Goal: Answer question/provide support

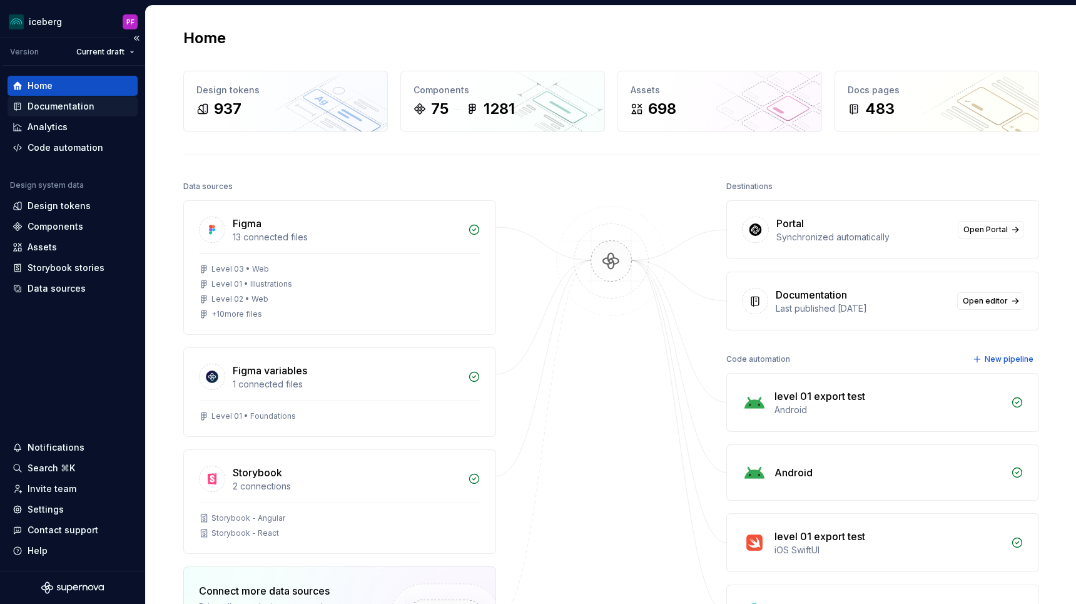
click at [39, 104] on div "Documentation" at bounding box center [61, 106] width 67 height 13
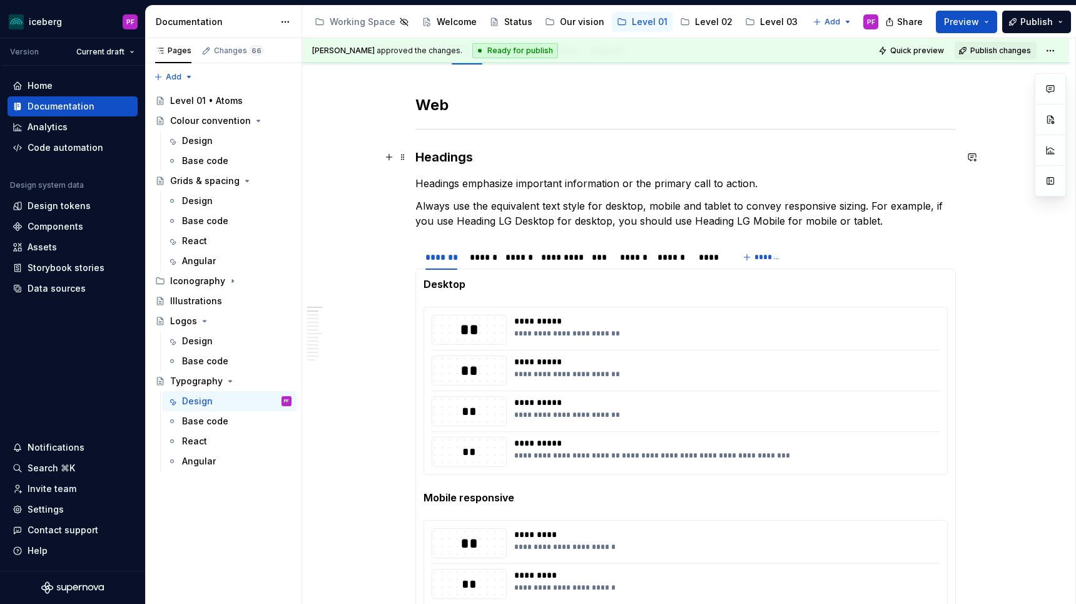
scroll to position [245, 0]
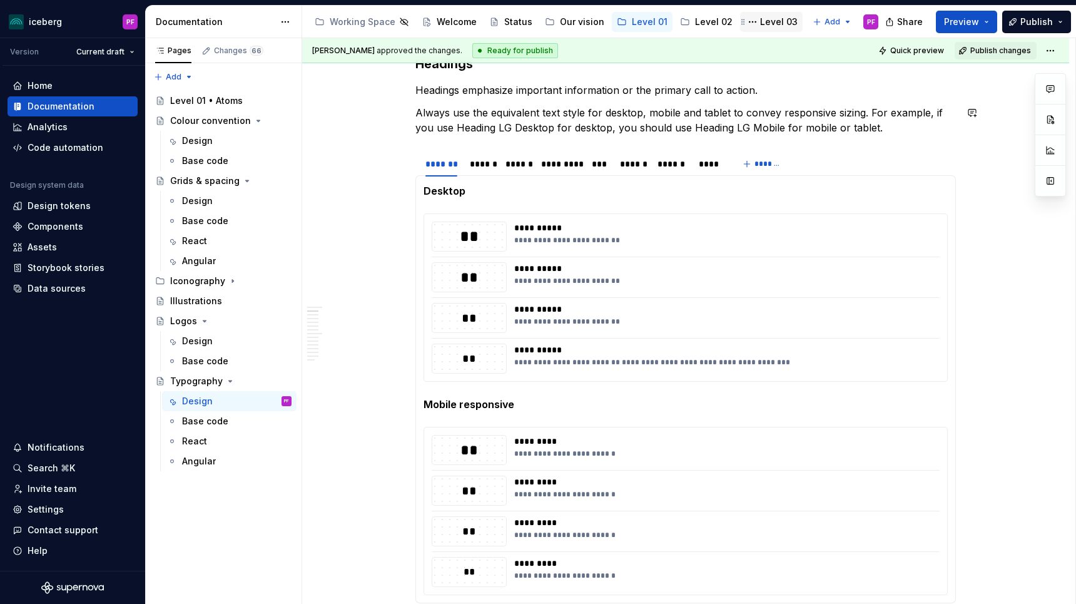
click at [769, 24] on div "Level 03" at bounding box center [779, 22] width 38 height 13
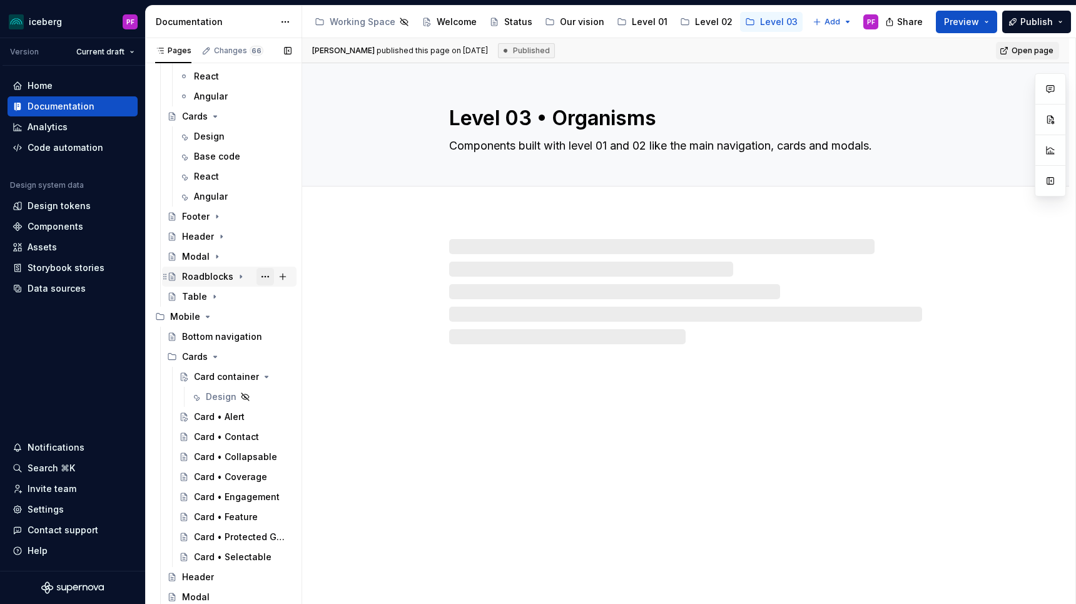
scroll to position [151, 0]
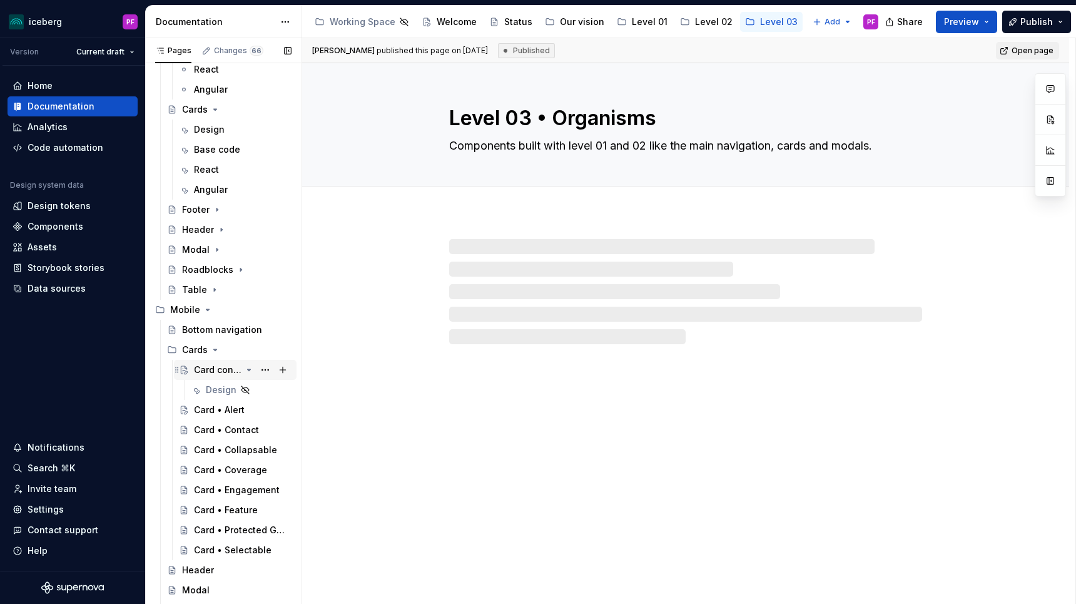
click at [223, 362] on div "Card container" at bounding box center [243, 370] width 98 height 18
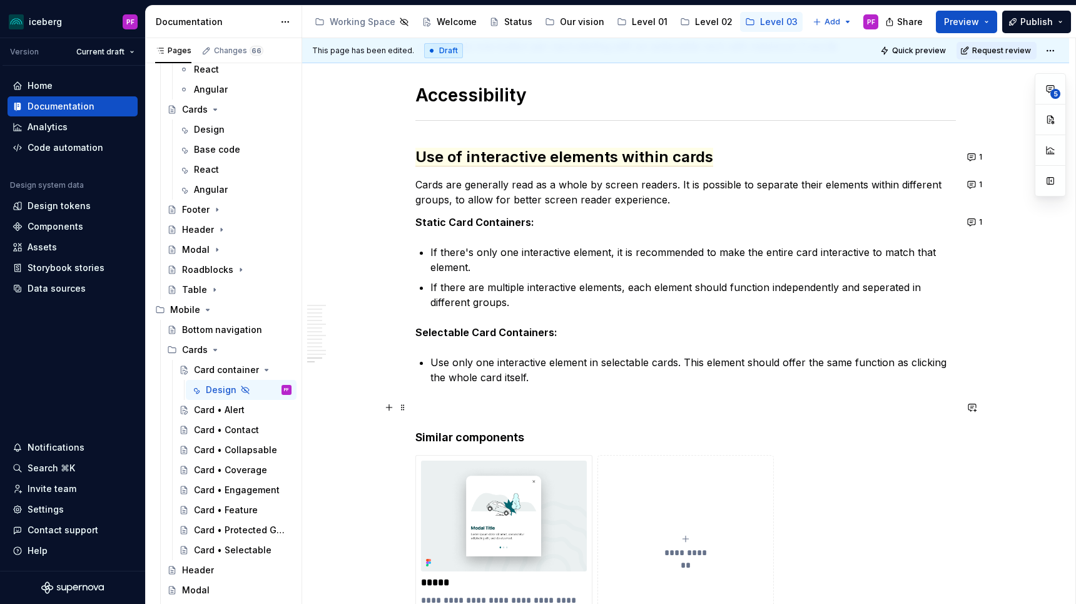
scroll to position [4492, 0]
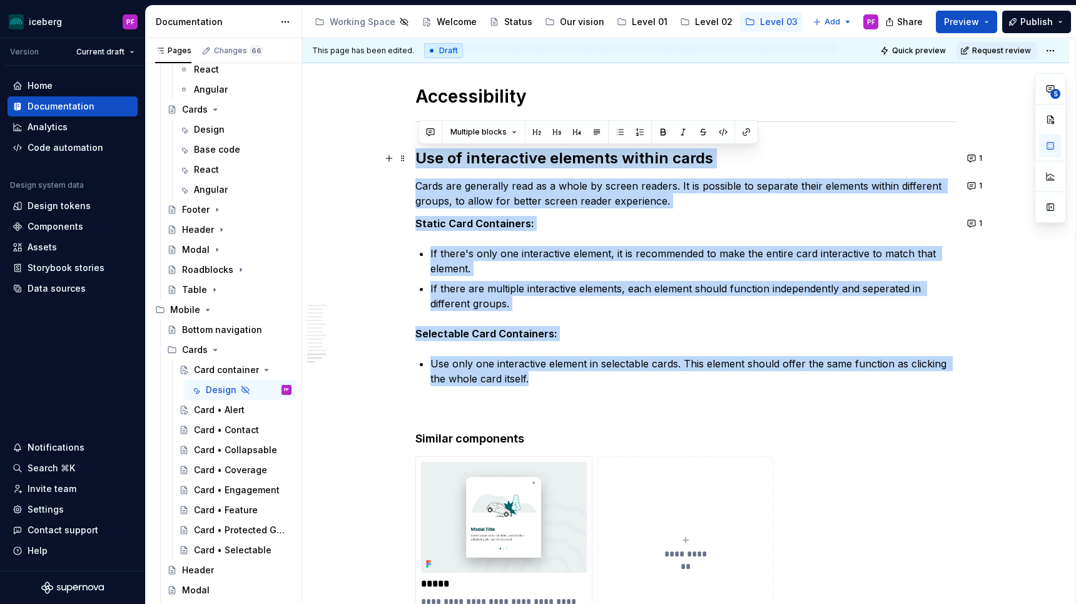
drag, startPoint x: 560, startPoint y: 381, endPoint x: 418, endPoint y: 165, distance: 258.3
copy div "Use of interactive elements within cards Cards are generally read as a whole by…"
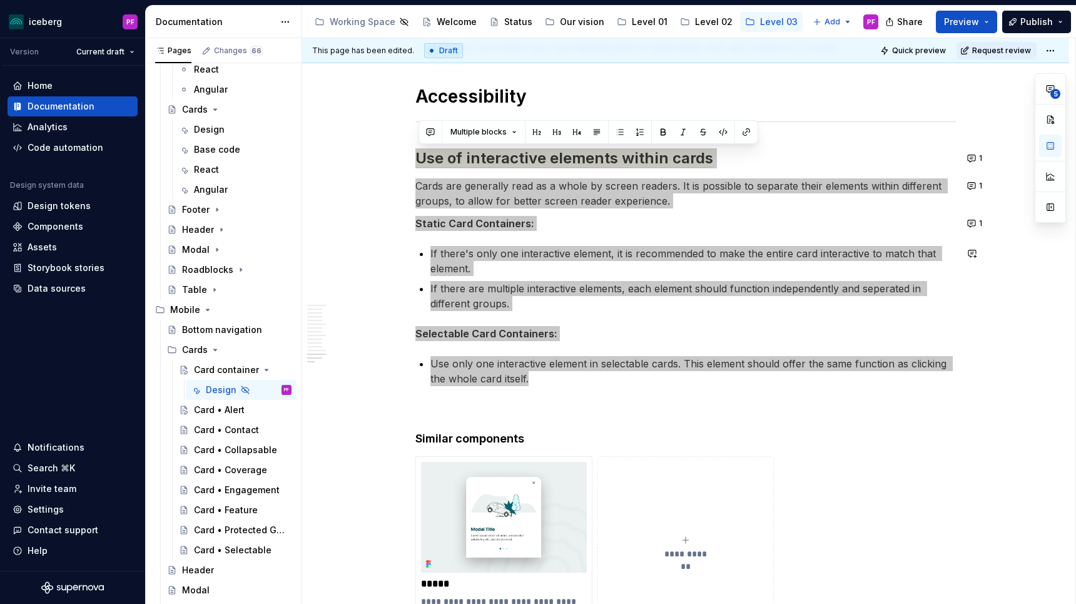
type textarea "*"
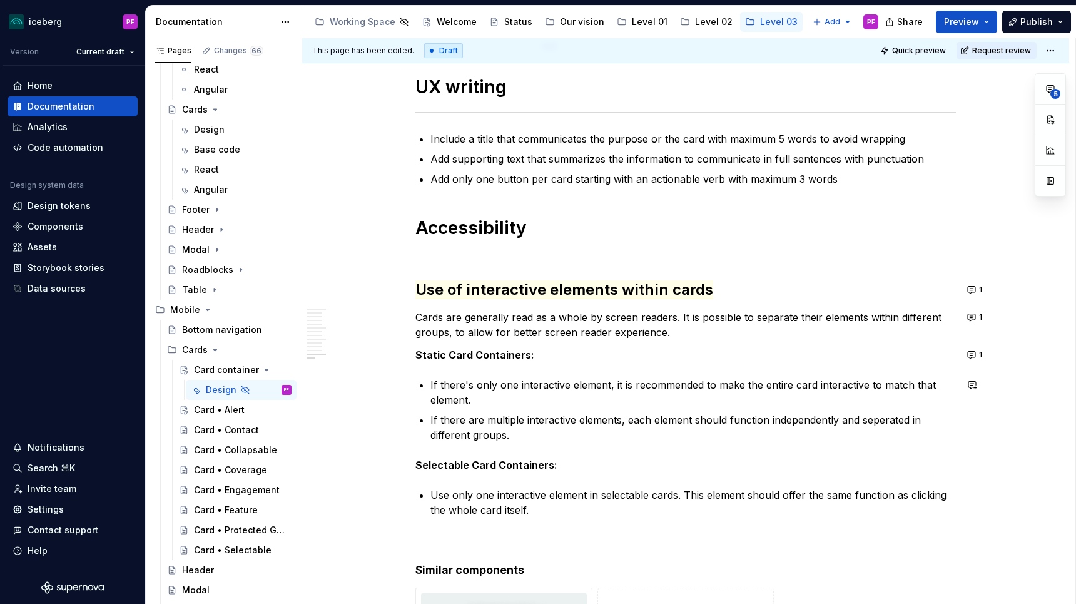
scroll to position [4408, 0]
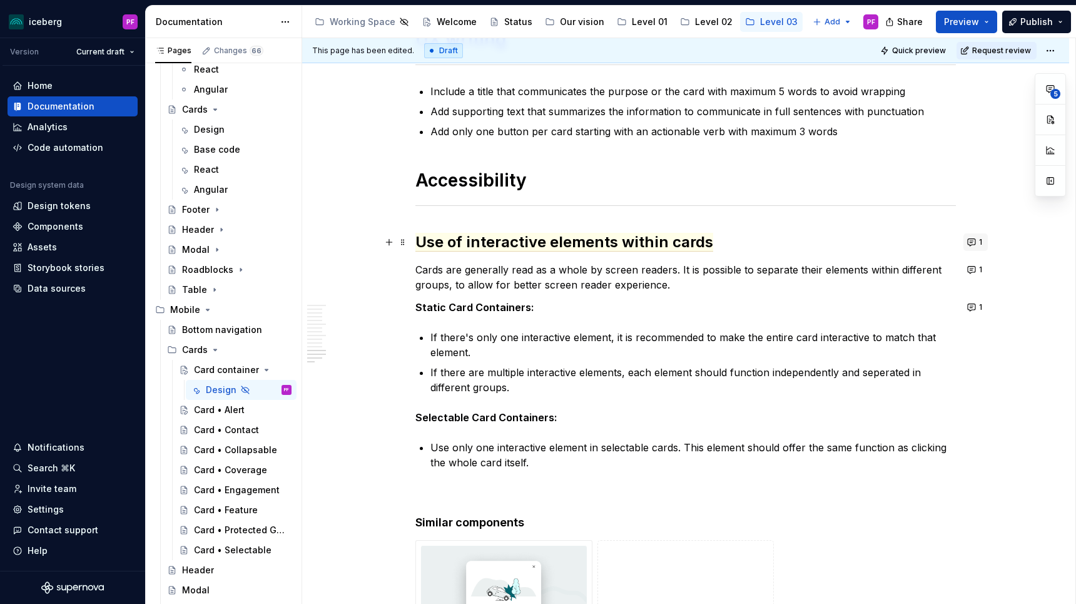
click at [971, 246] on button "1" at bounding box center [975, 242] width 24 height 18
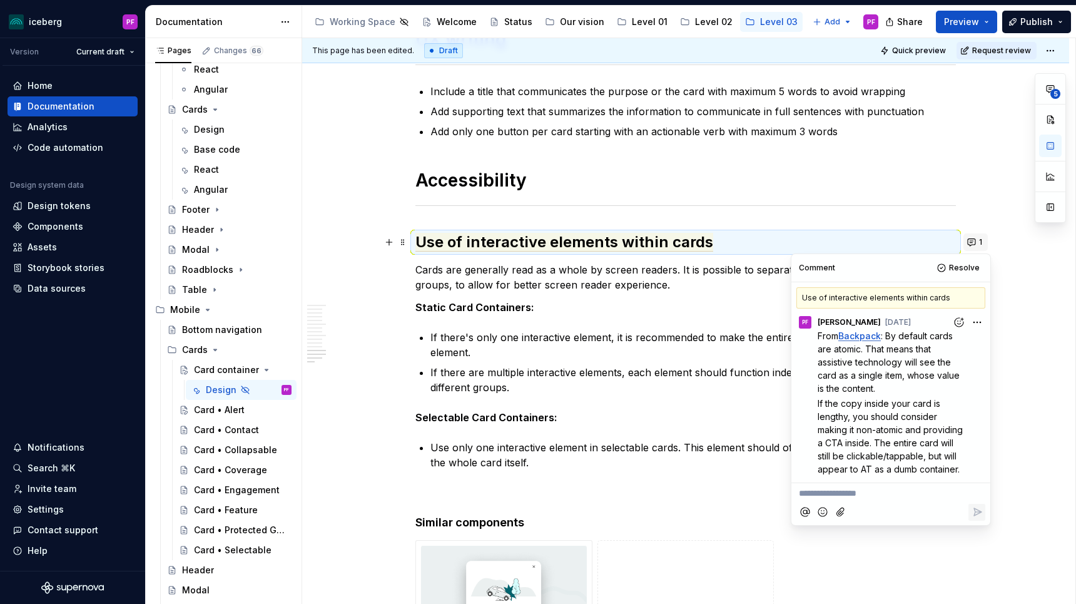
scroll to position [1, 0]
click at [953, 272] on span "Resolve" at bounding box center [964, 268] width 31 height 10
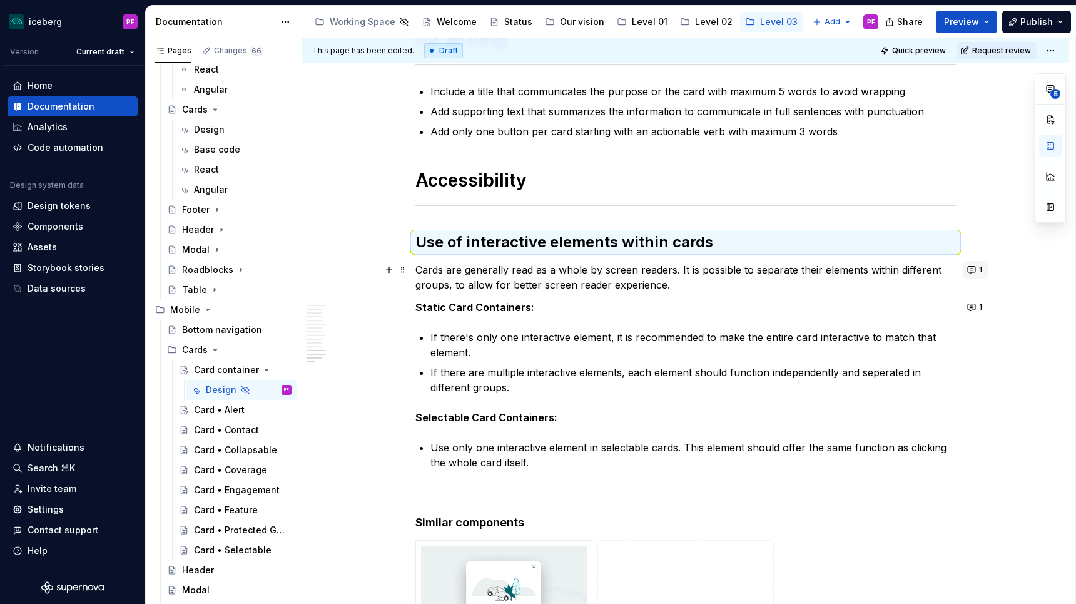
click at [979, 270] on button "1" at bounding box center [975, 270] width 24 height 18
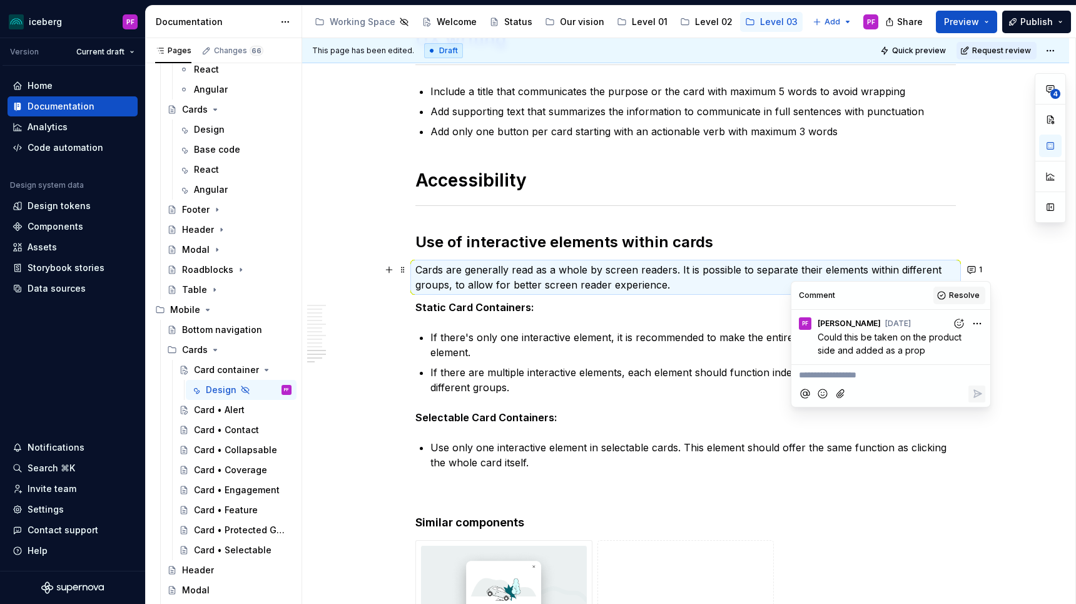
click at [959, 298] on span "Resolve" at bounding box center [964, 295] width 31 height 10
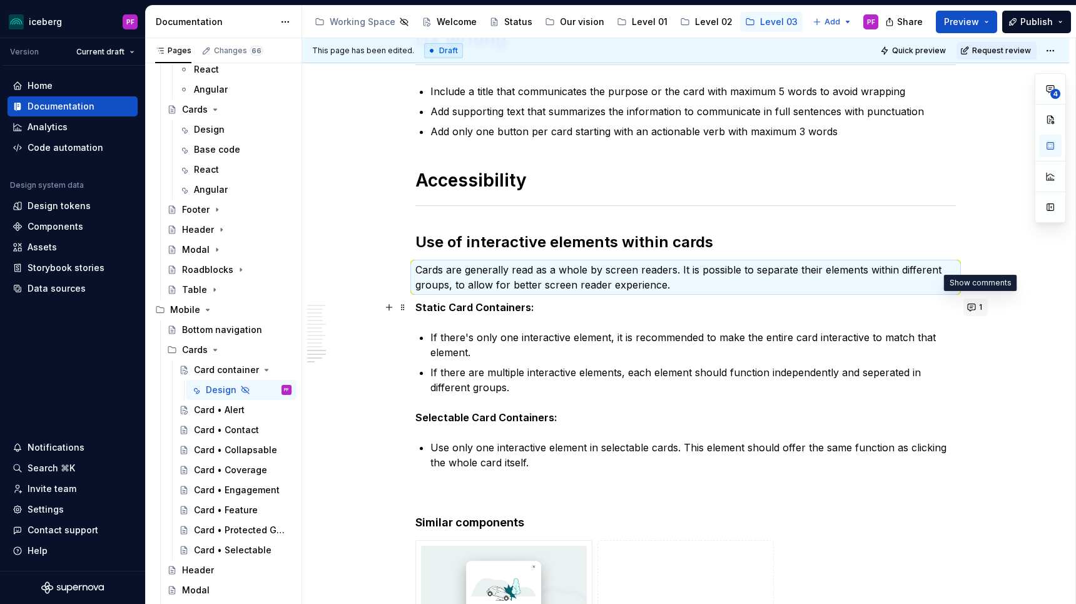
click at [982, 307] on span "1" at bounding box center [980, 307] width 3 height 10
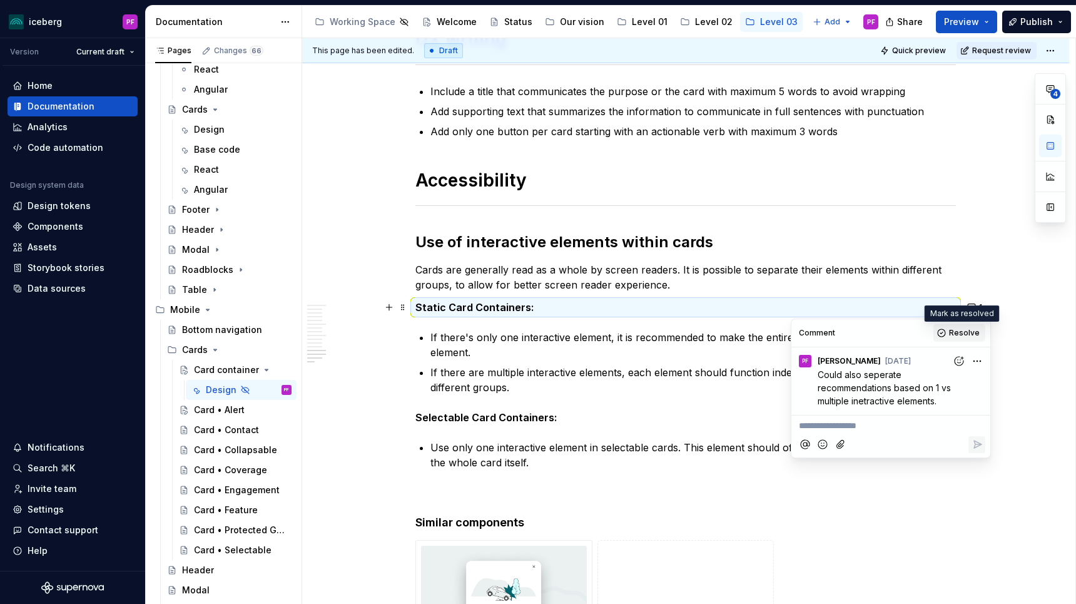
click at [954, 335] on span "Resolve" at bounding box center [964, 333] width 31 height 10
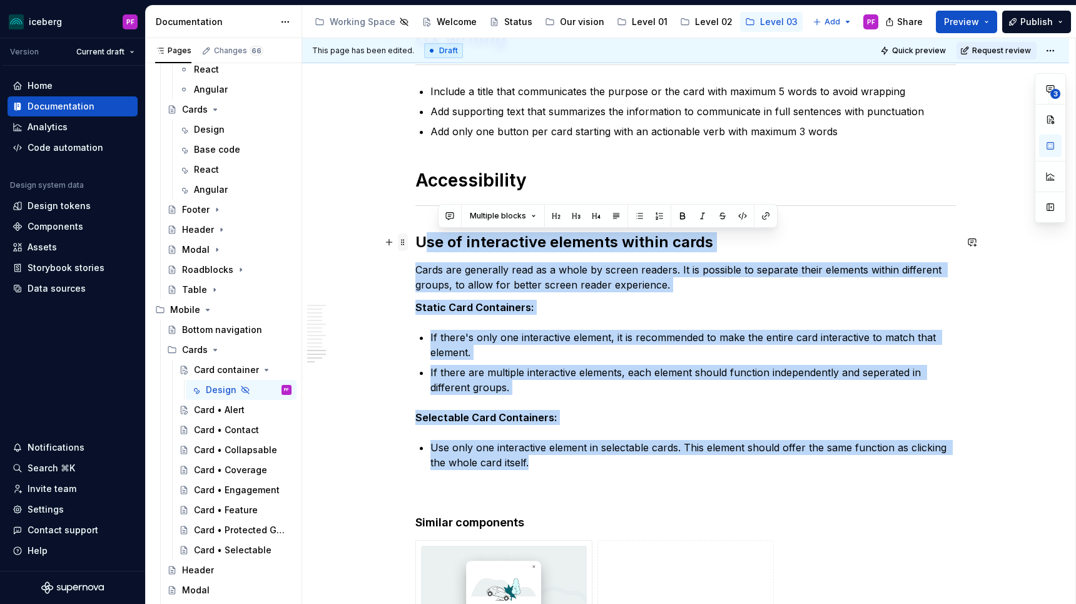
drag, startPoint x: 547, startPoint y: 459, endPoint x: 405, endPoint y: 242, distance: 259.3
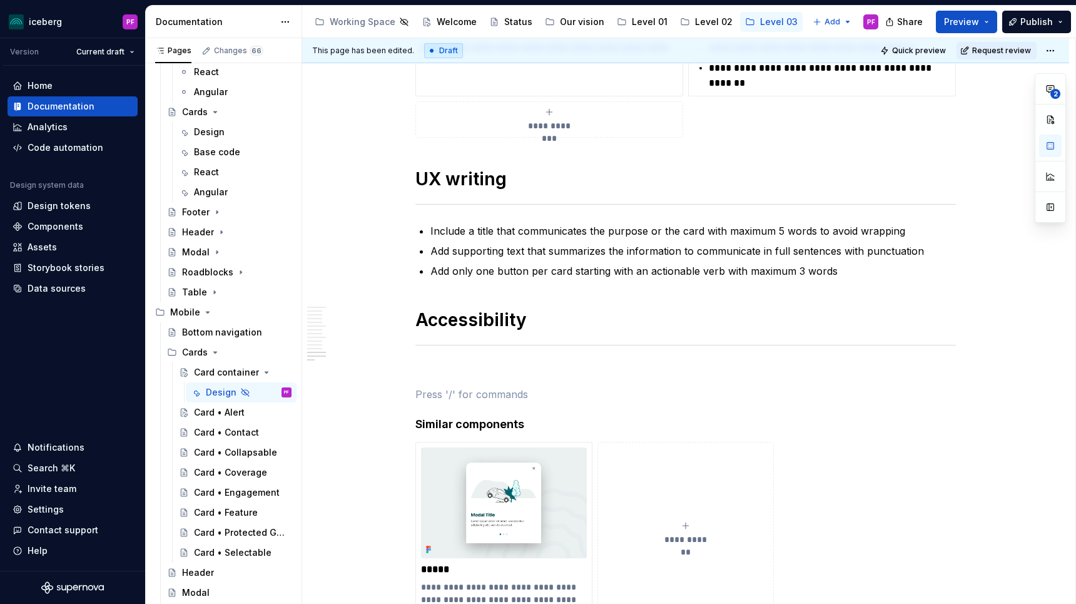
scroll to position [151, 0]
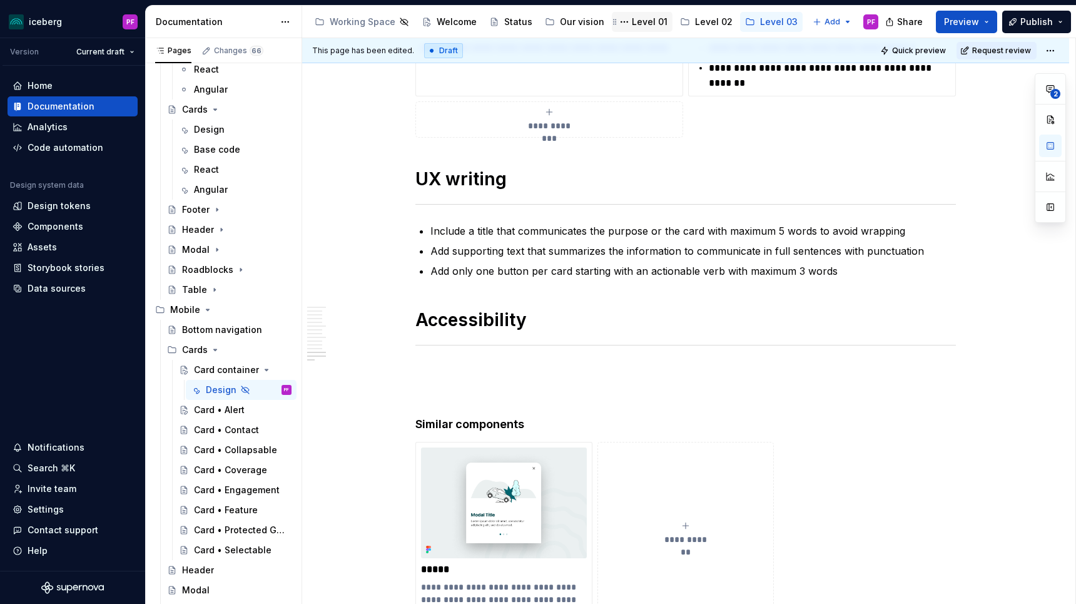
click at [646, 26] on div "Level 01" at bounding box center [650, 22] width 36 height 13
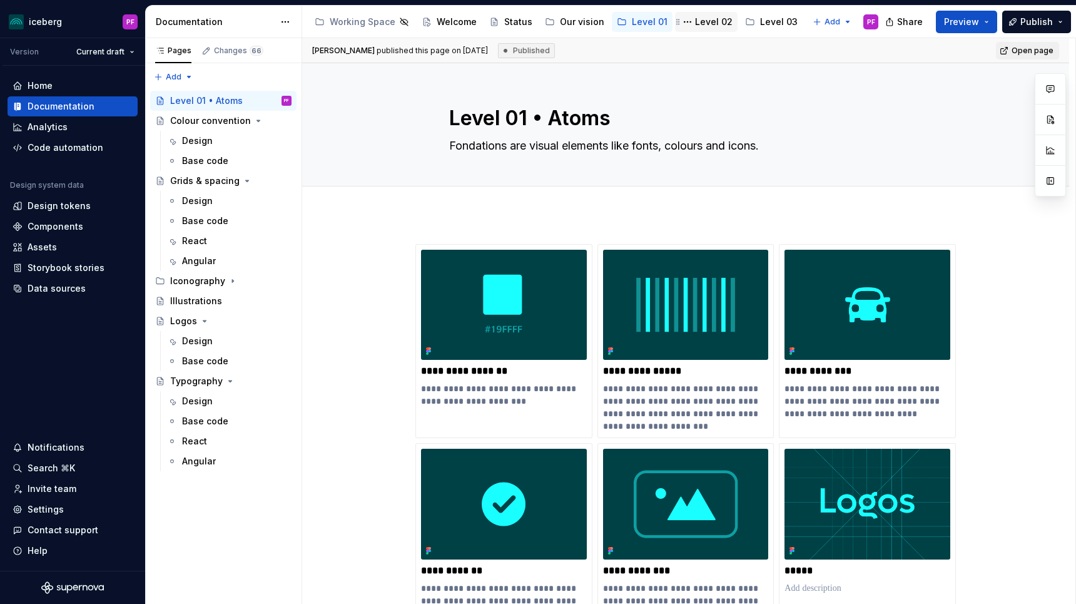
click at [708, 17] on div "Level 02" at bounding box center [714, 22] width 38 height 13
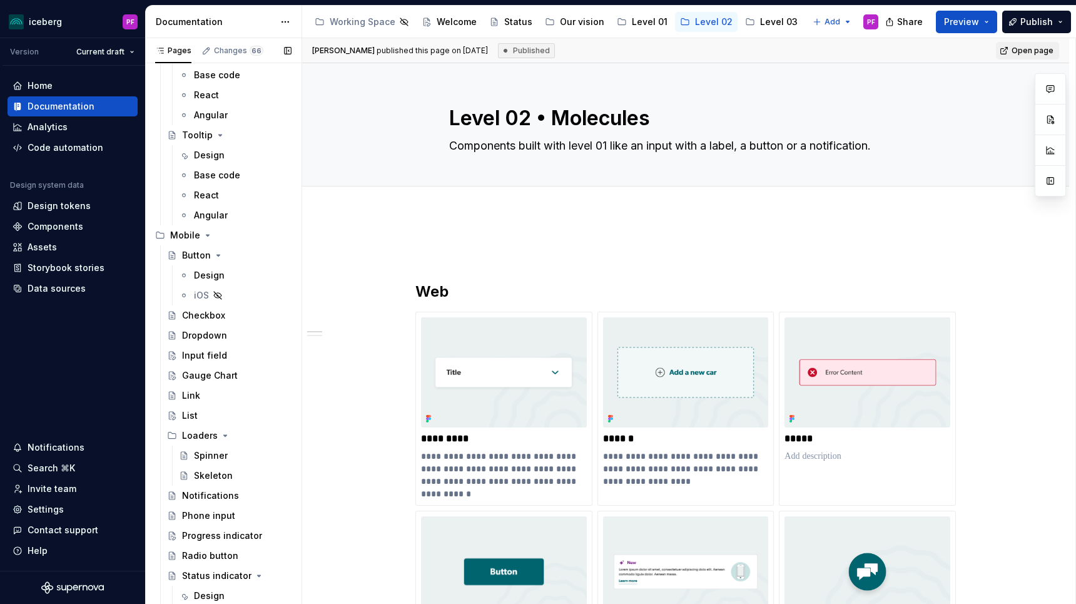
scroll to position [3187, 0]
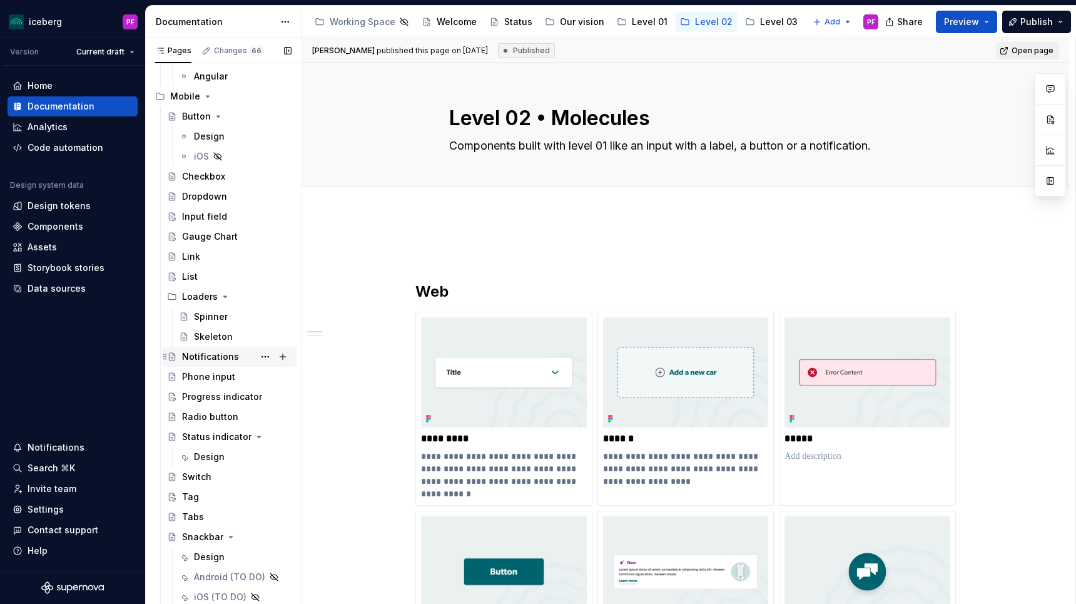
click at [223, 351] on div "Notifications" at bounding box center [210, 356] width 57 height 13
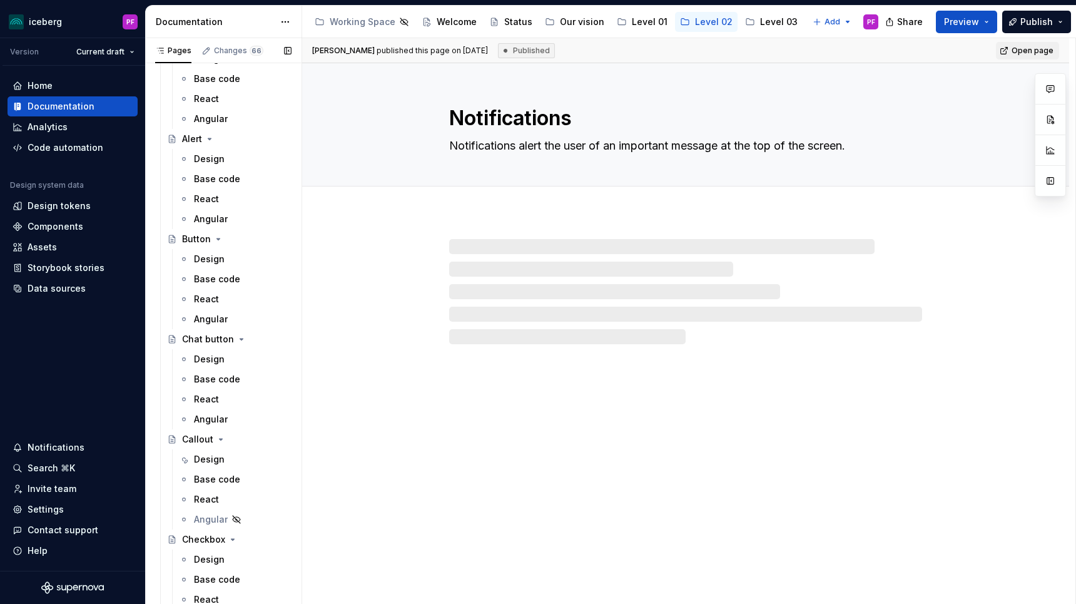
scroll to position [34, 0]
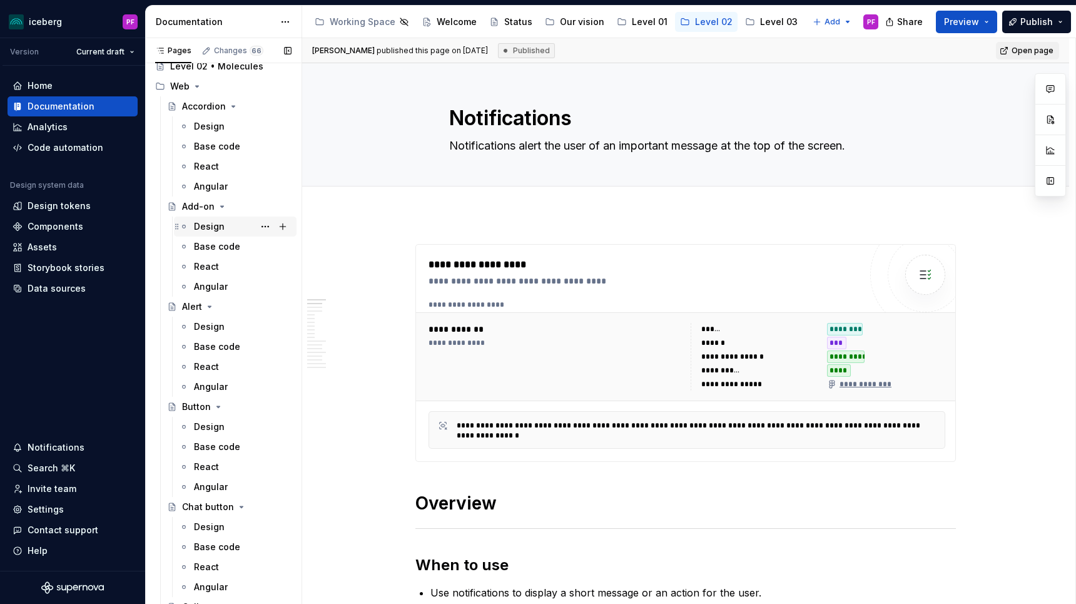
click at [224, 235] on div "Design" at bounding box center [243, 227] width 98 height 18
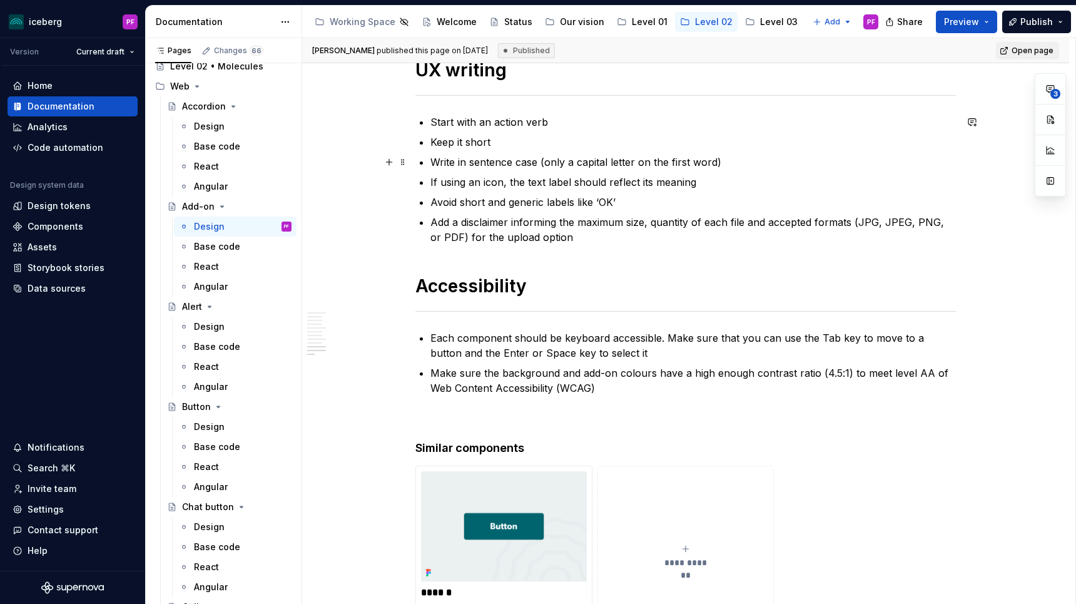
scroll to position [2736, 0]
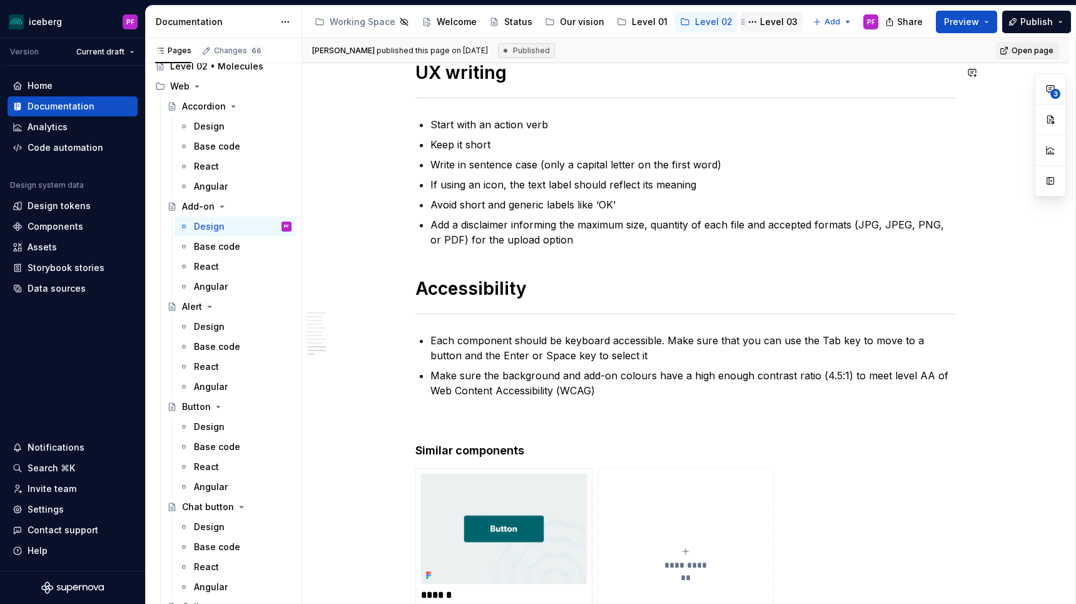
click at [760, 19] on div "Level 03" at bounding box center [779, 22] width 38 height 13
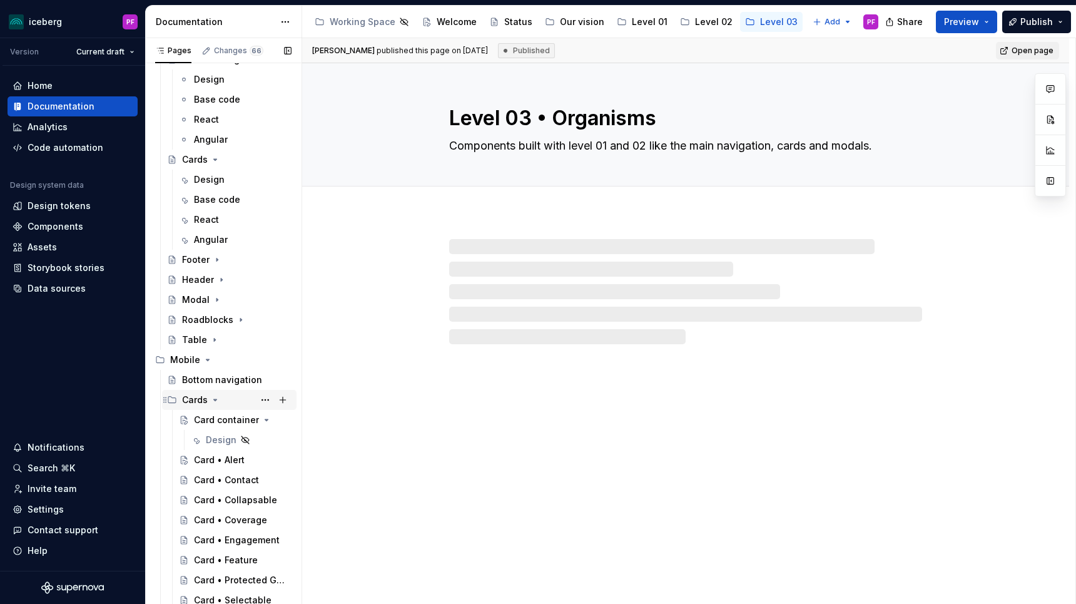
scroll to position [164, 0]
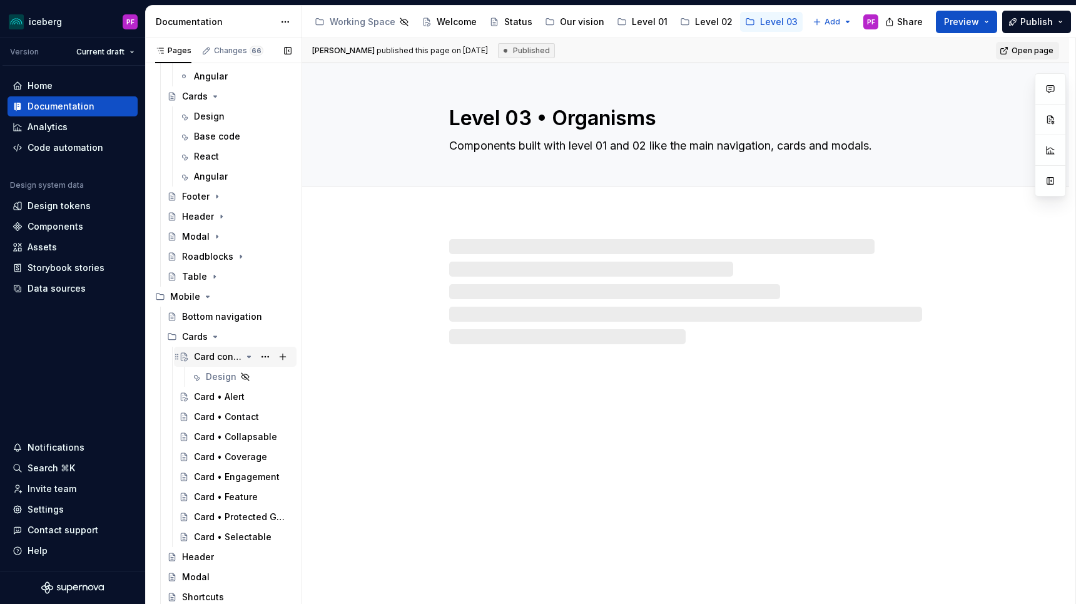
click at [215, 365] on div "Card container" at bounding box center [235, 356] width 123 height 20
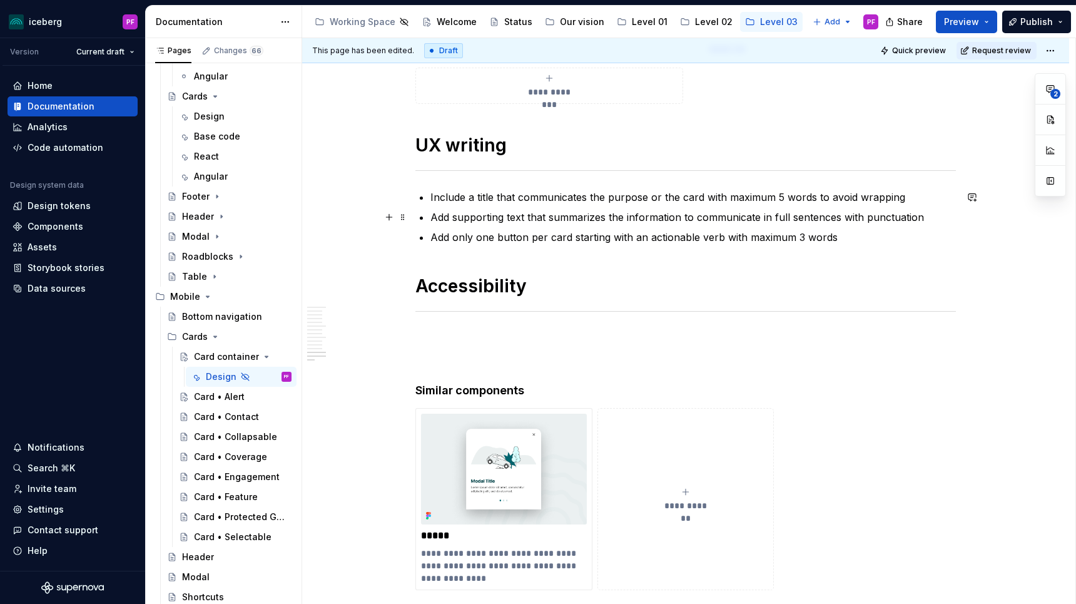
scroll to position [4299, 0]
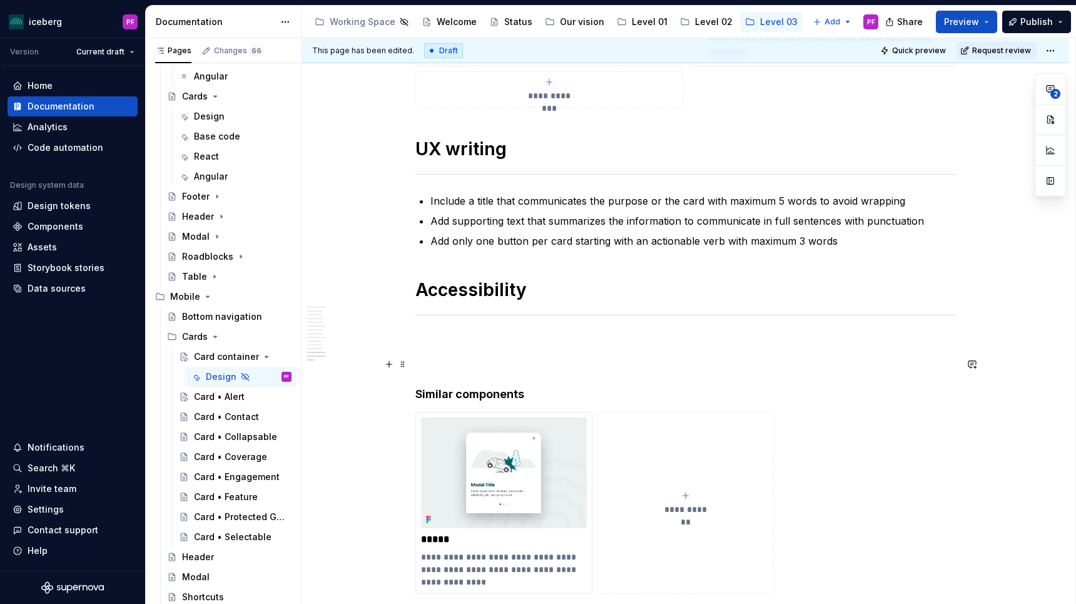
type textarea "*"
click at [448, 338] on p at bounding box center [685, 341] width 540 height 15
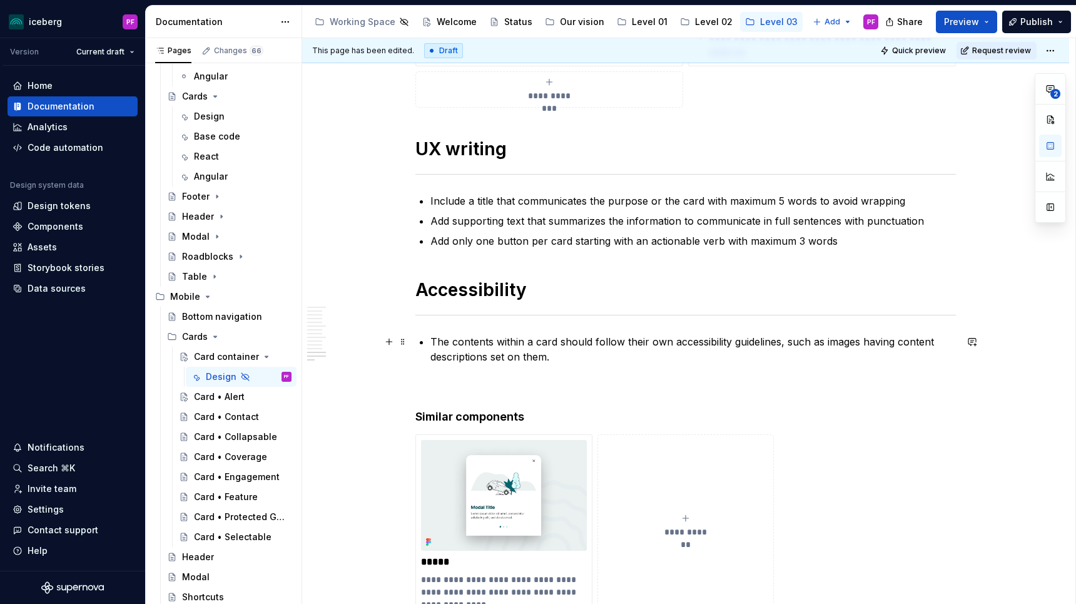
click at [452, 342] on p "The contents within a card should follow their own accessibility guidelines, su…" at bounding box center [692, 349] width 525 height 30
click at [483, 339] on p "Contents within a card should follow their own accessibility guidelines, such a…" at bounding box center [692, 349] width 525 height 30
click at [610, 338] on p "Content within a card should follow their own accessibility guidelines, such as…" at bounding box center [692, 349] width 525 height 30
click at [562, 346] on p "The contents within a card should follow their own accessibility guidelines, su…" at bounding box center [692, 349] width 525 height 30
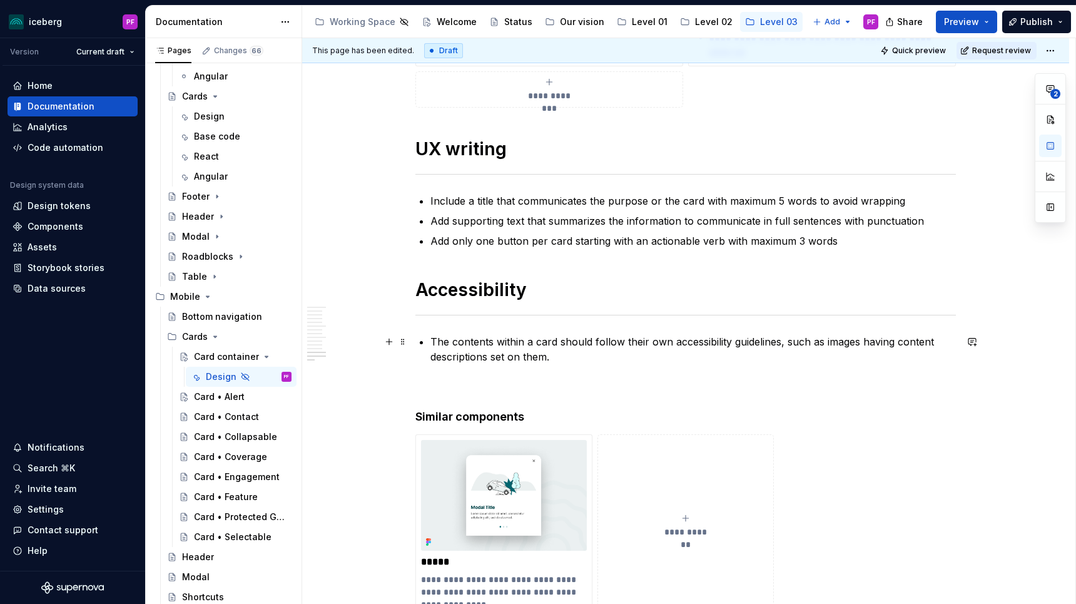
click at [788, 339] on p "The contents within a card should follow their own accessibility guidelines, su…" at bounding box center [692, 349] width 525 height 30
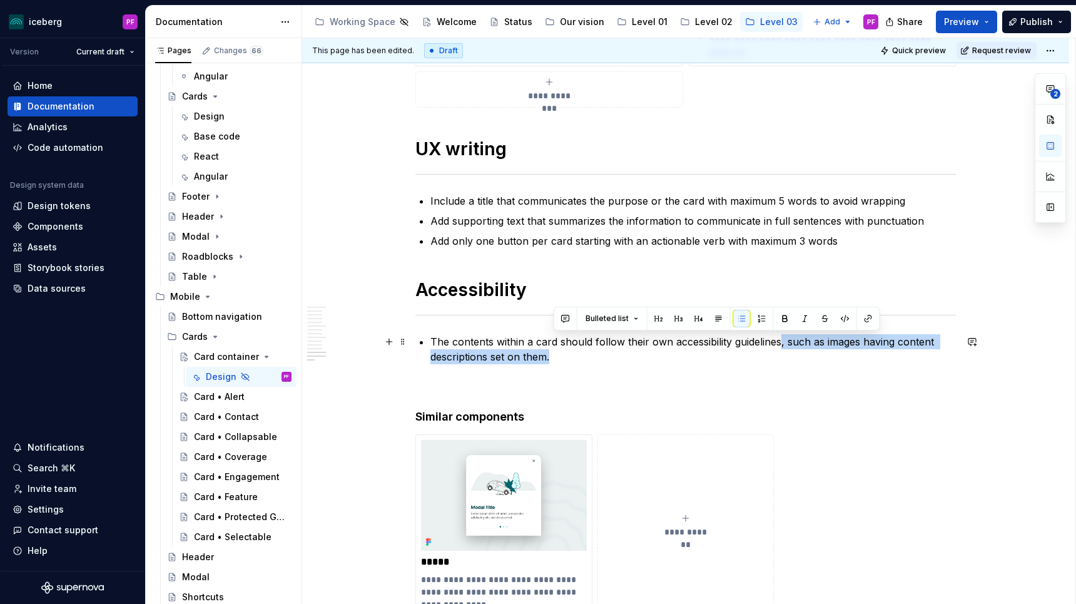
drag, startPoint x: 784, startPoint y: 339, endPoint x: 821, endPoint y: 355, distance: 40.3
click at [821, 355] on p "The contents within a card should follow their own accessibility guidelines, su…" at bounding box center [692, 349] width 525 height 30
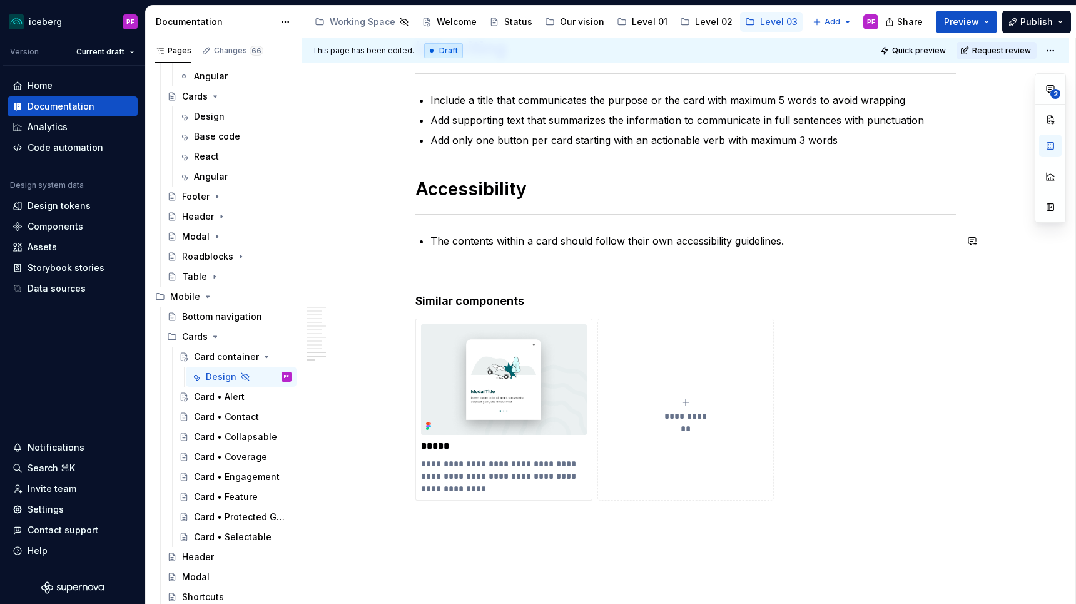
scroll to position [4404, 0]
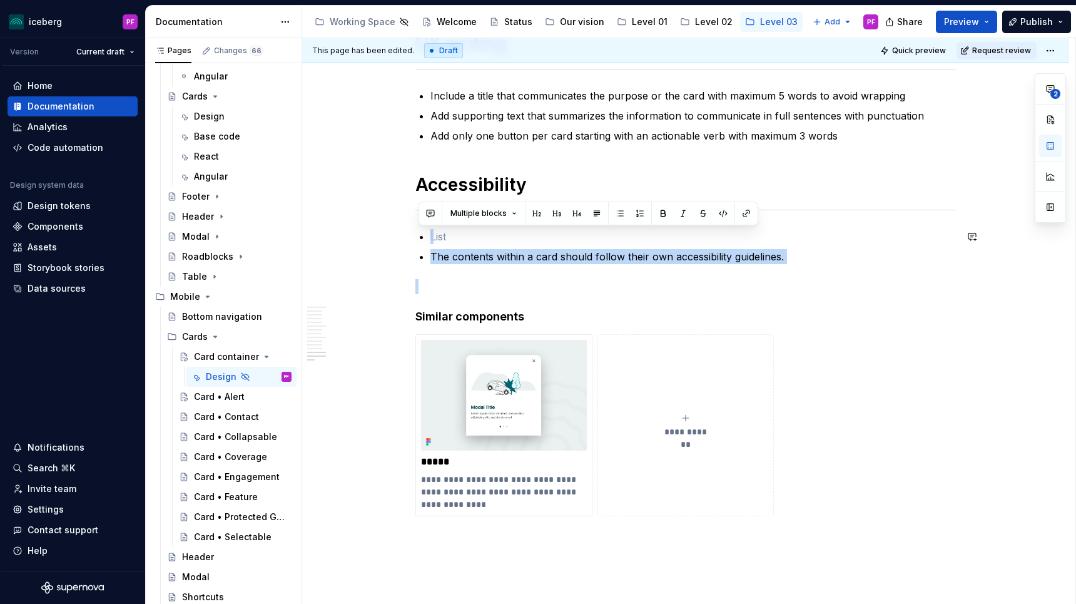
drag, startPoint x: 435, startPoint y: 233, endPoint x: 782, endPoint y: 270, distance: 349.1
click at [472, 246] on ul "The contents within a card should follow their own accessibility guidelines." at bounding box center [692, 246] width 525 height 35
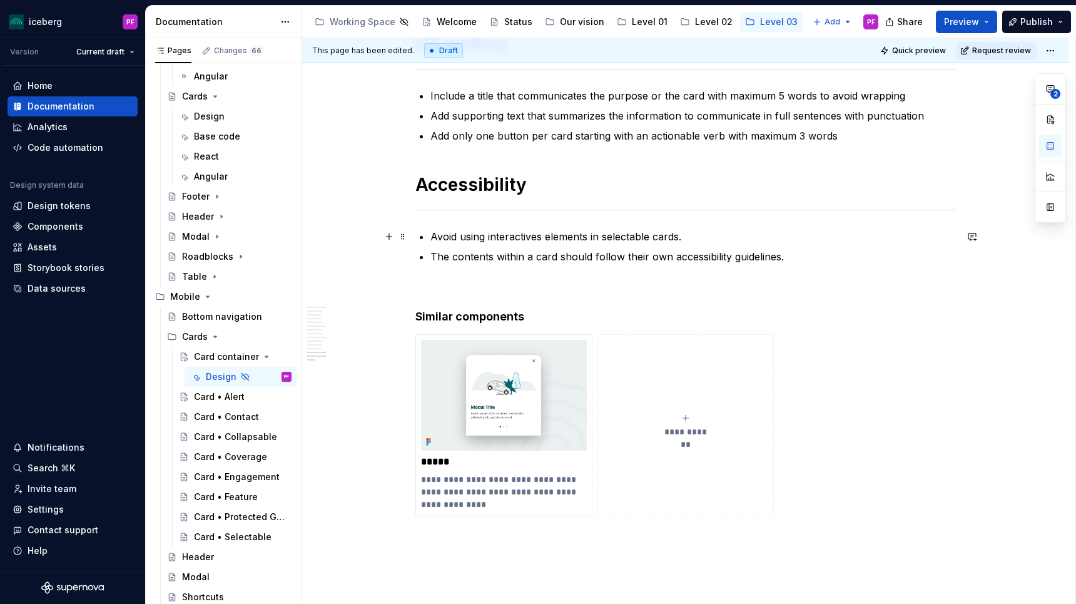
click at [435, 237] on p "Avoid using interactives elements in selectable cards." at bounding box center [692, 236] width 525 height 15
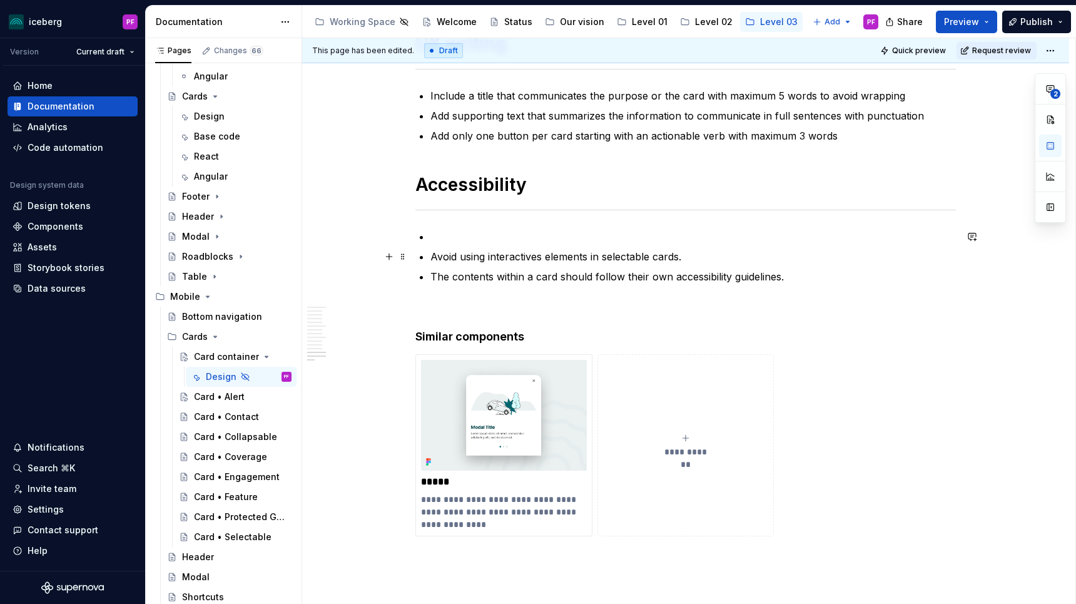
click at [712, 261] on p "Avoid using interactives elements in selectable cards." at bounding box center [692, 256] width 525 height 15
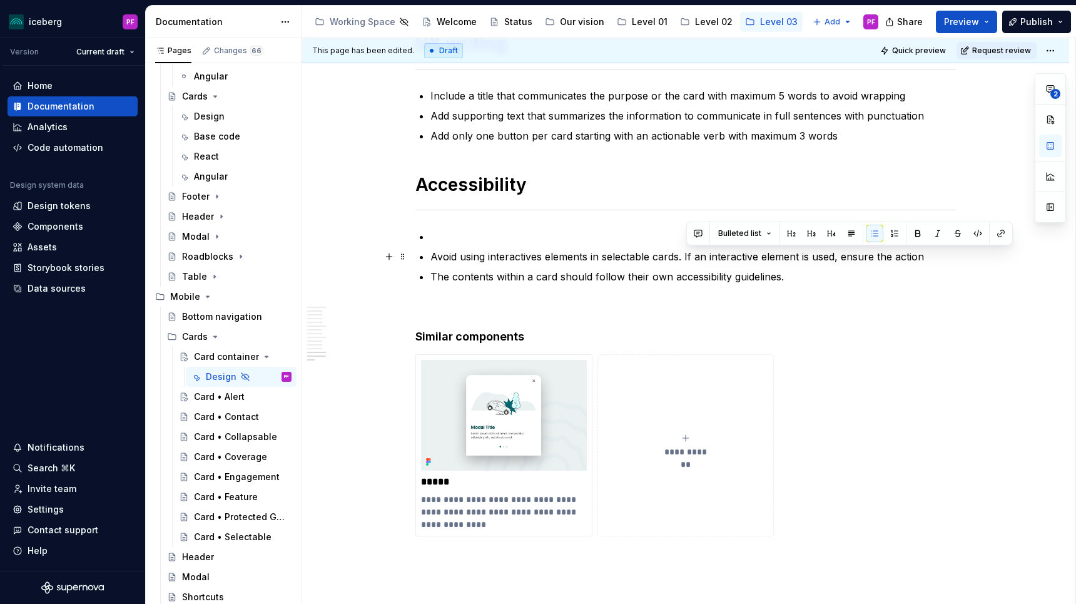
drag, startPoint x: 690, startPoint y: 256, endPoint x: 939, endPoint y: 251, distance: 248.3
click at [939, 251] on p "Avoid using interactives elements in selectable cards. If an interactive elemen…" at bounding box center [692, 256] width 525 height 15
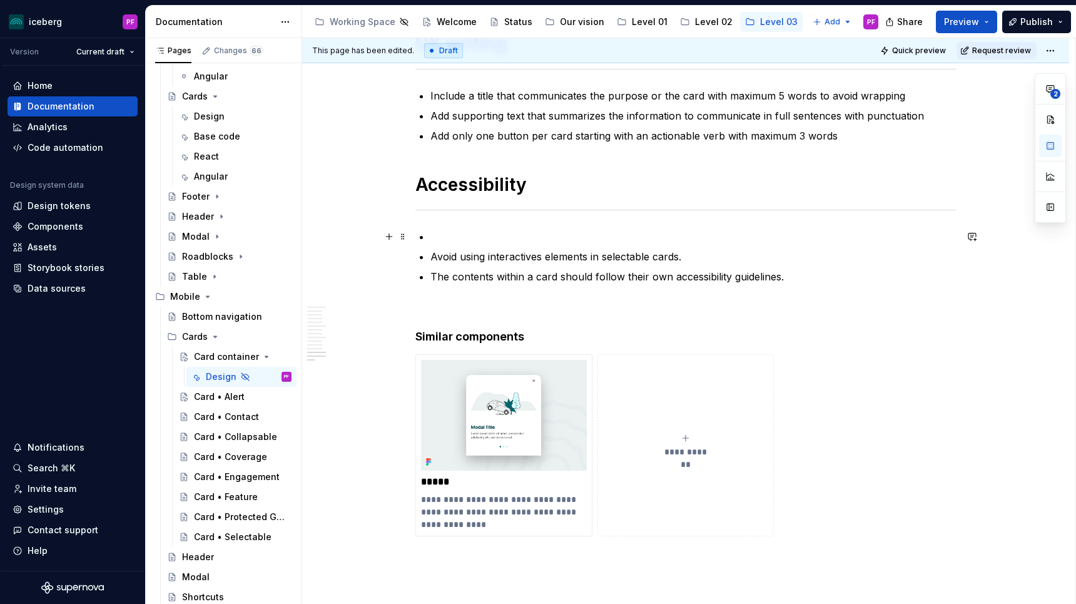
click at [451, 241] on p at bounding box center [692, 236] width 525 height 15
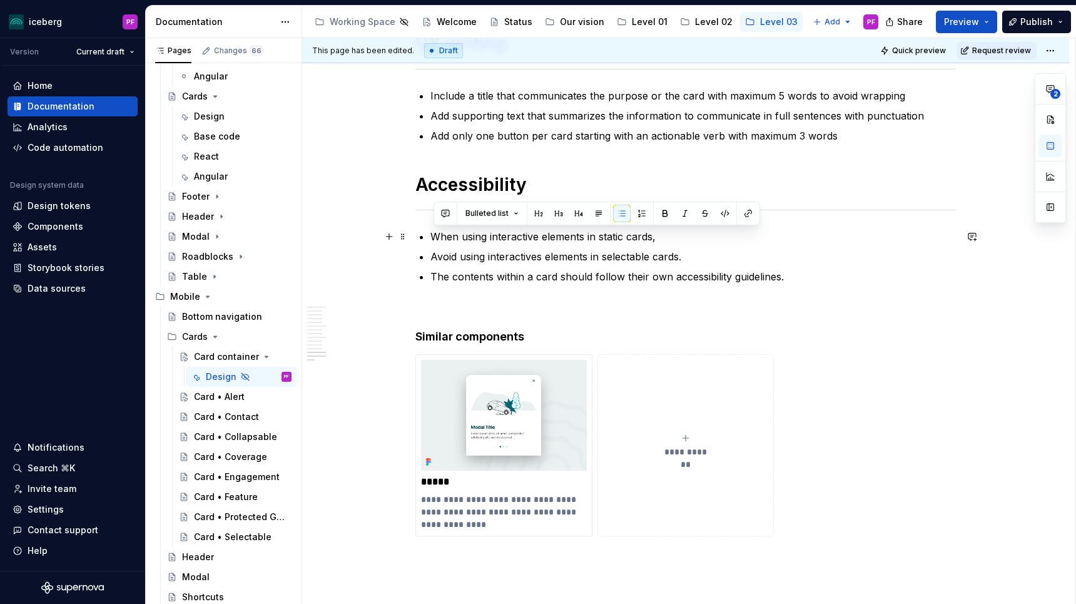
drag, startPoint x: 662, startPoint y: 235, endPoint x: 431, endPoint y: 236, distance: 231.4
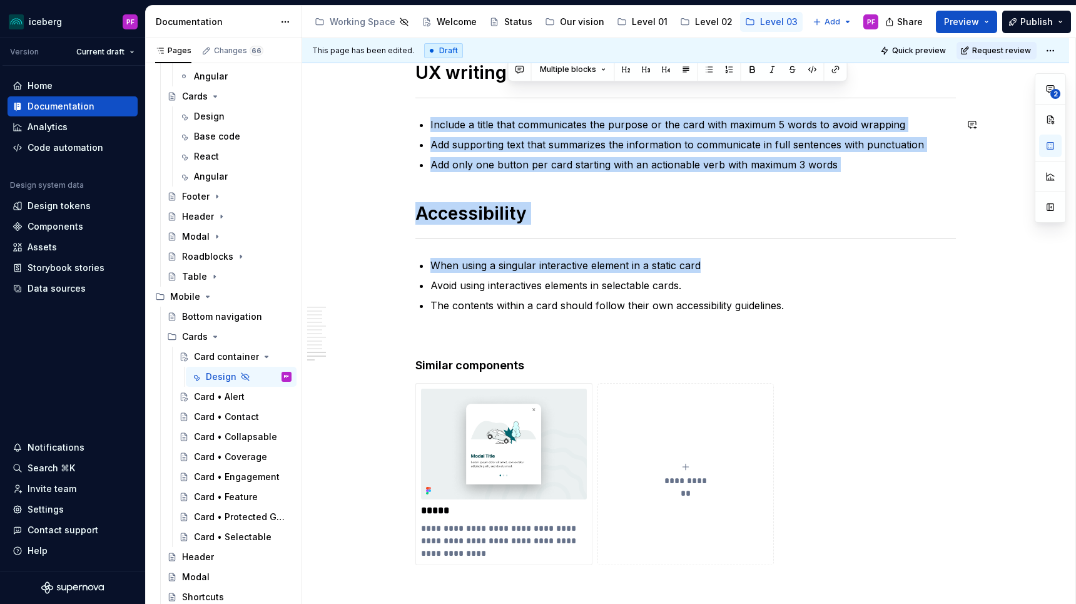
scroll to position [4325, 0]
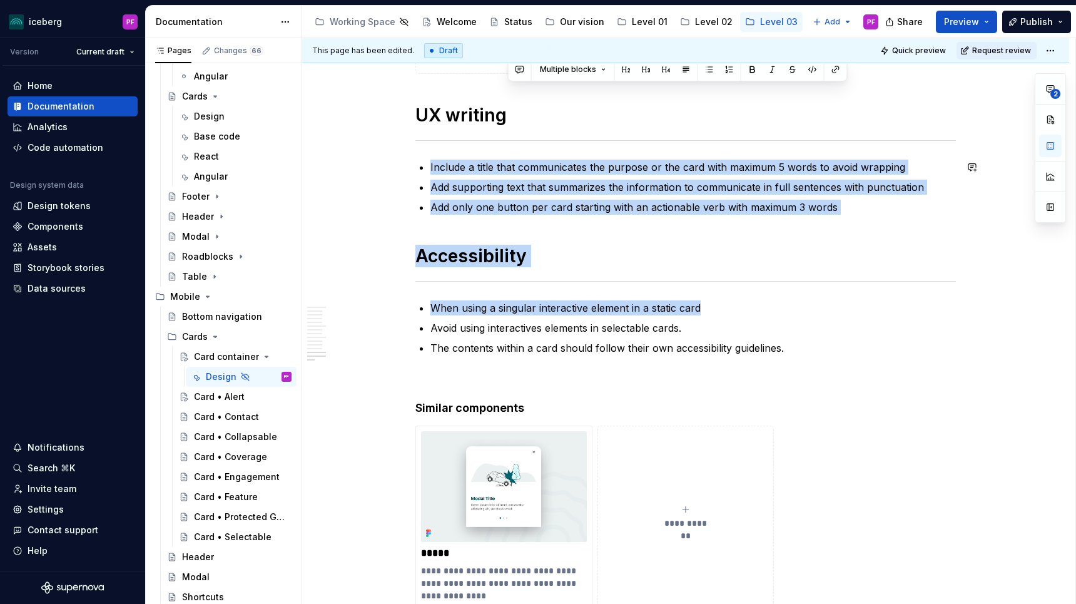
drag, startPoint x: 704, startPoint y: 108, endPoint x: 692, endPoint y: 137, distance: 31.7
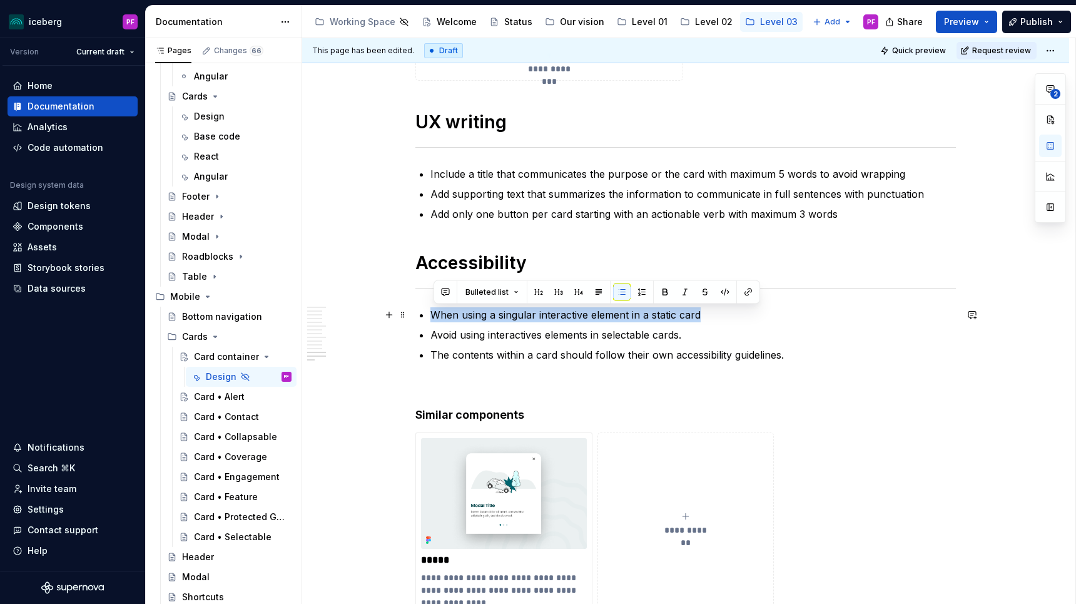
drag, startPoint x: 729, startPoint y: 312, endPoint x: 437, endPoint y: 315, distance: 292.7
click at [437, 315] on p "When using a singular interactive element in a static card" at bounding box center [692, 314] width 525 height 15
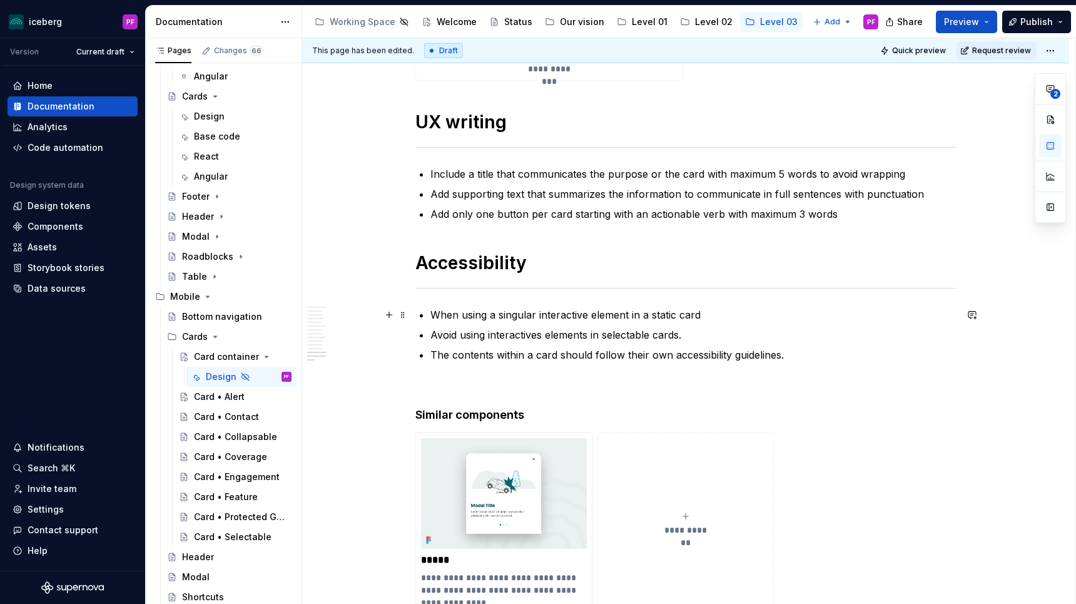
click at [706, 315] on p "When using a singular interactive element in a static card" at bounding box center [692, 314] width 525 height 15
click at [868, 315] on p "When using a singular interactive element in a static card, it is recommended t…" at bounding box center [692, 314] width 525 height 15
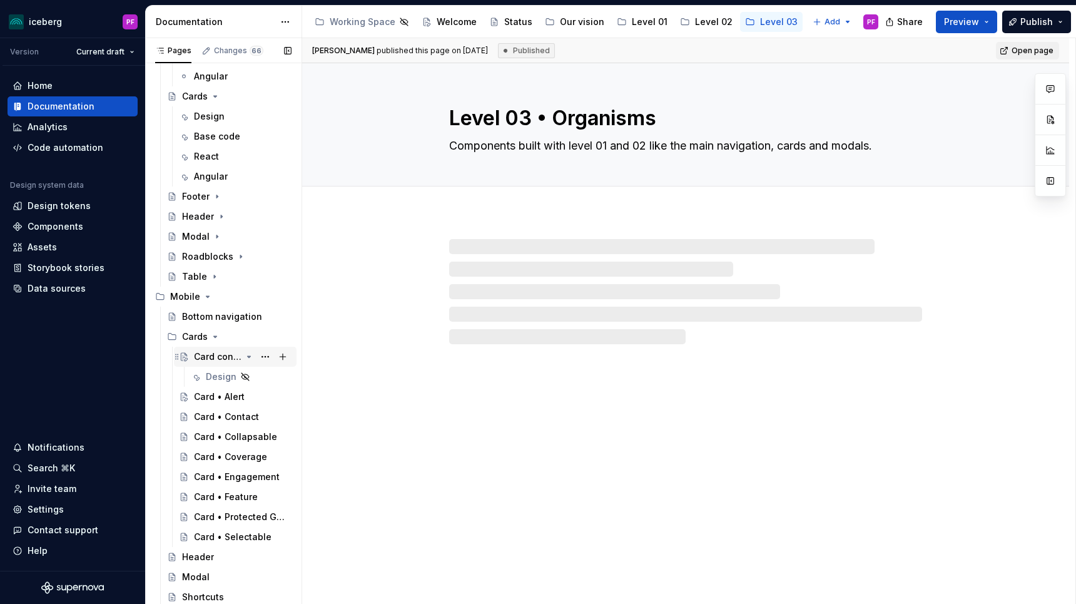
click at [202, 361] on div "Card container" at bounding box center [218, 356] width 48 height 13
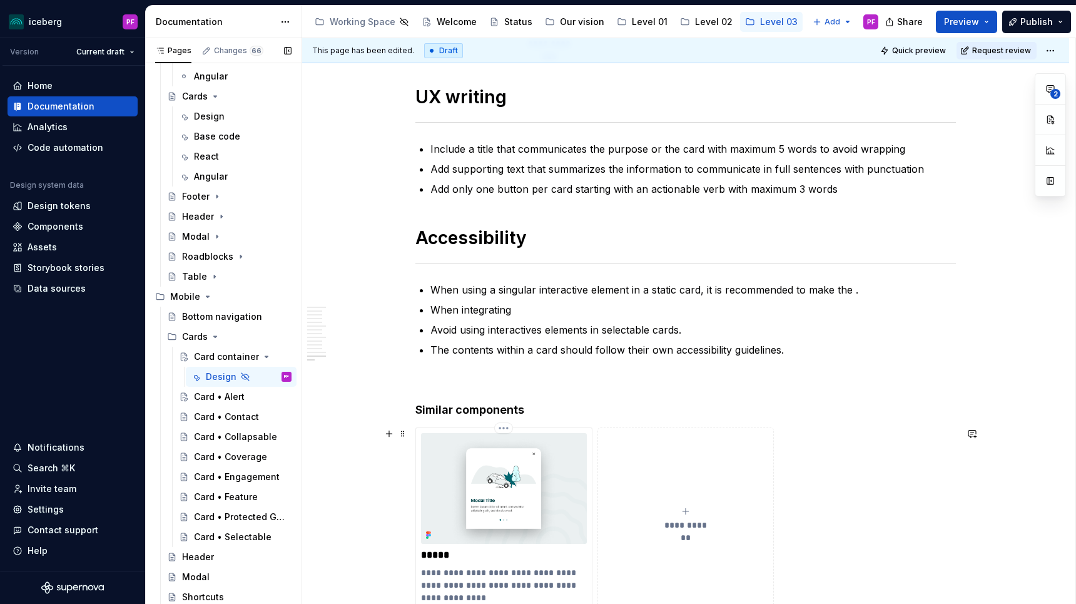
scroll to position [4274, 0]
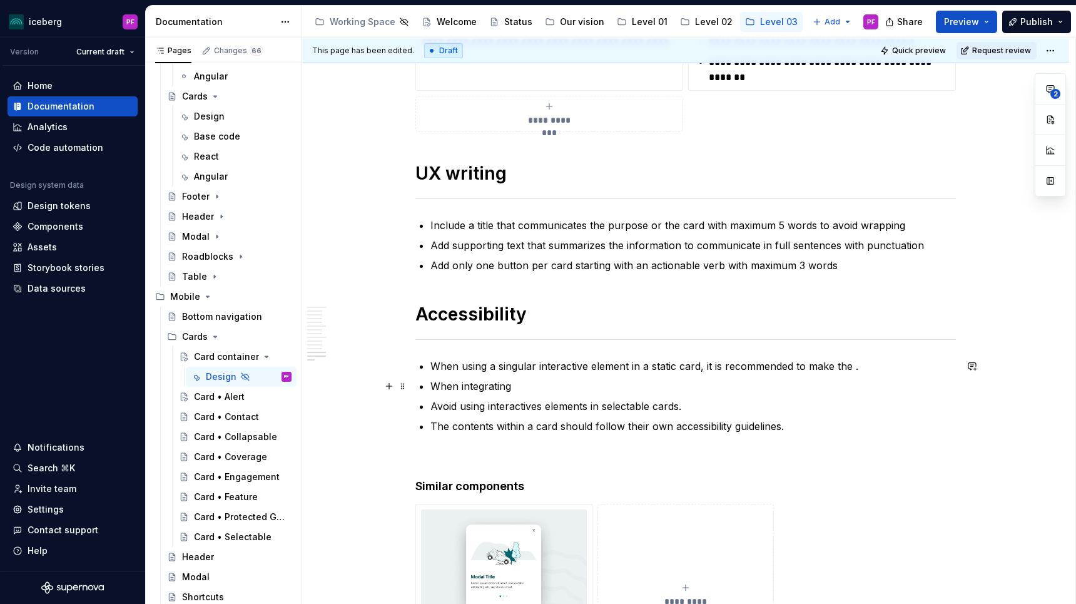
type textarea "*"
drag, startPoint x: 517, startPoint y: 388, endPoint x: 463, endPoint y: 387, distance: 53.2
click at [464, 387] on p "When integrating" at bounding box center [692, 385] width 525 height 15
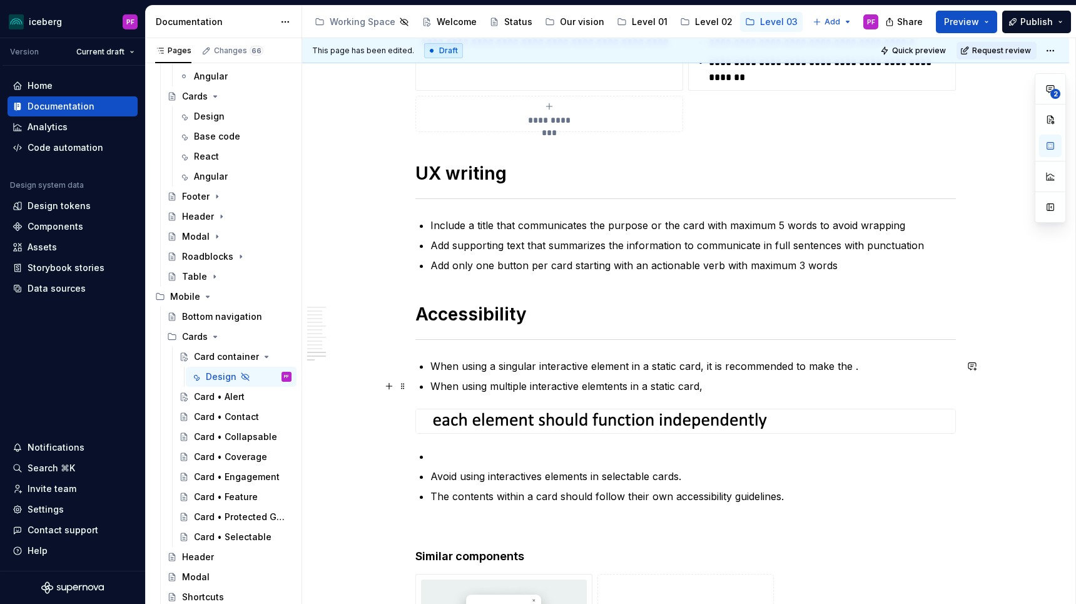
click at [741, 388] on p "When using multiple interactive elemtents in a static card," at bounding box center [692, 385] width 525 height 15
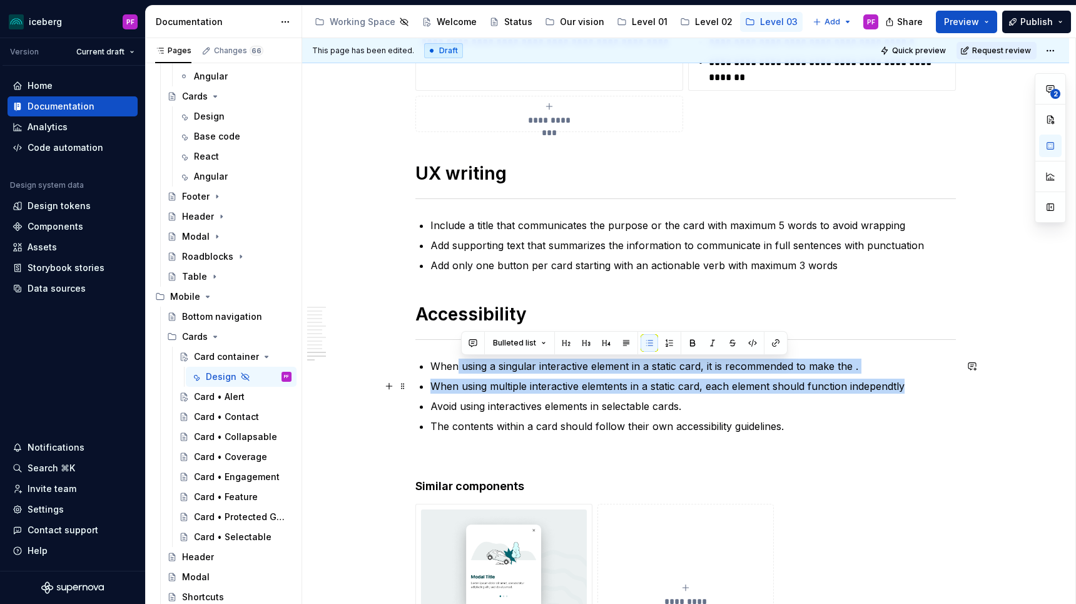
drag, startPoint x: 476, startPoint y: 368, endPoint x: 915, endPoint y: 383, distance: 439.3
click at [915, 383] on ul "When using a singular interactive element in a static card, it is recommended t…" at bounding box center [692, 395] width 525 height 75
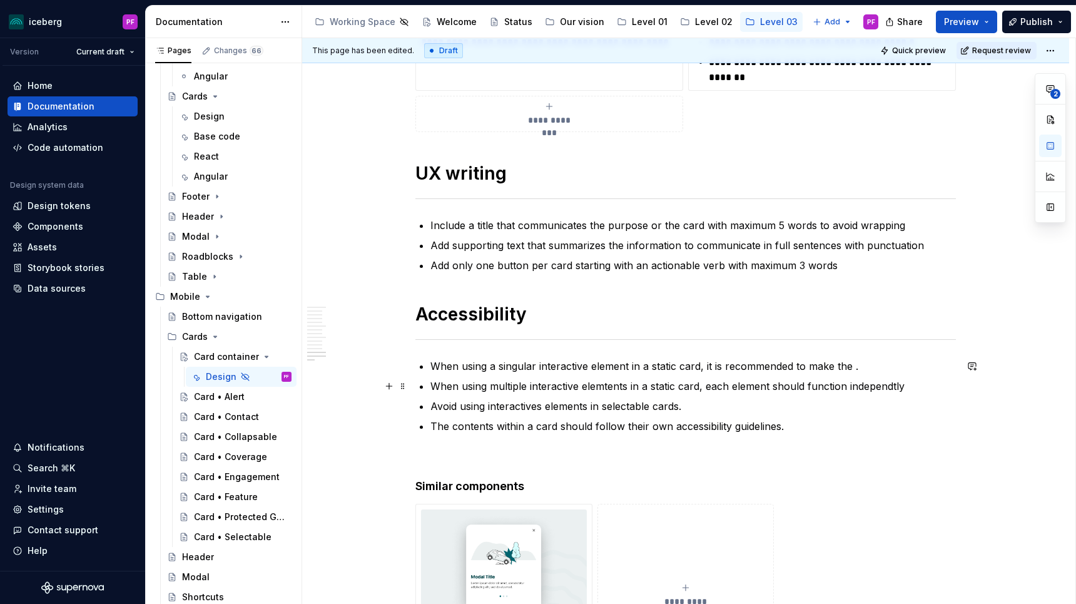
click at [915, 385] on p "When using multiple interactive elemtents in a static card, each element should…" at bounding box center [692, 385] width 525 height 15
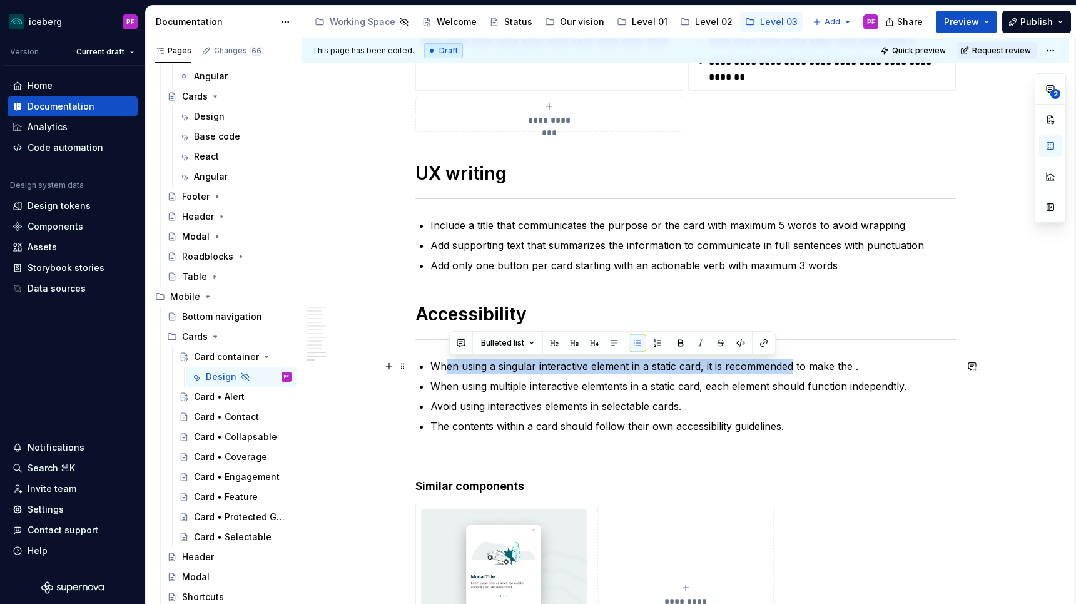
drag, startPoint x: 452, startPoint y: 361, endPoint x: 796, endPoint y: 365, distance: 344.6
click at [796, 365] on p "When using a singular interactive element in a static card, it is recommended t…" at bounding box center [692, 365] width 525 height 15
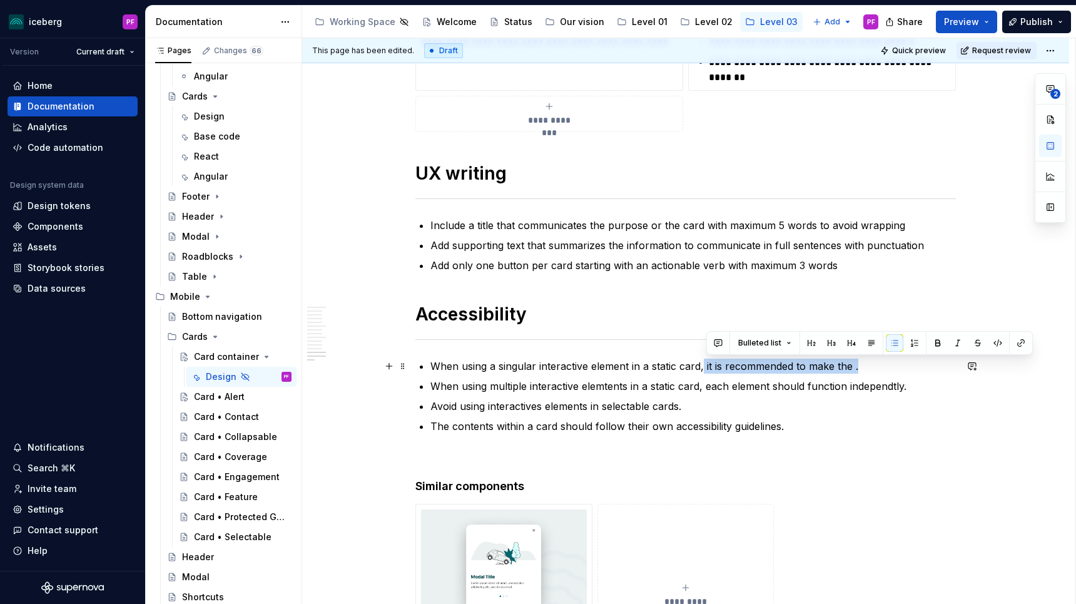
drag, startPoint x: 708, startPoint y: 363, endPoint x: 859, endPoint y: 360, distance: 151.4
click at [859, 360] on p "When using a singular interactive element in a static card, it is recommended t…" at bounding box center [692, 365] width 525 height 15
drag, startPoint x: 863, startPoint y: 365, endPoint x: 702, endPoint y: 370, distance: 160.8
click at [702, 370] on p "When using a singular interactive element in a static card, it is recommended t…" at bounding box center [692, 365] width 525 height 15
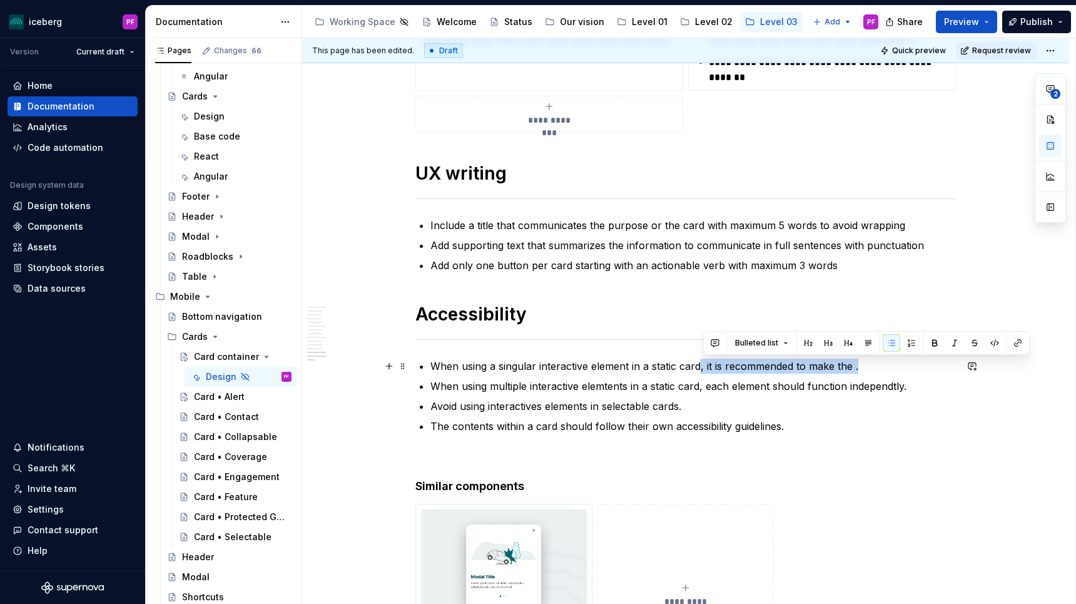
click at [702, 370] on p "When using a singular interactive element in a static card, it is recommended t…" at bounding box center [692, 365] width 525 height 15
drag, startPoint x: 703, startPoint y: 367, endPoint x: 861, endPoint y: 361, distance: 157.7
click at [861, 361] on p "When using a singular interactive element in a static card, it is recommended t…" at bounding box center [692, 365] width 525 height 15
drag, startPoint x: 864, startPoint y: 363, endPoint x: 704, endPoint y: 366, distance: 160.1
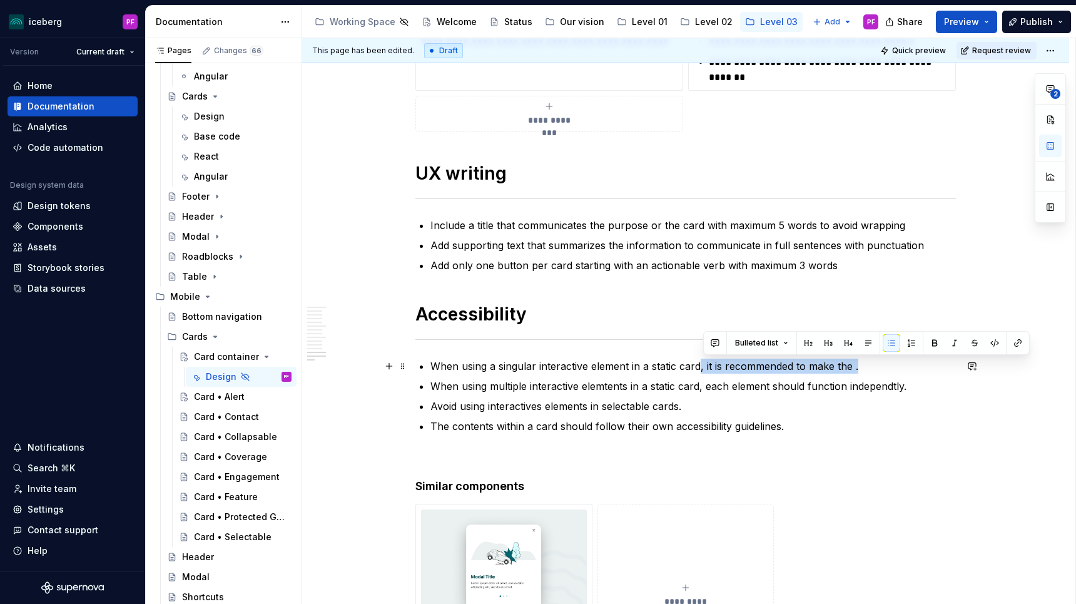
click at [704, 366] on p "When using a singular interactive element in a static card, it is recommended t…" at bounding box center [692, 365] width 525 height 15
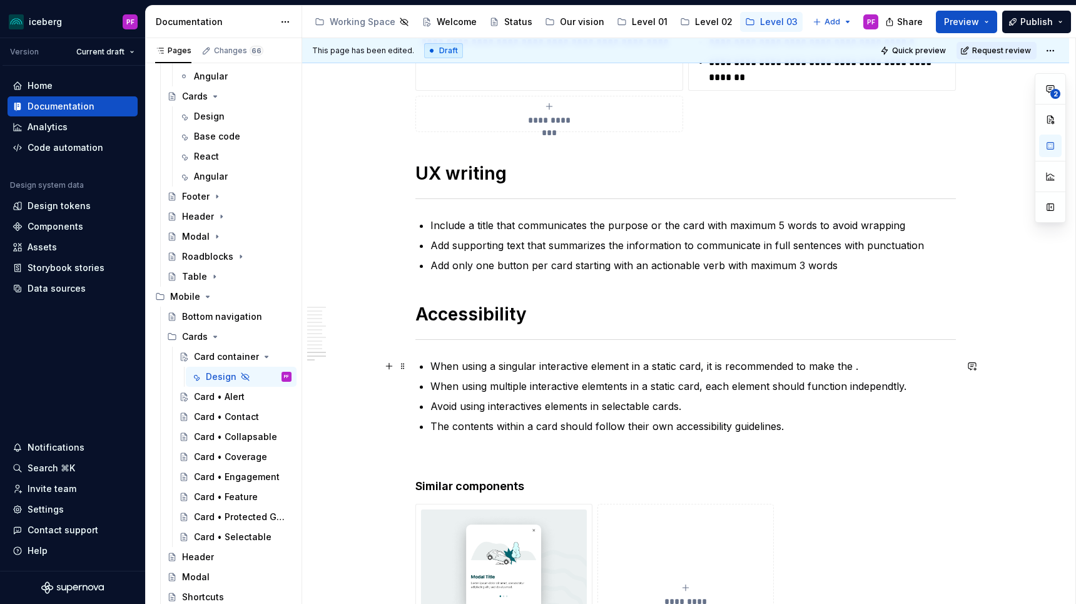
click at [732, 368] on p "When using a singular interactive element in a static card, it is recommended t…" at bounding box center [692, 365] width 525 height 15
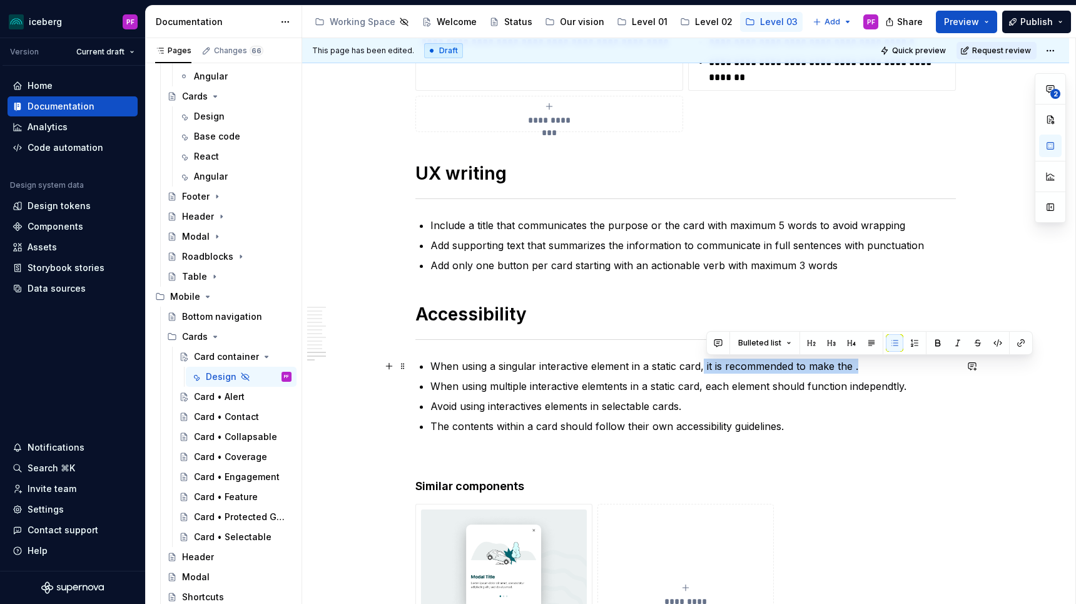
drag, startPoint x: 707, startPoint y: 365, endPoint x: 862, endPoint y: 361, distance: 155.8
click at [862, 361] on p "When using a singular interactive element in a static card, it is recommended t…" at bounding box center [692, 365] width 525 height 15
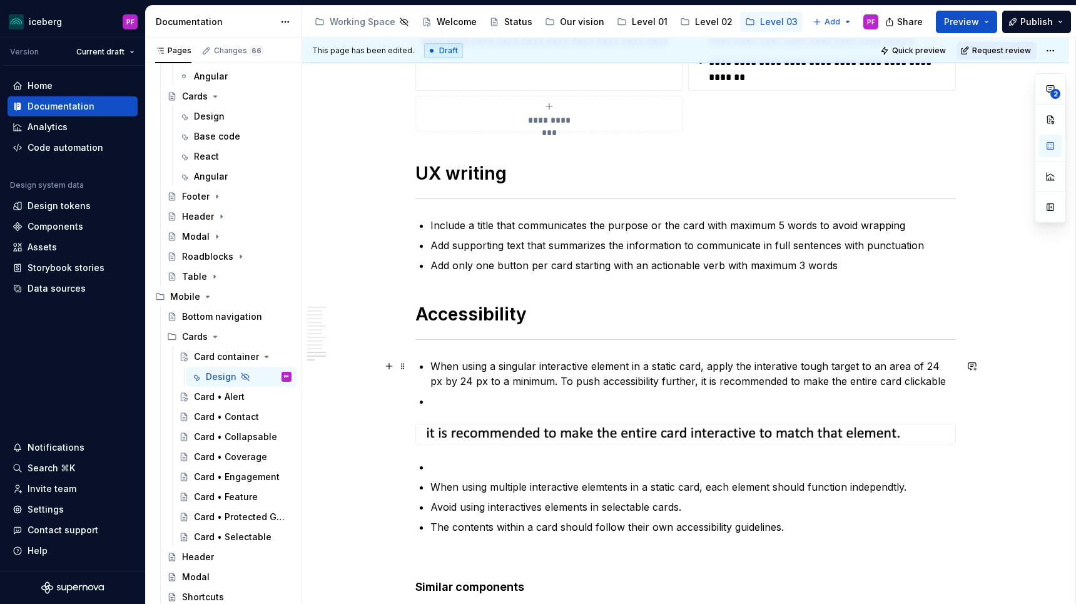
click at [907, 377] on p "When using a singular interactive element in a static card, apply the interativ…" at bounding box center [692, 373] width 525 height 30
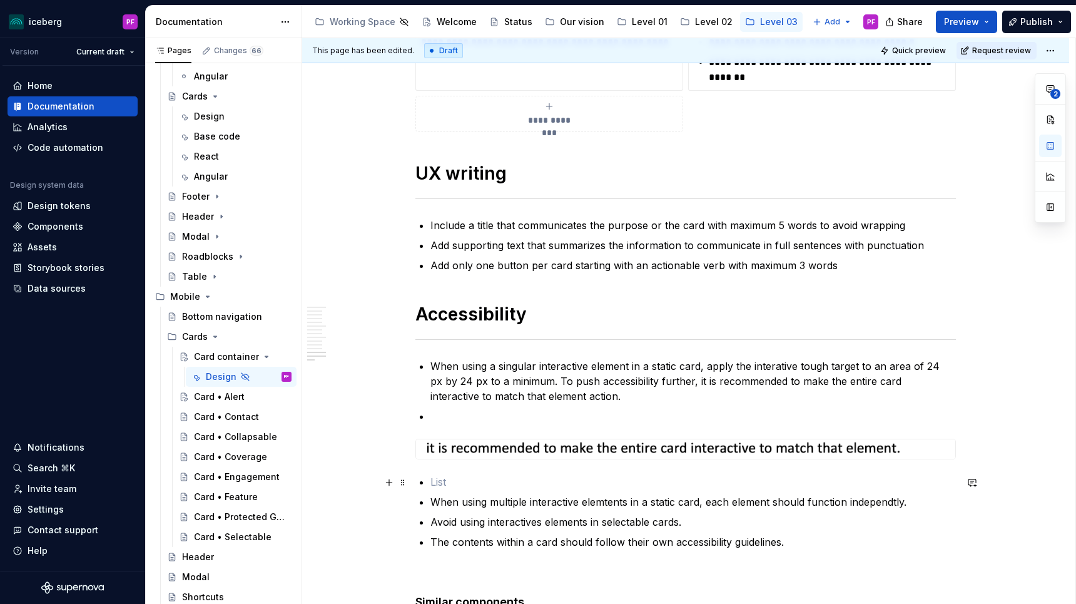
click at [607, 476] on p at bounding box center [692, 481] width 525 height 15
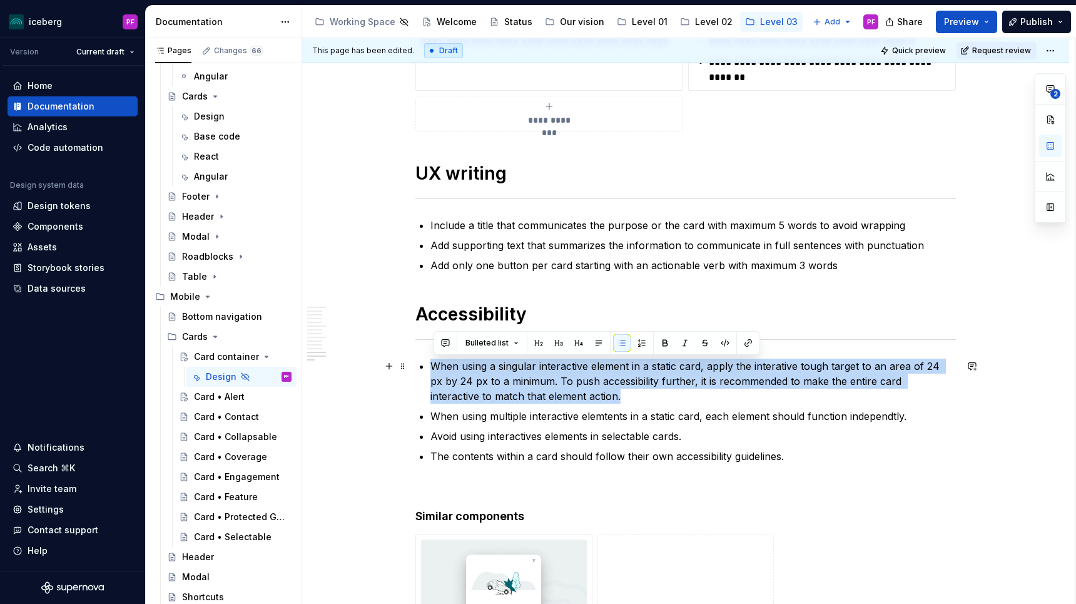
drag, startPoint x: 579, startPoint y: 391, endPoint x: 430, endPoint y: 362, distance: 151.6
copy p "When using a singular interactive element in a static card, apply the interativ…"
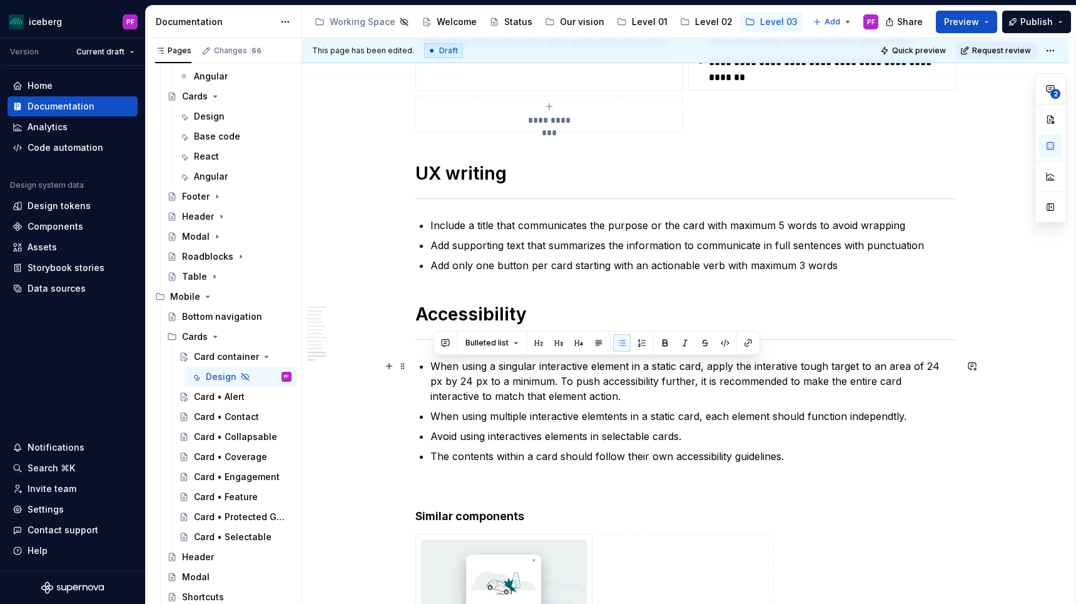
click at [570, 392] on p "When using a singular interactive element in a static card, apply the interativ…" at bounding box center [692, 380] width 525 height 45
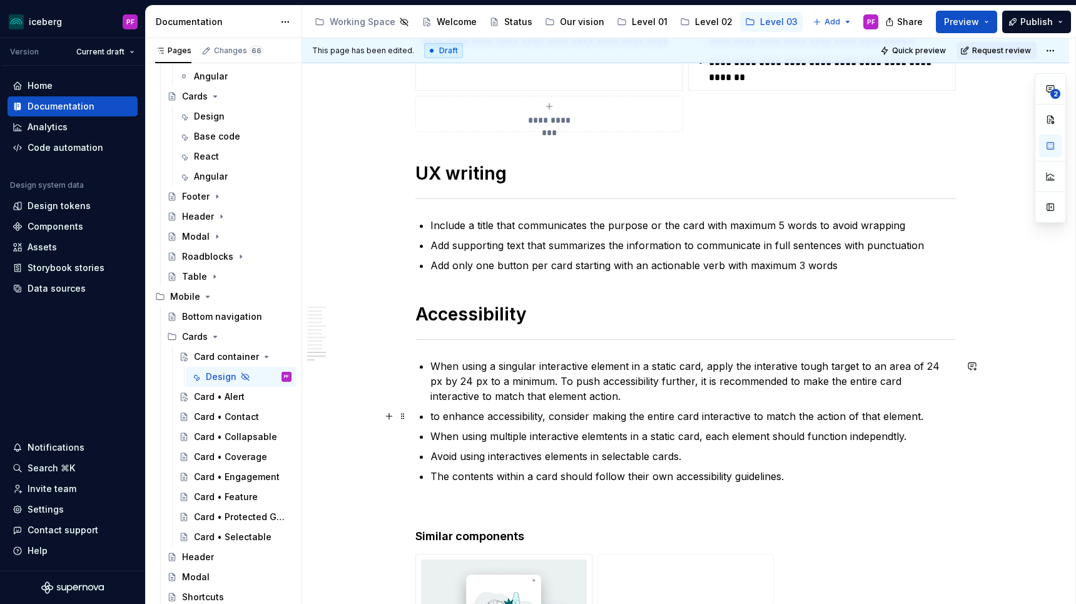
click at [442, 415] on p "to enhance accessibility, consider making the entire card interactive to match …" at bounding box center [692, 415] width 525 height 15
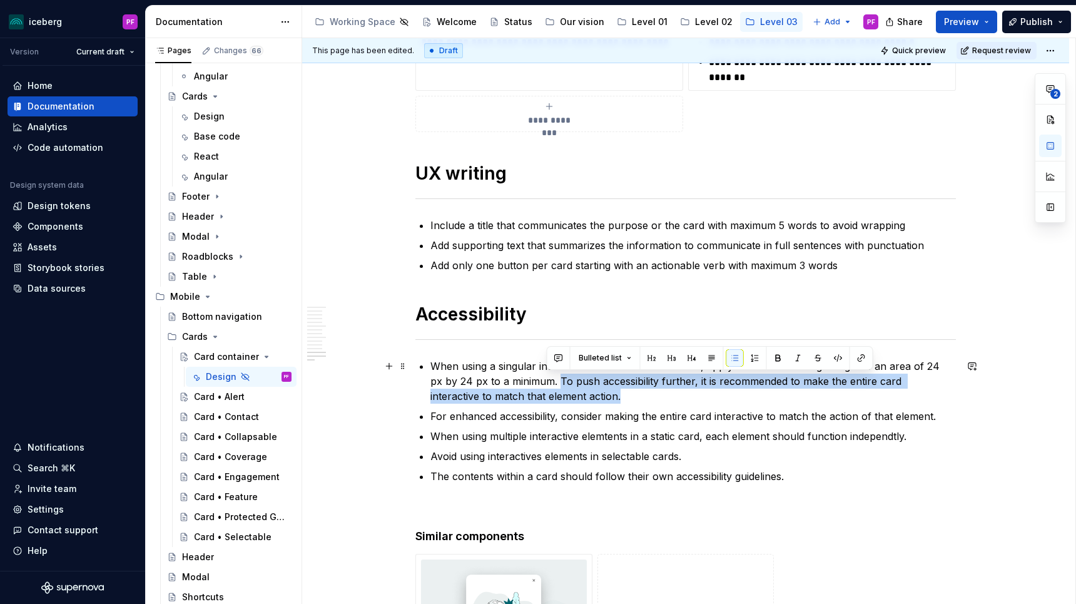
drag, startPoint x: 559, startPoint y: 397, endPoint x: 547, endPoint y: 379, distance: 21.2
click at [547, 379] on p "When using a singular interactive element in a static card, apply the interativ…" at bounding box center [692, 380] width 525 height 45
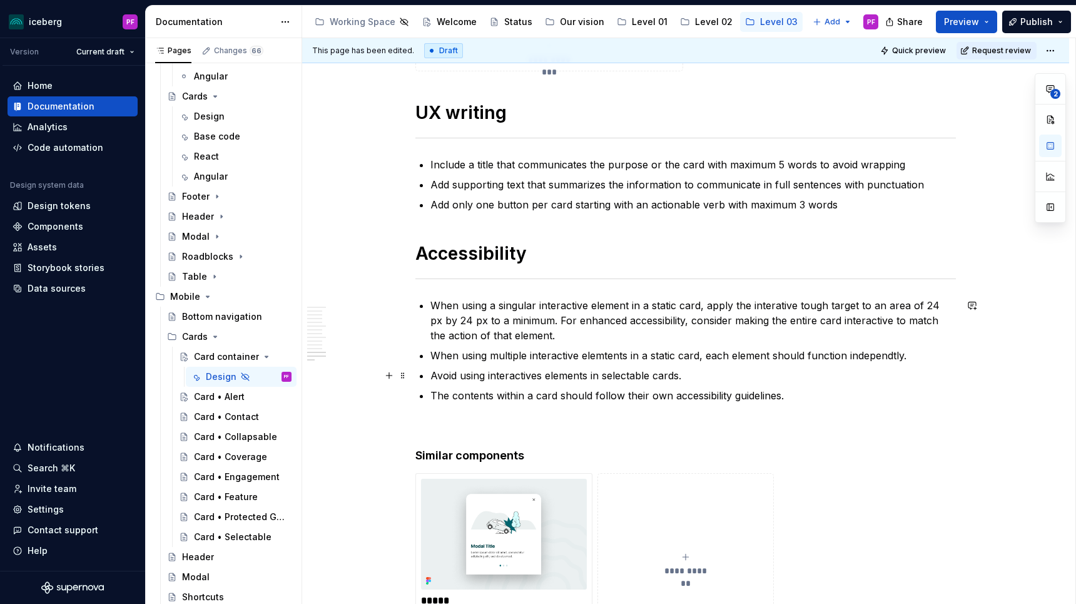
scroll to position [4339, 0]
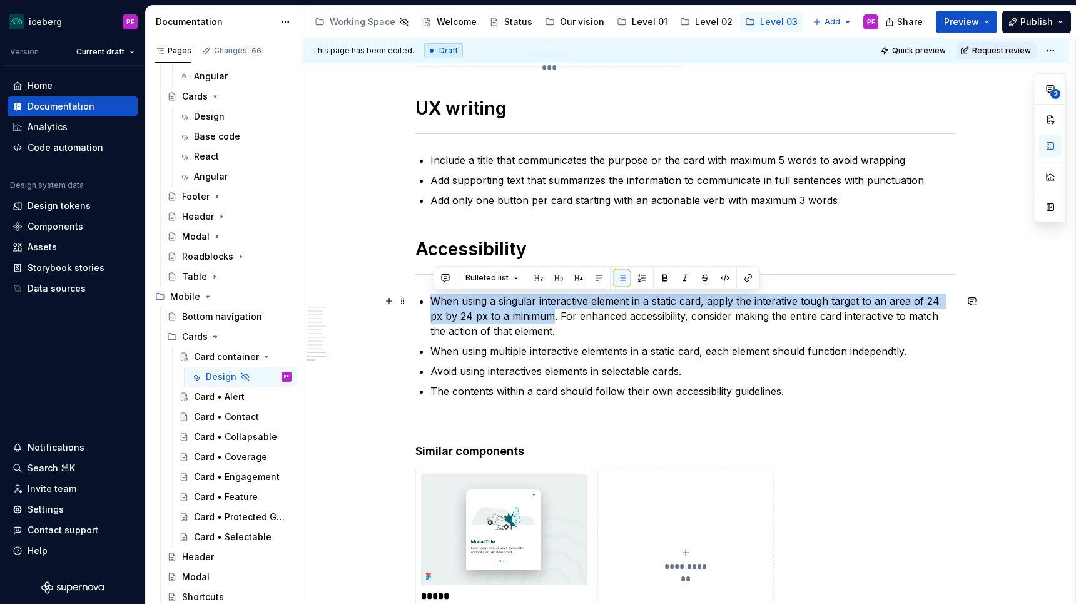
drag, startPoint x: 458, startPoint y: 294, endPoint x: 542, endPoint y: 319, distance: 86.9
click at [542, 319] on p "When using a singular interactive element in a static card, apply the interativ…" at bounding box center [692, 315] width 525 height 45
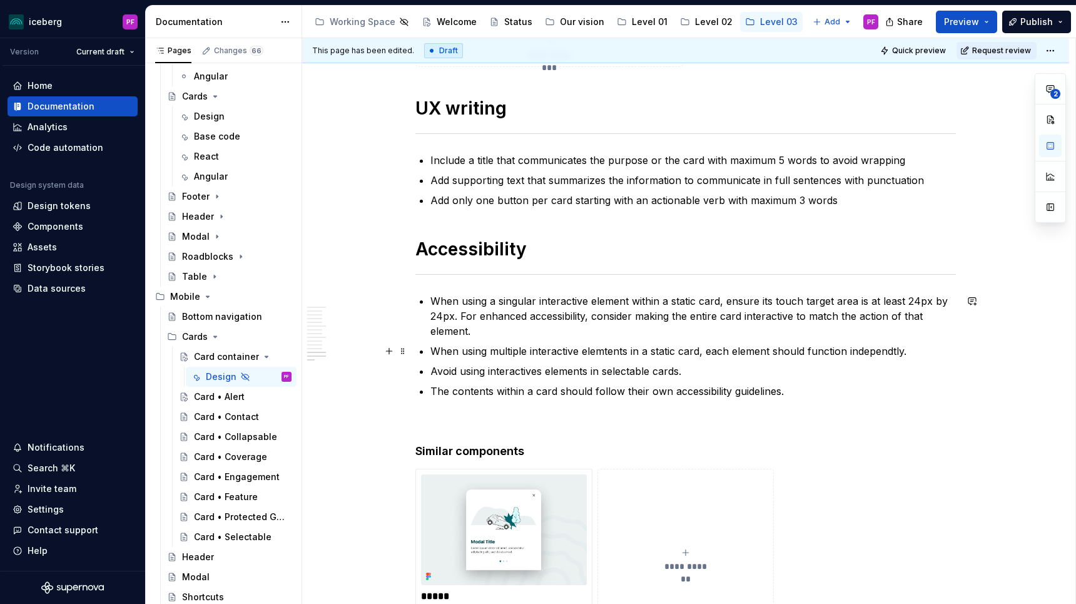
click at [894, 350] on p "When using multiple interactive elemtents in a static card, each element should…" at bounding box center [692, 350] width 525 height 15
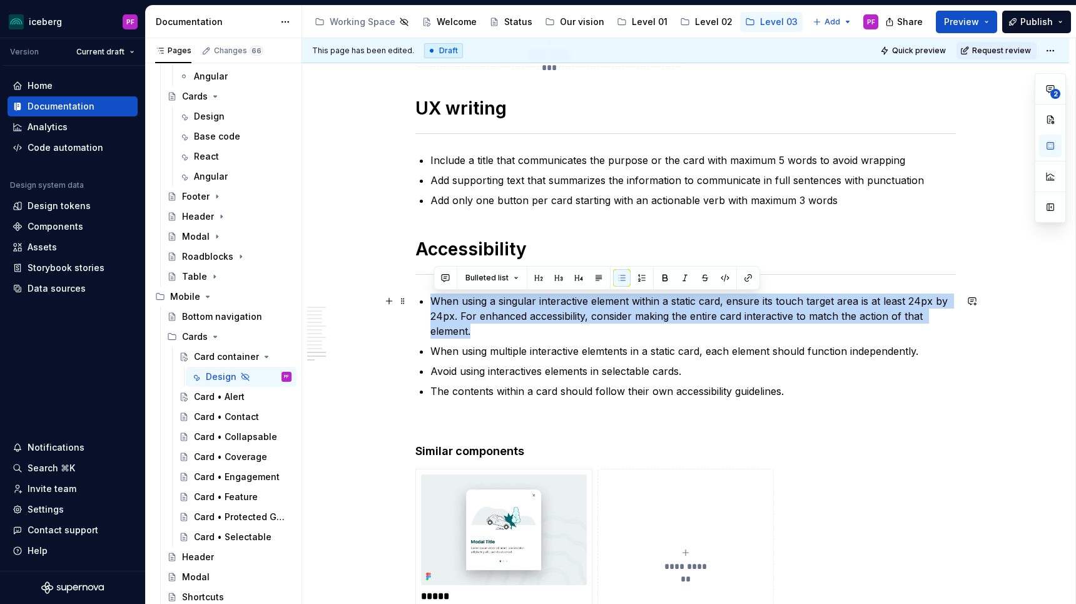
drag, startPoint x: 435, startPoint y: 307, endPoint x: 493, endPoint y: 335, distance: 64.3
click at [493, 335] on p "When using a singular interactive element within a static card, ensure its touc…" at bounding box center [692, 315] width 525 height 45
drag, startPoint x: 499, startPoint y: 334, endPoint x: 434, endPoint y: 303, distance: 72.2
click at [434, 303] on p "When using a singular interactive element within a static card, ensure its touc…" at bounding box center [692, 315] width 525 height 45
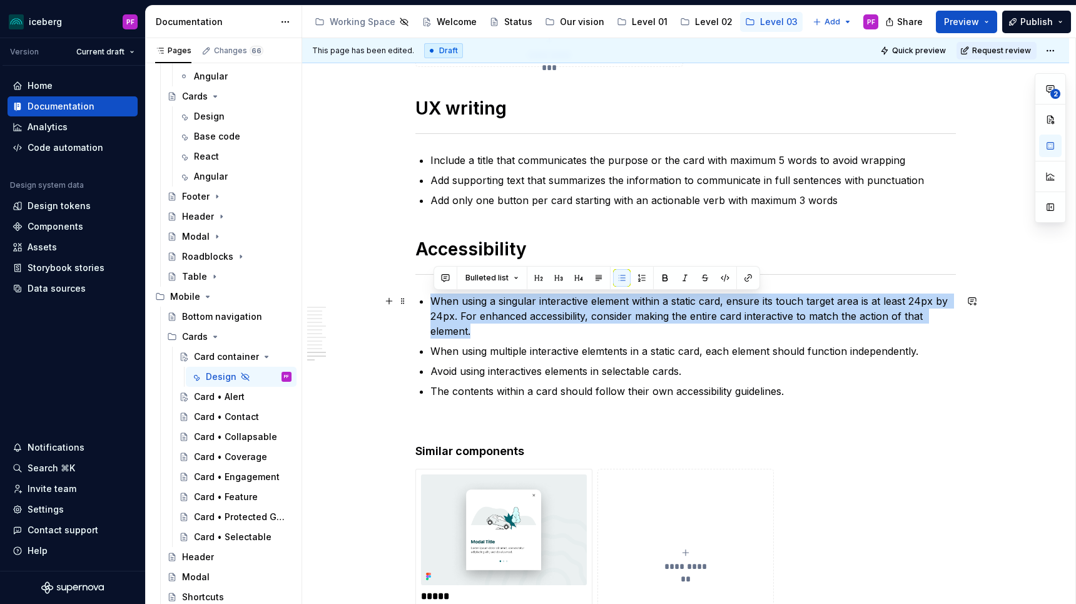
click at [434, 303] on p "When using a singular interactive element within a static card, ensure its touc…" at bounding box center [692, 315] width 525 height 45
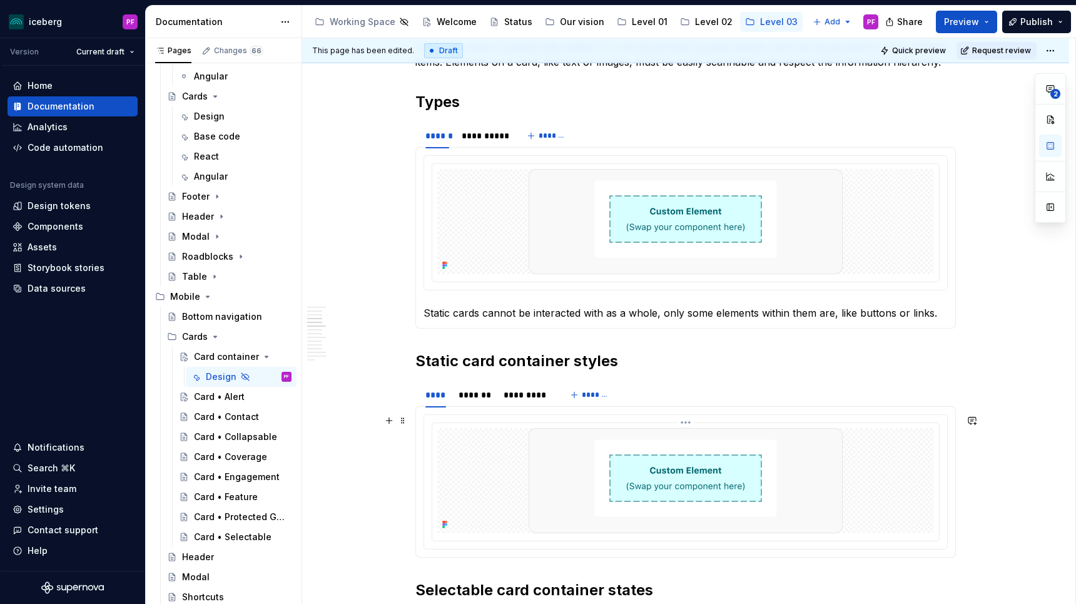
scroll to position [507, 0]
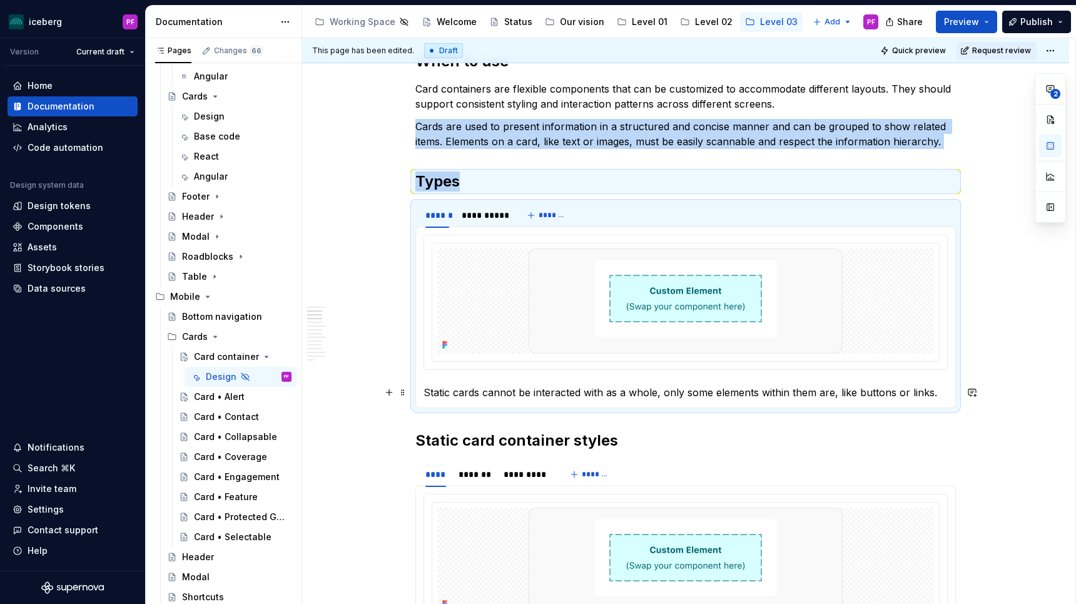
drag, startPoint x: 425, startPoint y: 392, endPoint x: 939, endPoint y: 388, distance: 514.1
click at [939, 388] on div "Static cards cannot be interacted with as a whole, only some elements within th…" at bounding box center [685, 316] width 540 height 181
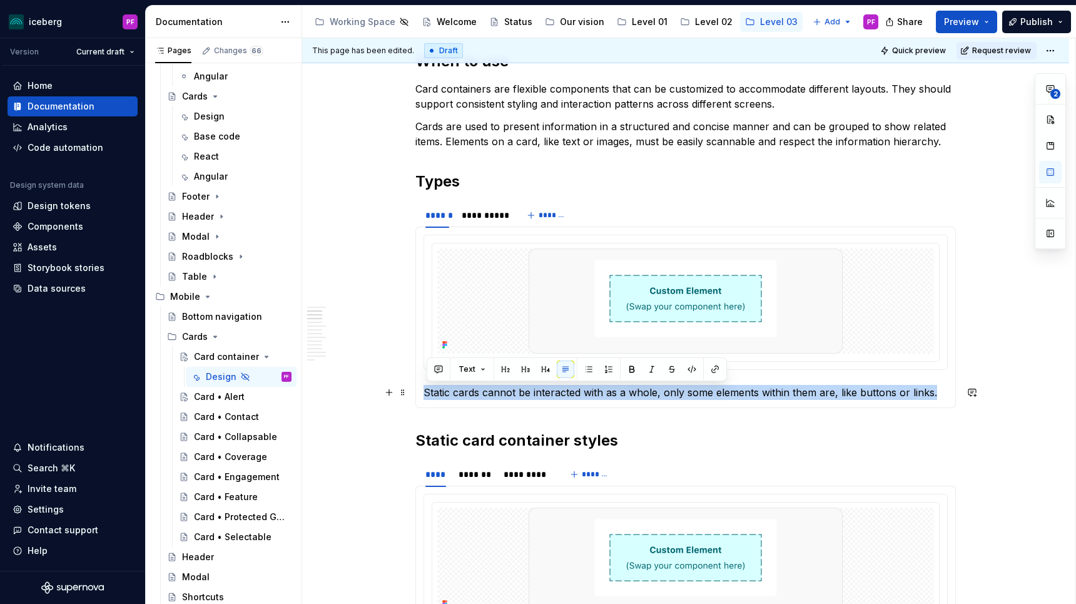
drag, startPoint x: 427, startPoint y: 394, endPoint x: 936, endPoint y: 387, distance: 509.8
click at [936, 387] on p "Static cards cannot be interacted with as a whole, only some elements within th…" at bounding box center [685, 392] width 524 height 15
drag, startPoint x: 867, startPoint y: 387, endPoint x: 504, endPoint y: 399, distance: 363.6
click at [504, 399] on p "Static cards cannot be interacted with as a whole, only some elements within th…" at bounding box center [685, 392] width 524 height 15
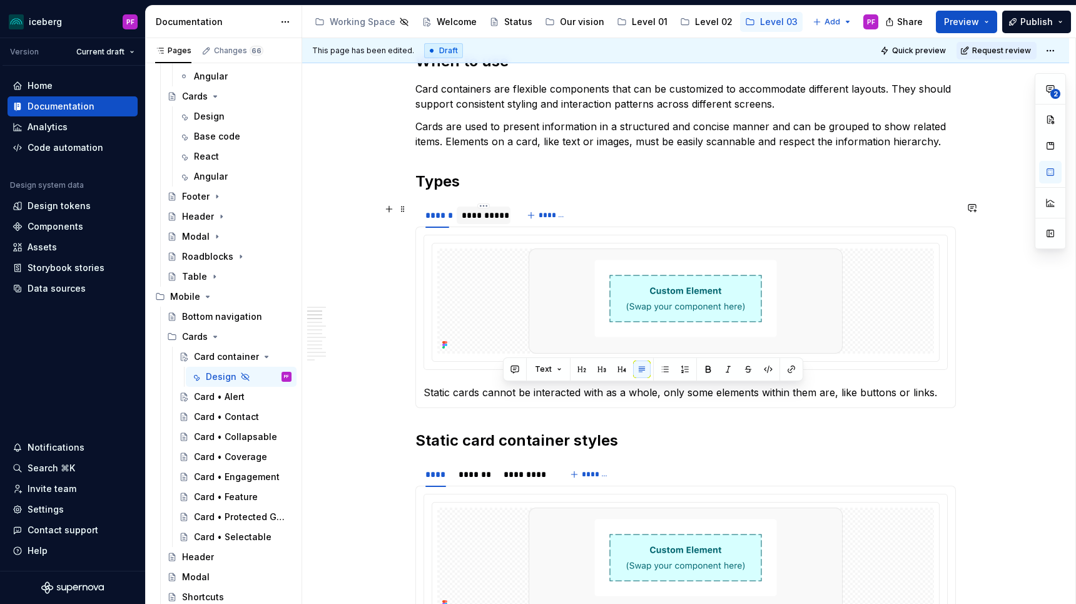
click at [480, 225] on div at bounding box center [484, 225] width 54 height 1
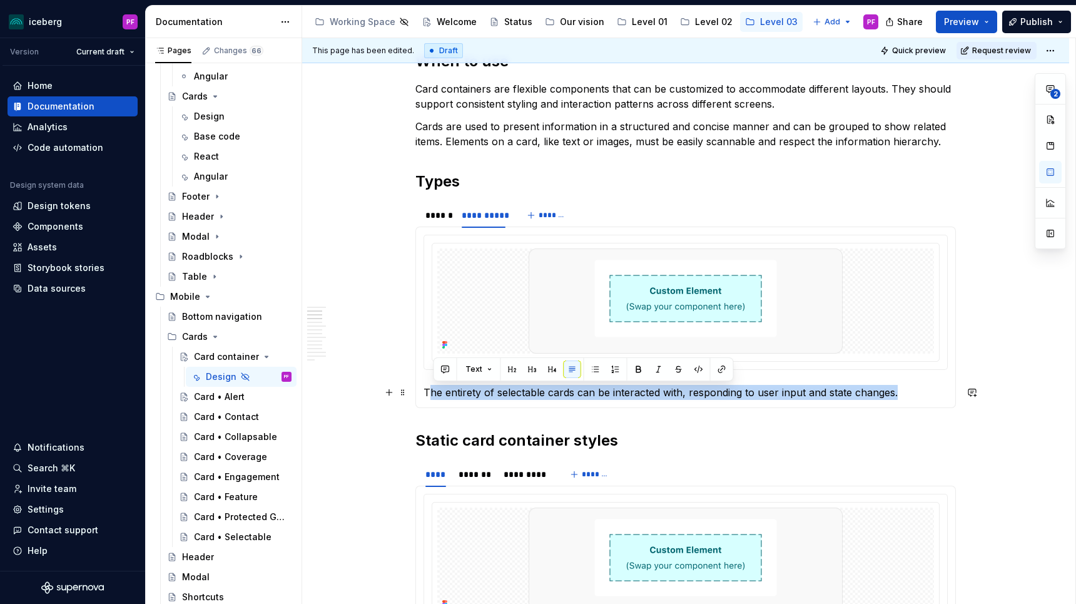
drag, startPoint x: 433, startPoint y: 390, endPoint x: 912, endPoint y: 392, distance: 478.5
click at [912, 392] on p "The entirety of selectable cards can be interacted with, responding to user inp…" at bounding box center [685, 392] width 524 height 15
drag, startPoint x: 904, startPoint y: 392, endPoint x: 428, endPoint y: 391, distance: 475.9
click at [428, 391] on p "The entirety of selectable cards can be interacted with, responding to user inp…" at bounding box center [685, 392] width 524 height 15
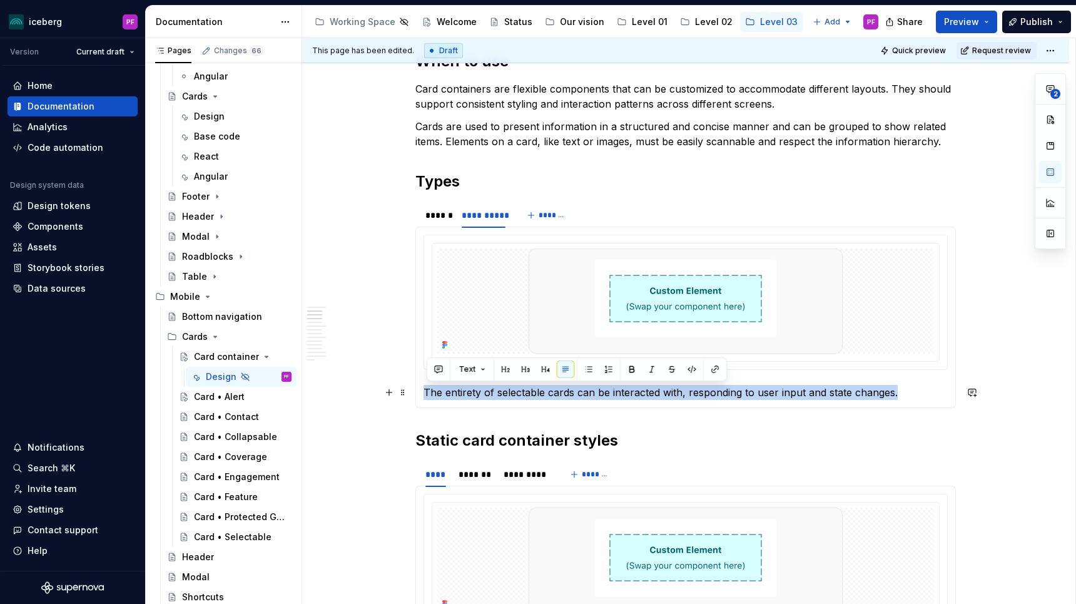
click at [428, 391] on p "The entirety of selectable cards can be interacted with, responding to user inp…" at bounding box center [685, 392] width 524 height 15
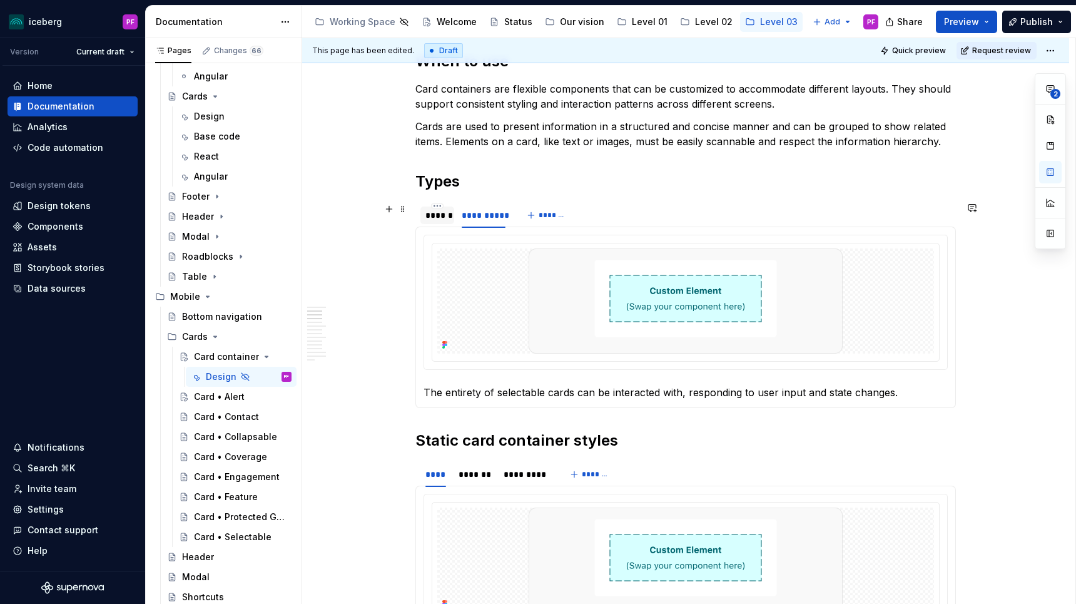
click at [444, 218] on div "******" at bounding box center [437, 215] width 24 height 13
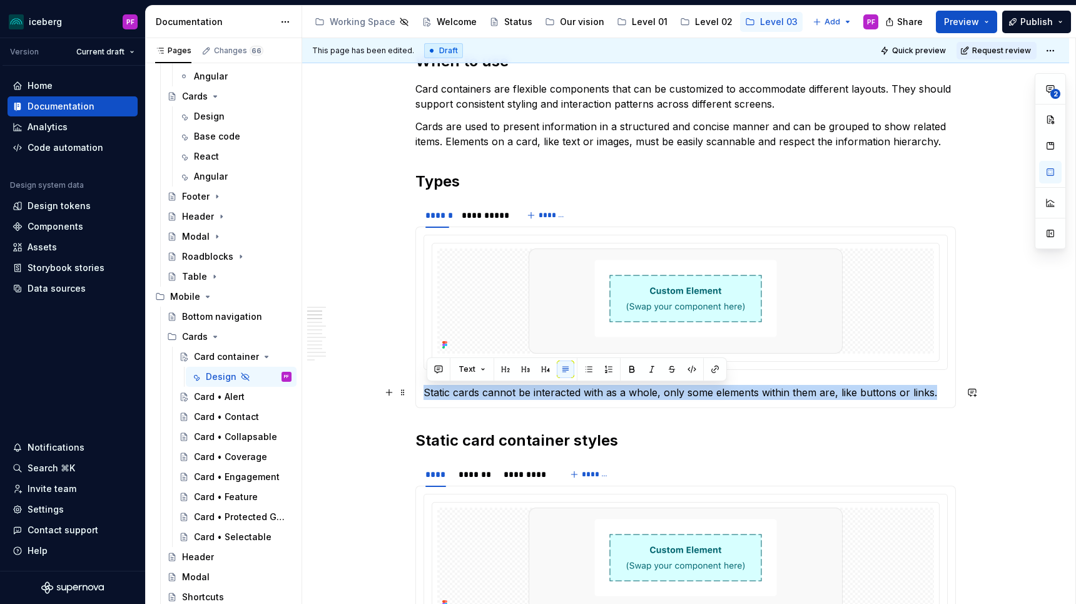
drag, startPoint x: 427, startPoint y: 392, endPoint x: 934, endPoint y: 392, distance: 507.8
click at [934, 392] on p "Static cards cannot be interacted with as a whole, only some elements within th…" at bounding box center [685, 392] width 524 height 15
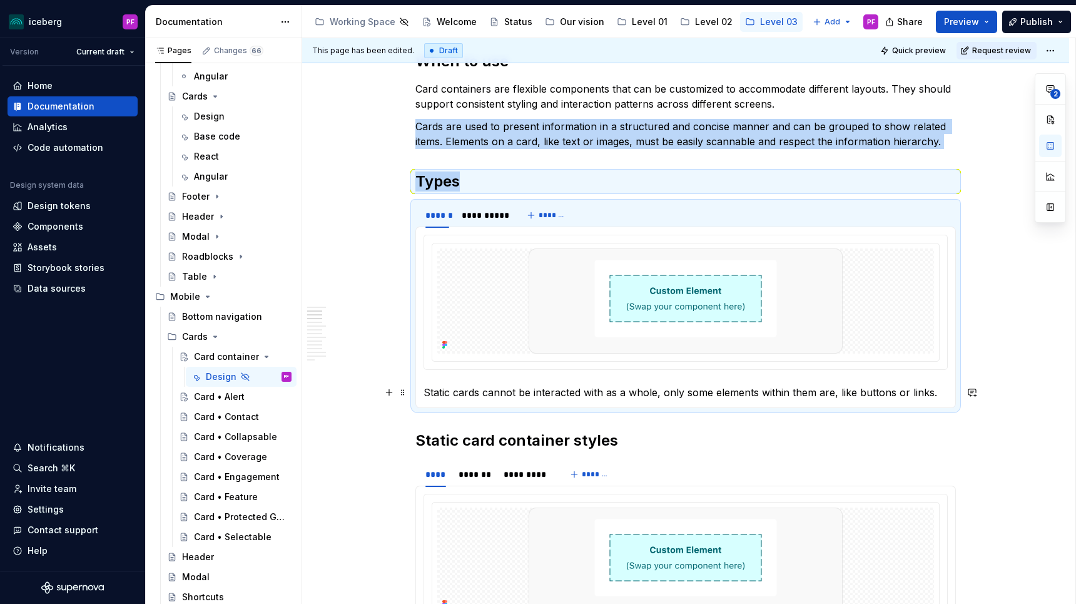
drag, startPoint x: 939, startPoint y: 392, endPoint x: 426, endPoint y: 393, distance: 512.9
click at [426, 393] on p "Static cards cannot be interacted with as a whole, only some elements within th…" at bounding box center [685, 392] width 524 height 15
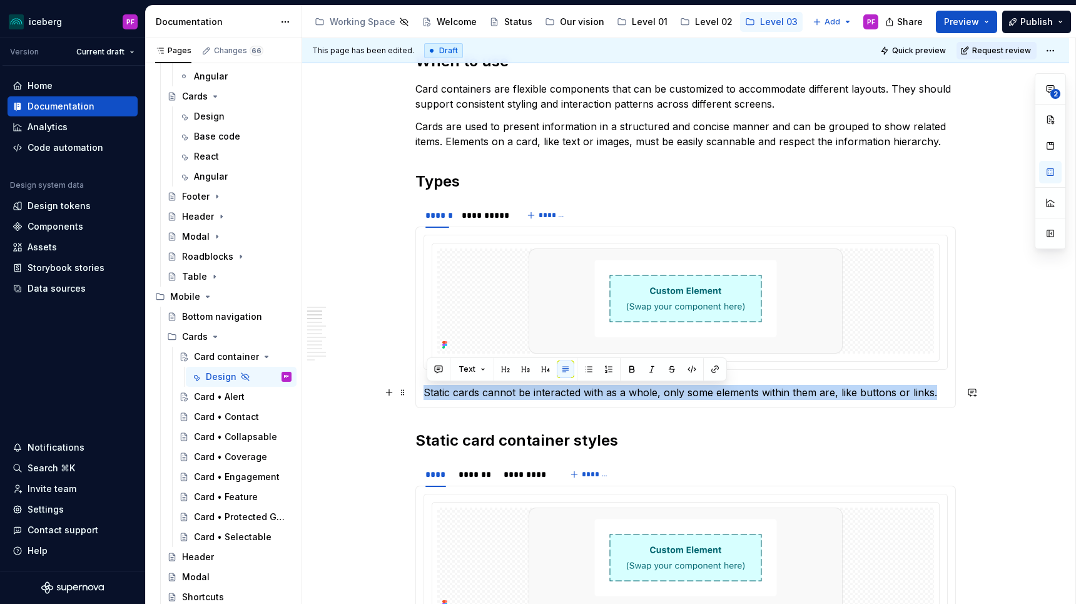
drag, startPoint x: 426, startPoint y: 392, endPoint x: 934, endPoint y: 387, distance: 507.9
click at [934, 387] on p "Static cards cannot be interacted with as a whole, only some elements within th…" at bounding box center [685, 392] width 524 height 15
type textarea "*"
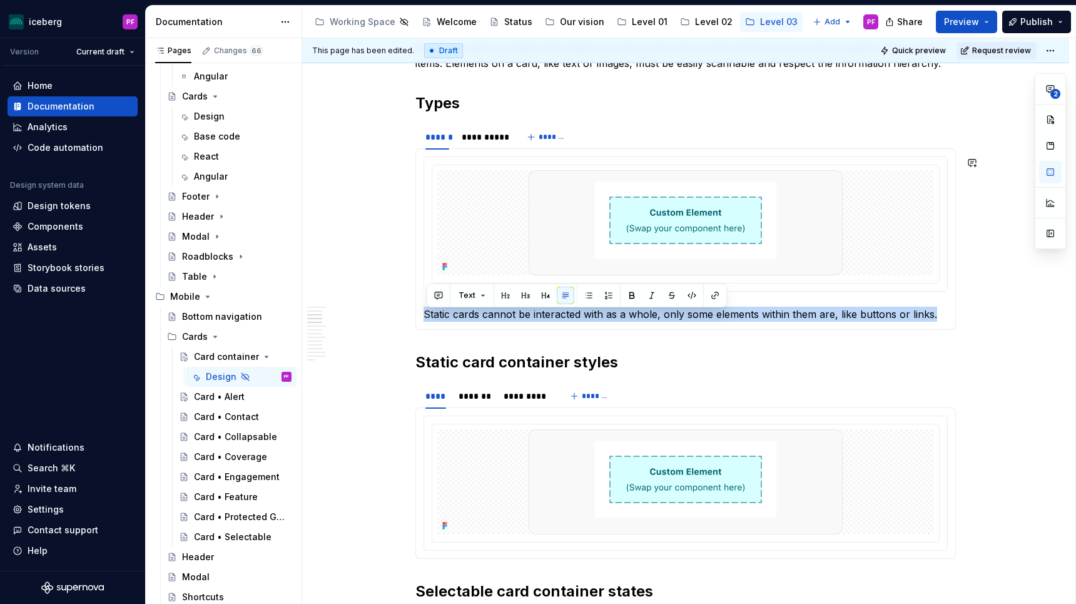
scroll to position [587, 0]
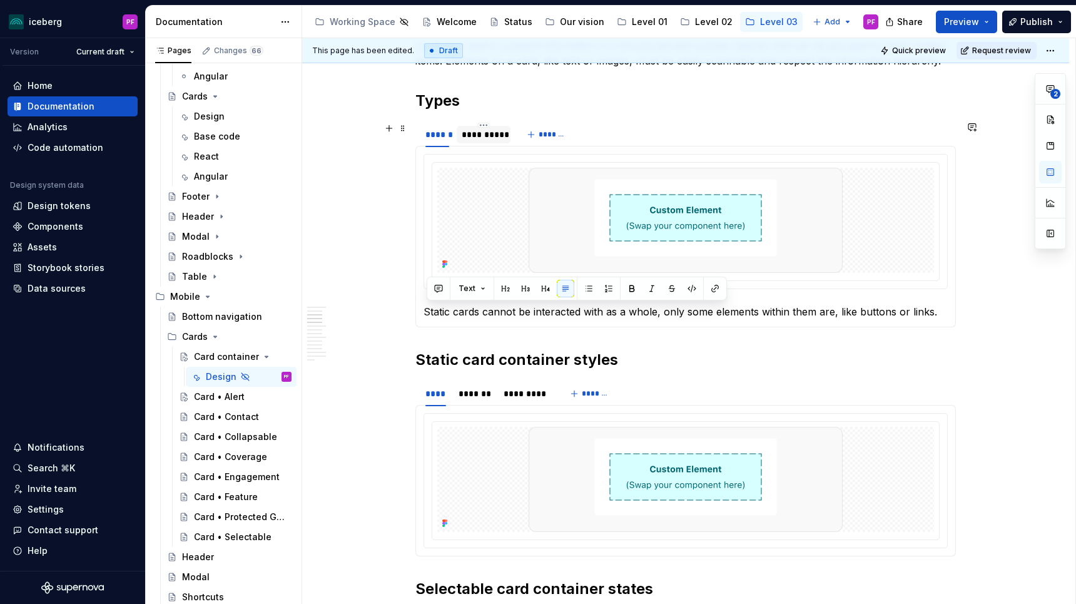
click at [478, 138] on div "**********" at bounding box center [484, 134] width 44 height 13
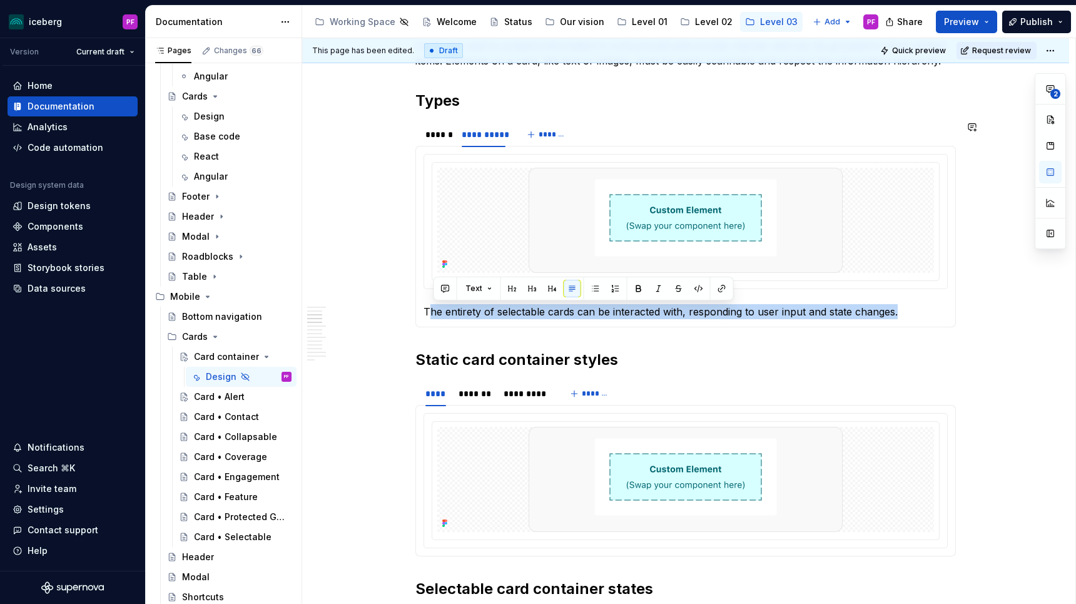
drag, startPoint x: 432, startPoint y: 313, endPoint x: 829, endPoint y: 321, distance: 397.2
click at [829, 321] on div "Static cards cannot be interacted with as a whole, only some elements within th…" at bounding box center [685, 236] width 540 height 181
click at [859, 316] on p "The entirety of selectable cards can be interacted with, responding to user inp…" at bounding box center [685, 311] width 524 height 15
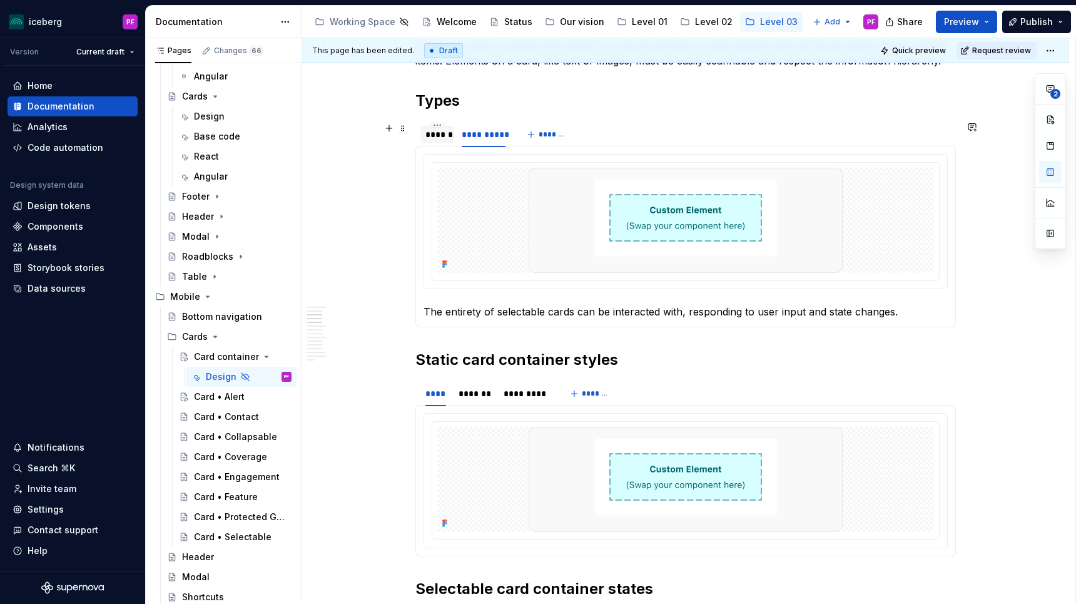
click at [449, 137] on div "******" at bounding box center [437, 134] width 24 height 13
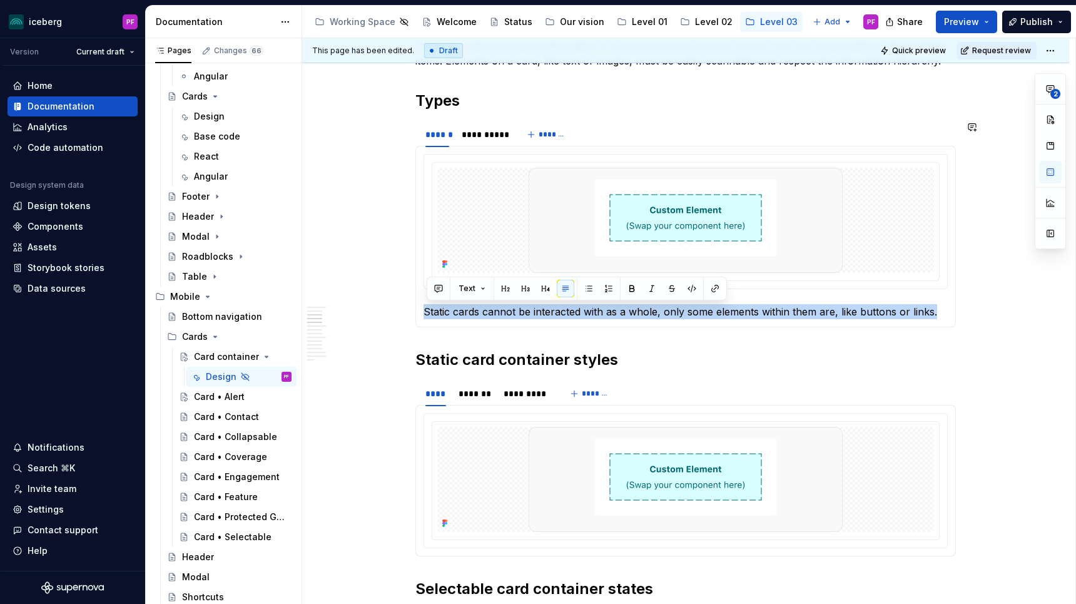
drag, startPoint x: 428, startPoint y: 309, endPoint x: 834, endPoint y: 320, distance: 405.4
click at [834, 320] on div "Static cards cannot be interacted with as a whole, only some elements within th…" at bounding box center [685, 236] width 540 height 181
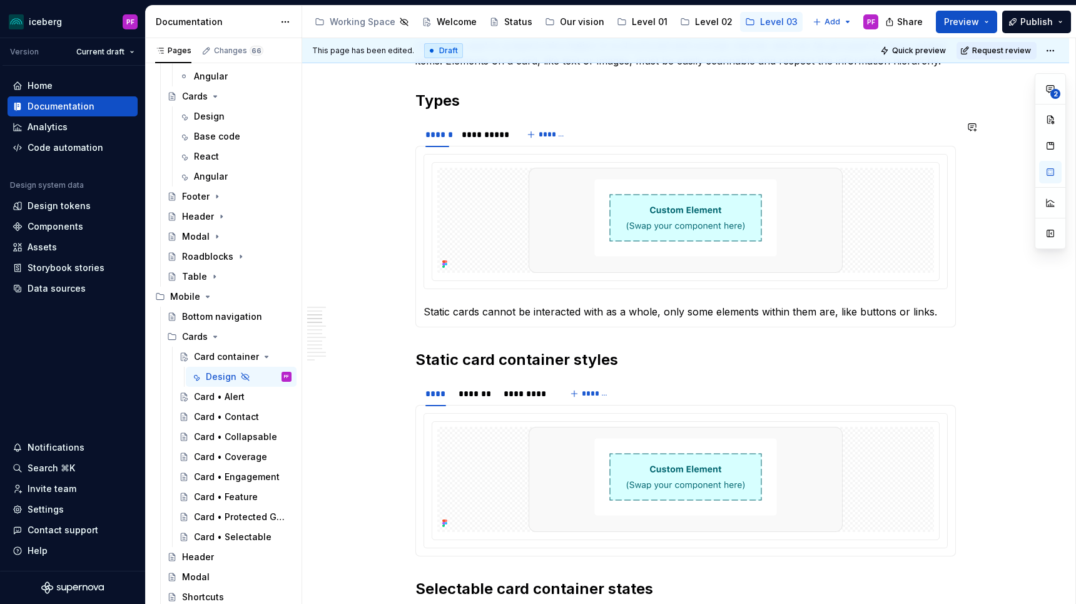
click at [834, 320] on div "Static cards cannot be interacted with as a whole, only some elements within th…" at bounding box center [685, 236] width 540 height 181
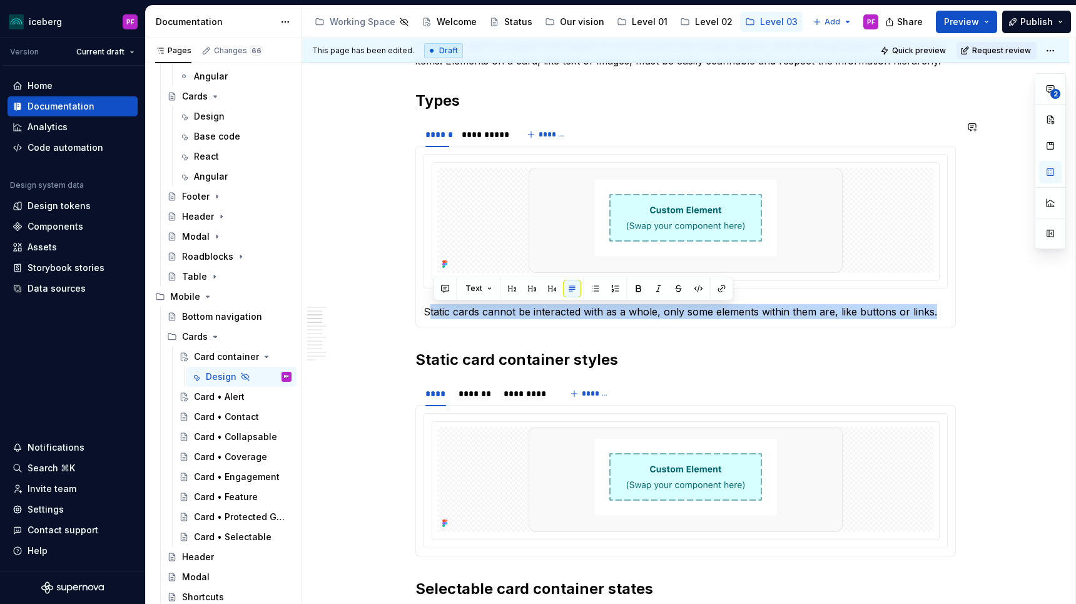
drag, startPoint x: 430, startPoint y: 310, endPoint x: 797, endPoint y: 320, distance: 366.7
click at [797, 320] on div "Static cards cannot be interacted with as a whole, only some elements within th…" at bounding box center [685, 236] width 540 height 181
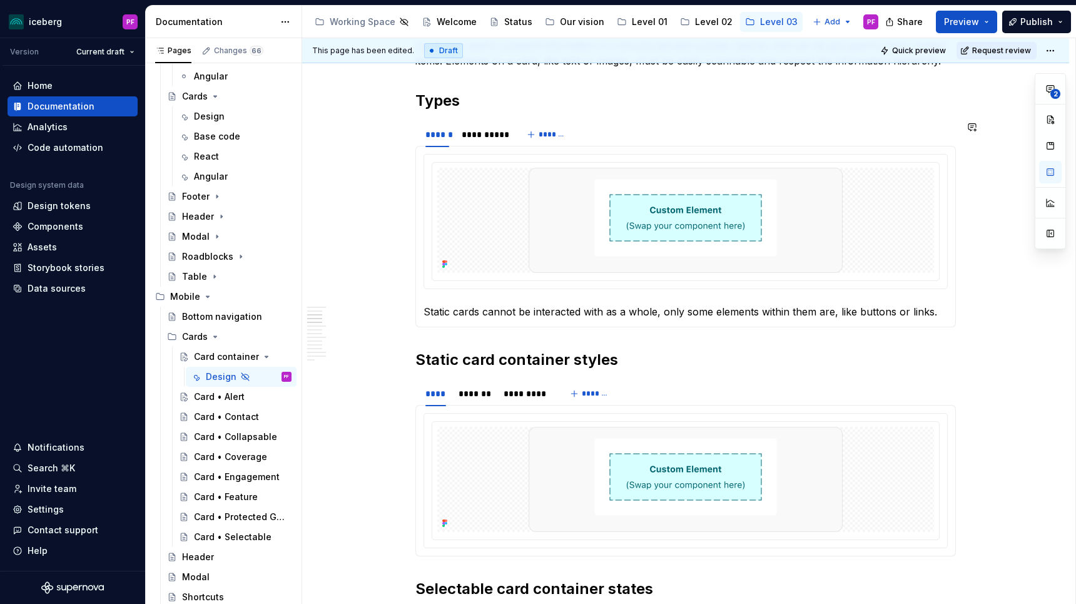
click at [797, 320] on div "Static cards cannot be interacted with as a whole, only some elements within th…" at bounding box center [685, 236] width 540 height 181
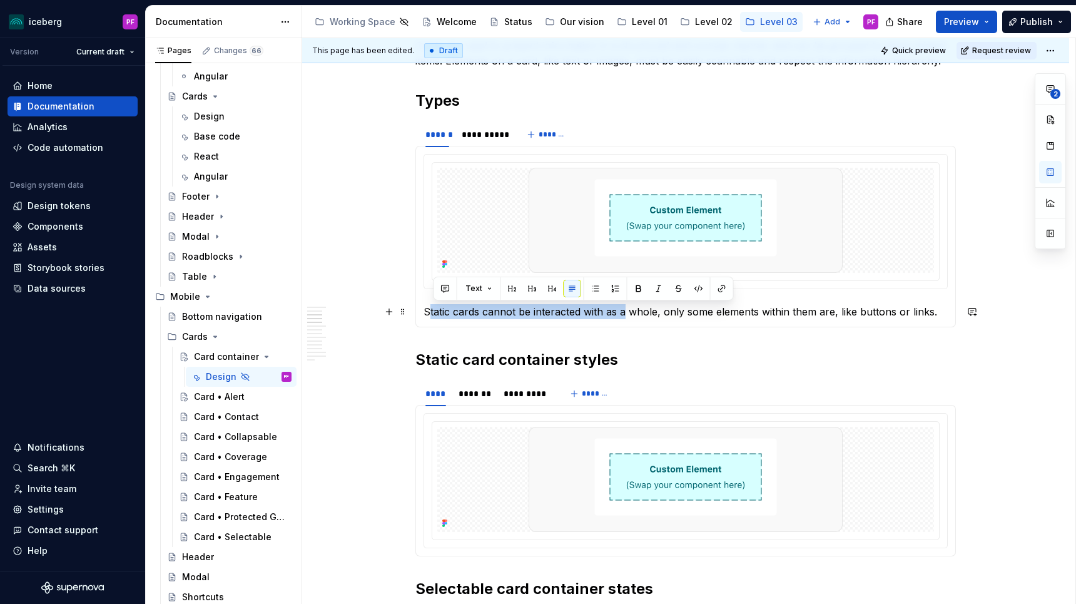
drag, startPoint x: 431, startPoint y: 305, endPoint x: 629, endPoint y: 305, distance: 198.3
click at [629, 305] on p "Static cards cannot be interacted with as a whole, only some elements within th…" at bounding box center [685, 311] width 524 height 15
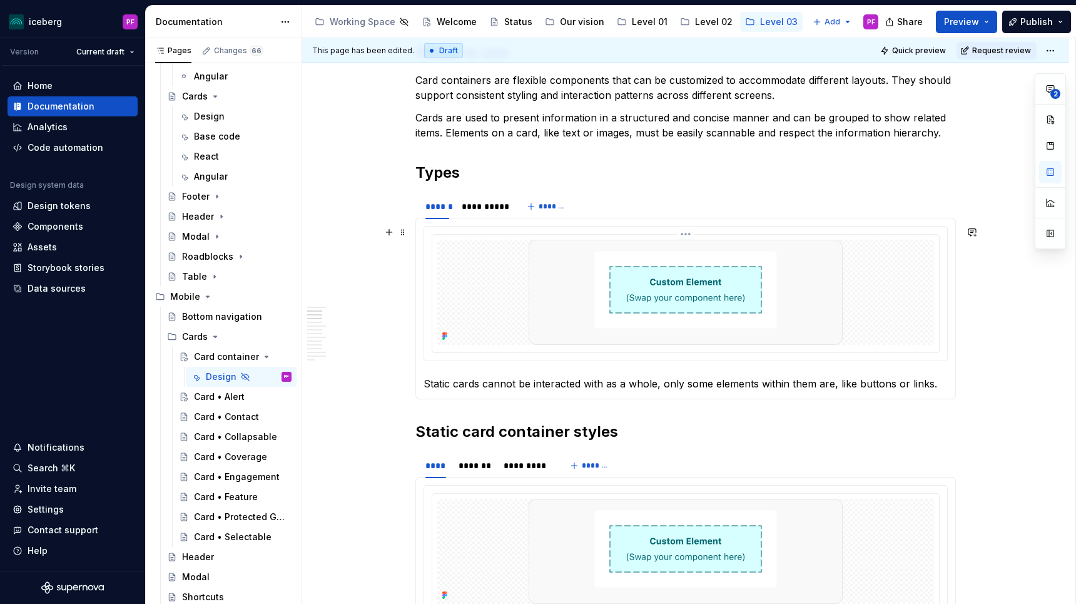
scroll to position [516, 0]
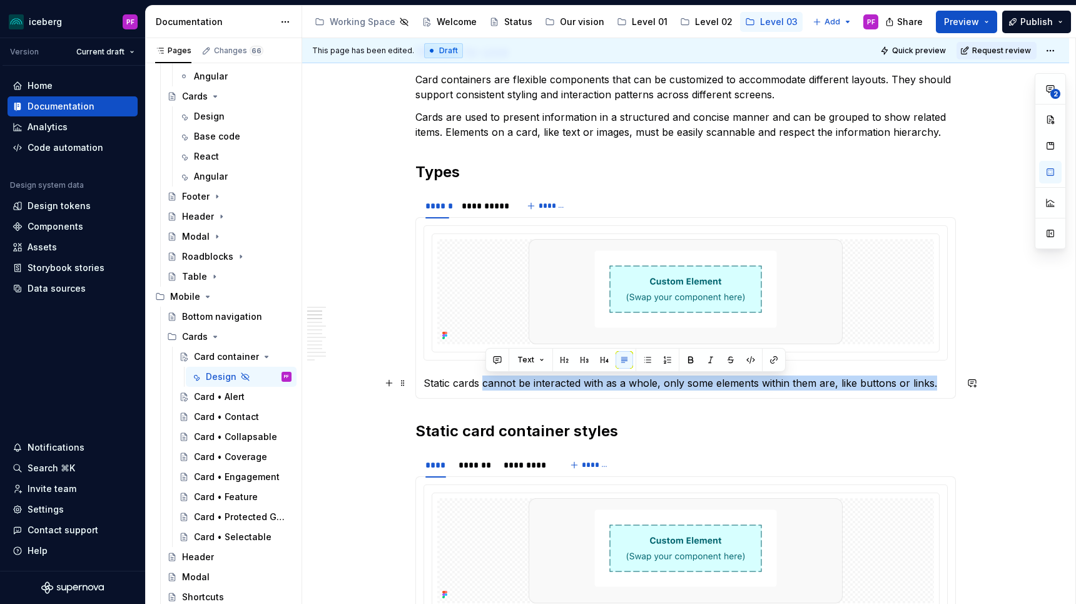
drag, startPoint x: 487, startPoint y: 380, endPoint x: 934, endPoint y: 379, distance: 447.2
click at [934, 379] on p "Static cards cannot be interacted with as a whole, only some elements within th…" at bounding box center [685, 382] width 524 height 15
copy p "Static cards cannot be interacted with as a whole, only some elements within th…"
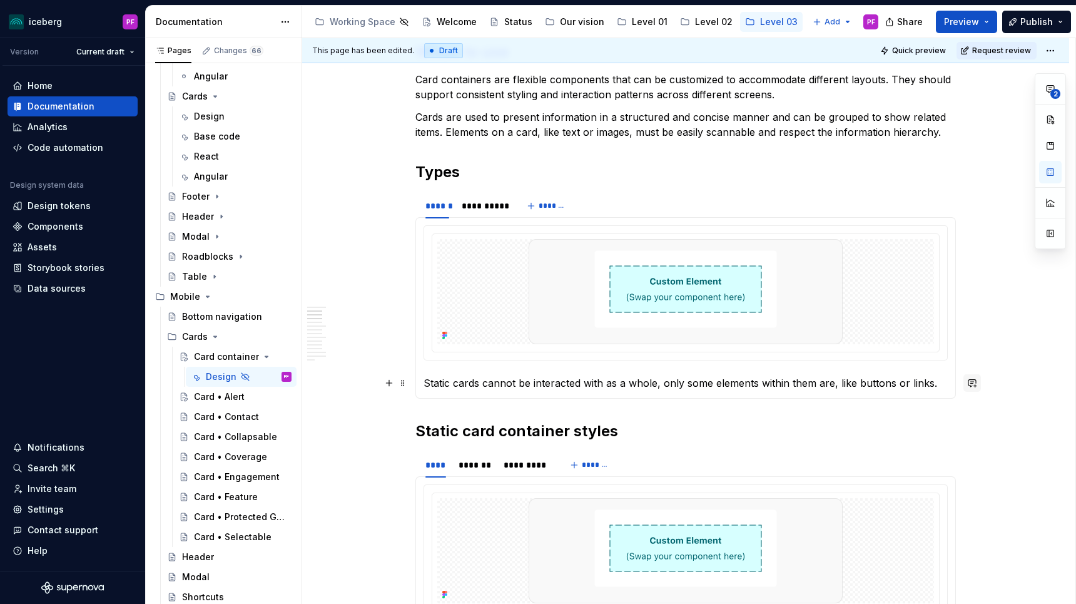
click at [981, 384] on button "button" at bounding box center [972, 383] width 18 height 18
type textarea "*"
click at [488, 389] on p "Static cards cannot be interacted with as a whole, only some elements within th…" at bounding box center [685, 382] width 524 height 15
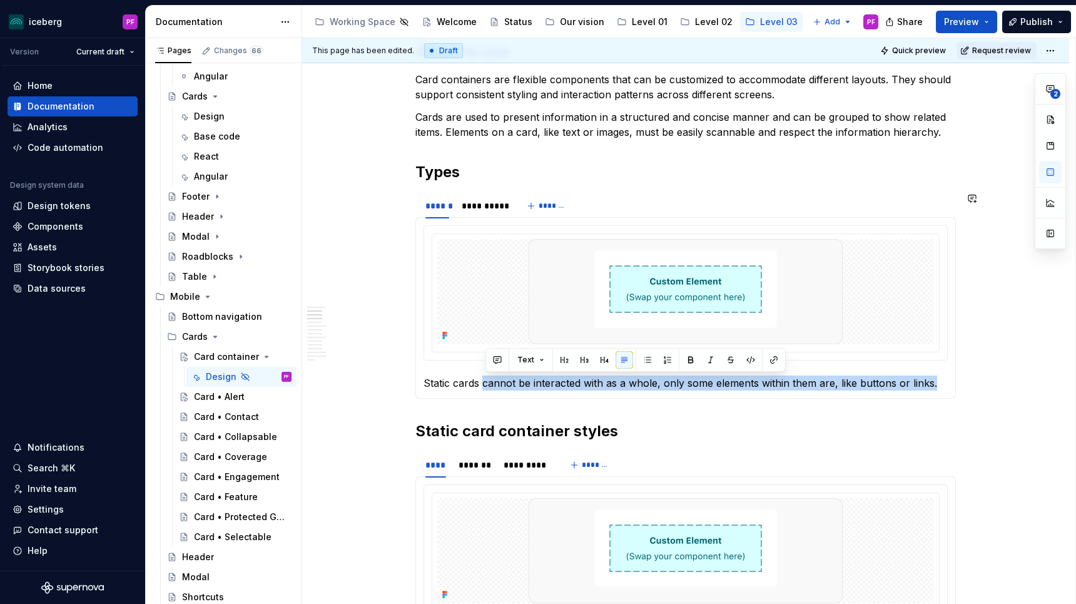
drag, startPoint x: 485, startPoint y: 382, endPoint x: 843, endPoint y: 396, distance: 358.6
click at [843, 396] on div "Static cards cannot be interacted with as a whole, only some elements within th…" at bounding box center [685, 307] width 540 height 181
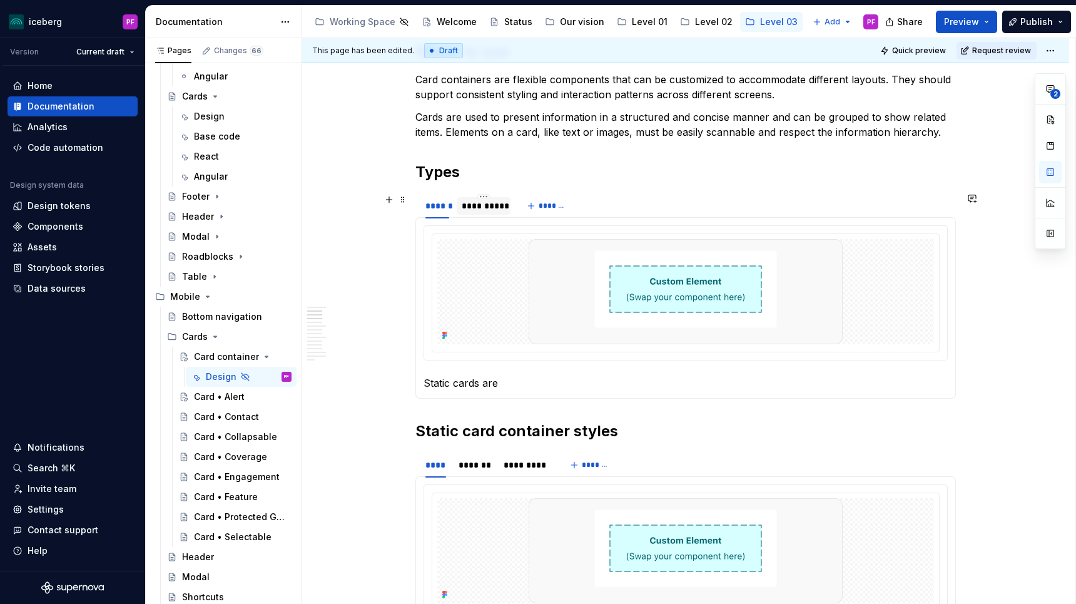
click at [500, 205] on div "**********" at bounding box center [484, 206] width 44 height 13
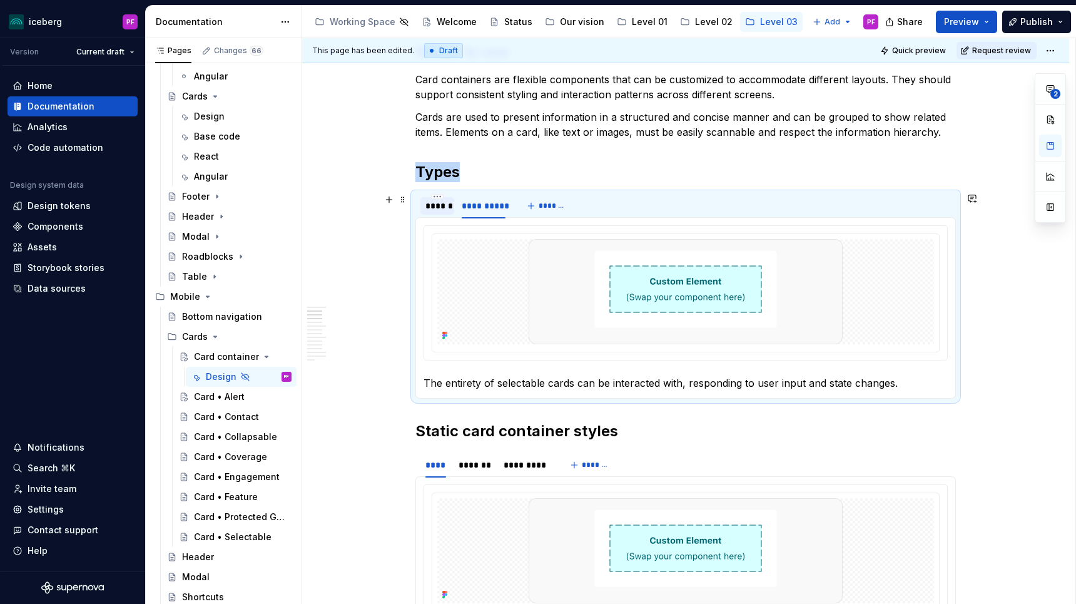
click at [451, 216] on div at bounding box center [437, 216] width 34 height 1
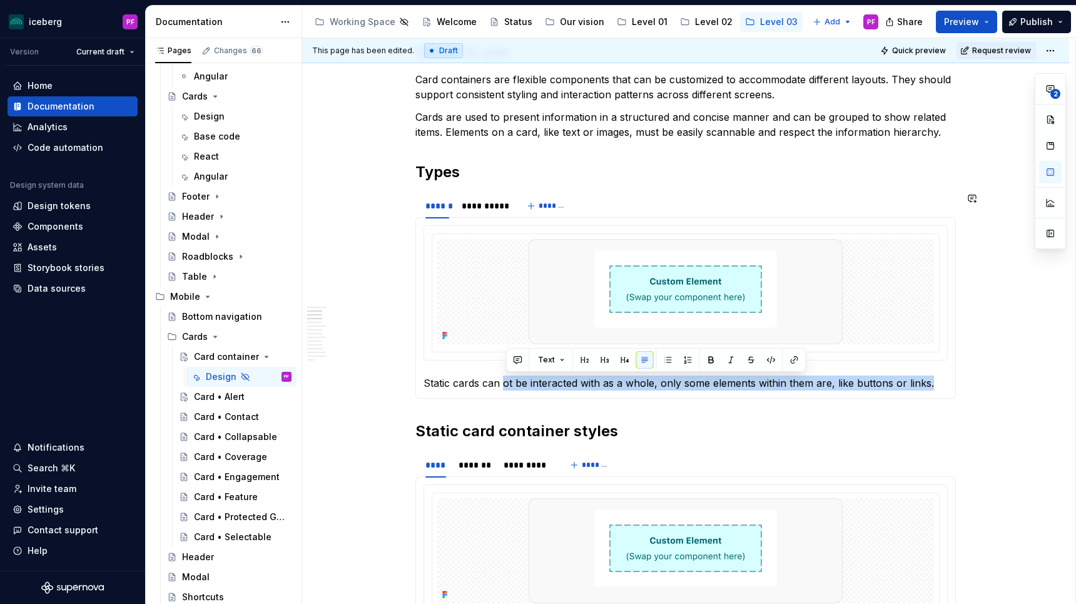
drag, startPoint x: 507, startPoint y: 385, endPoint x: 926, endPoint y: 392, distance: 419.1
click at [926, 392] on div "Static cards can ot be interacted with as a whole, only some elements within th…" at bounding box center [685, 307] width 540 height 181
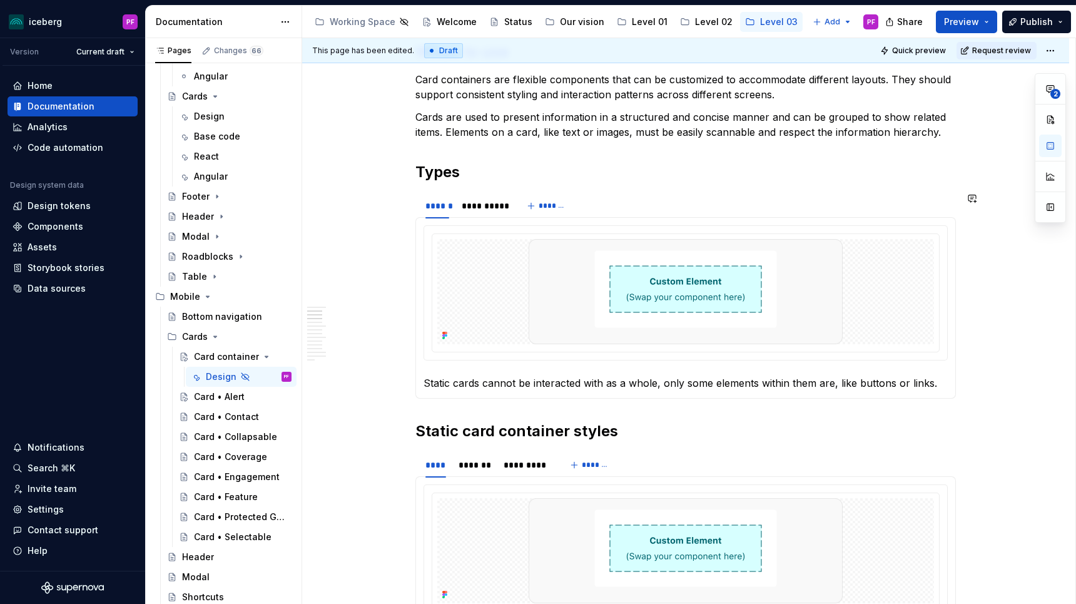
click at [539, 398] on section "**********" at bounding box center [685, 295] width 540 height 206
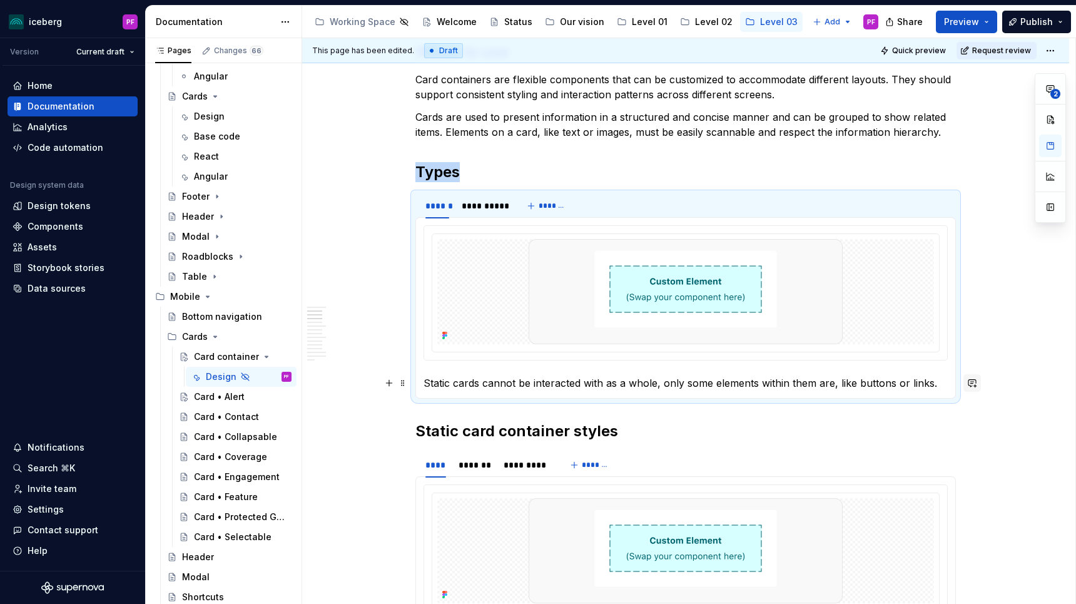
click at [976, 387] on button "button" at bounding box center [972, 383] width 18 height 18
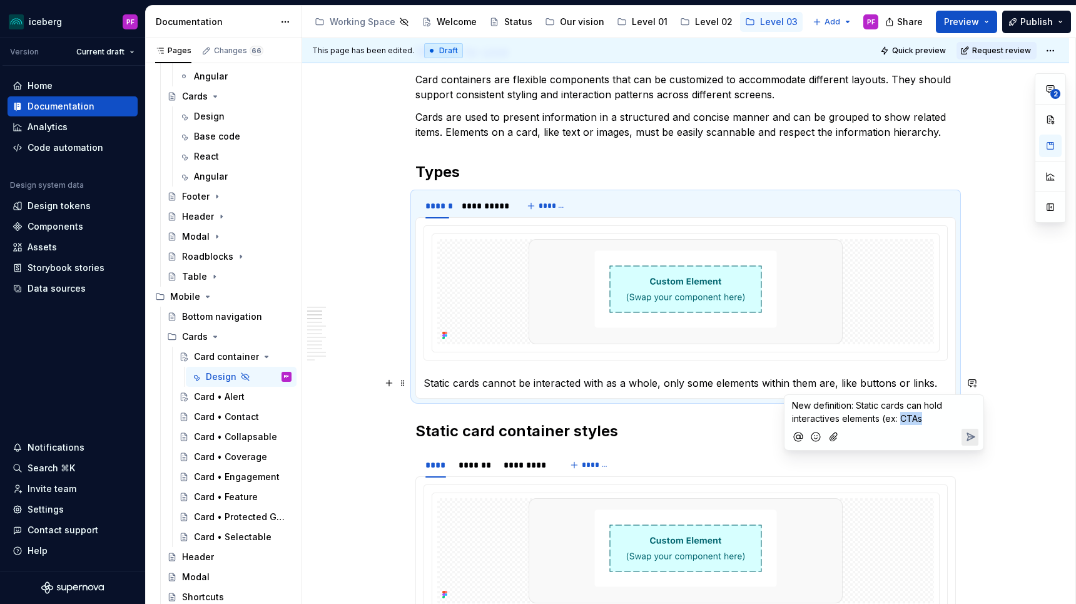
drag, startPoint x: 926, startPoint y: 422, endPoint x: 901, endPoint y: 419, distance: 25.8
click at [901, 419] on p "New definition: Static cards can hold interactives elements (ex: CTAs" at bounding box center [884, 411] width 184 height 26
click at [916, 435] on span "New definition: Static cards can hold interactives elements (ex: button, links)…" at bounding box center [880, 425] width 176 height 50
drag, startPoint x: 936, startPoint y: 429, endPoint x: 963, endPoint y: 430, distance: 27.5
click at [963, 430] on span "New definition: Static cards can hold interactives elements (ex: button, links)…" at bounding box center [881, 425] width 178 height 50
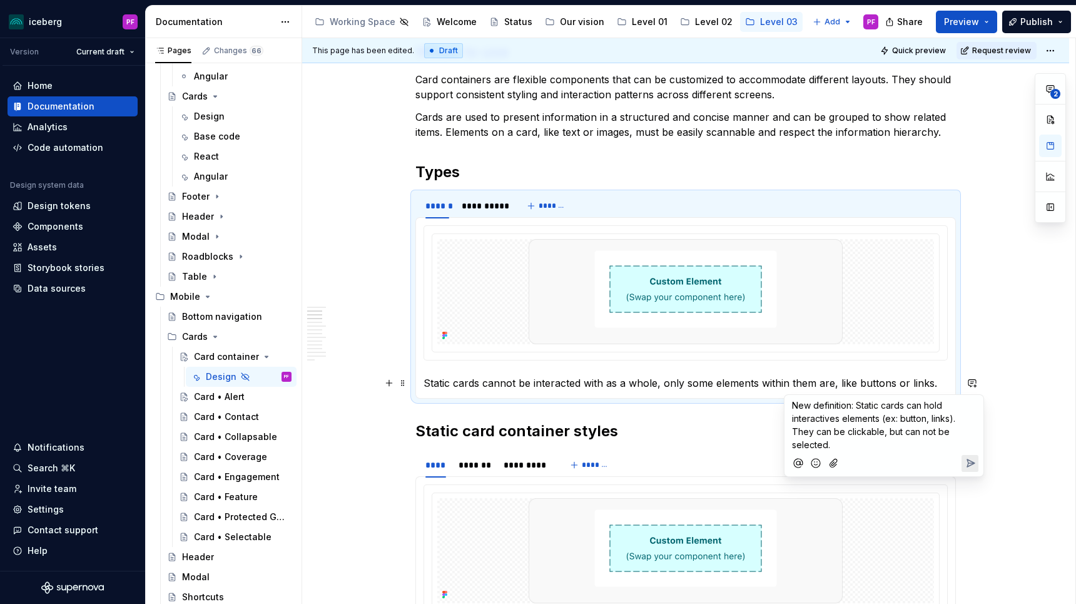
click at [842, 441] on p "New definition: Static cards can hold interactives elements (ex: button, links)…" at bounding box center [884, 424] width 184 height 53
click at [968, 465] on icon "Send" at bounding box center [971, 463] width 8 height 8
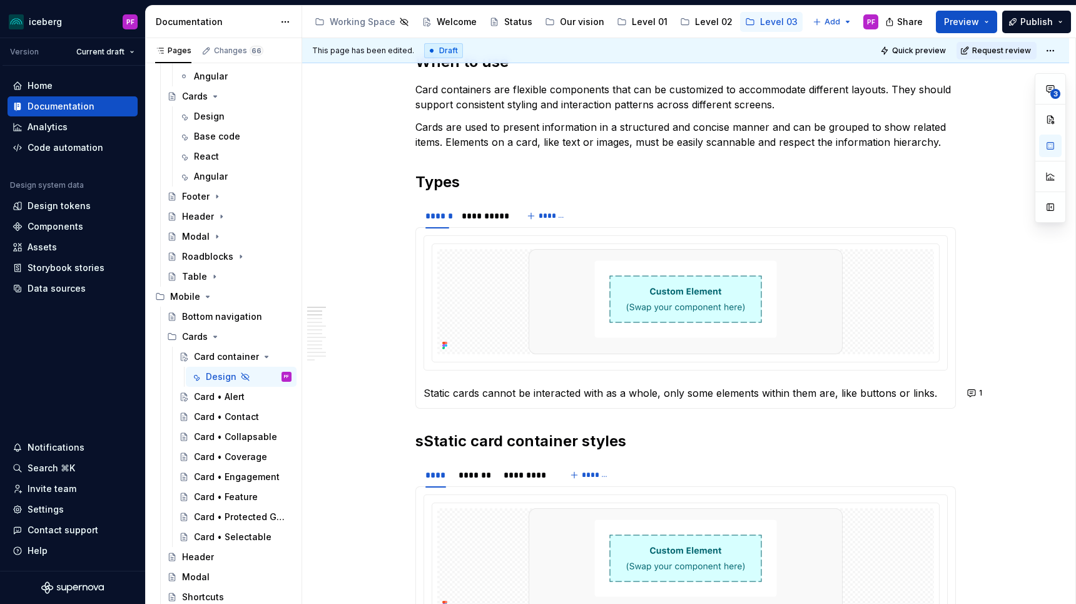
scroll to position [0, 0]
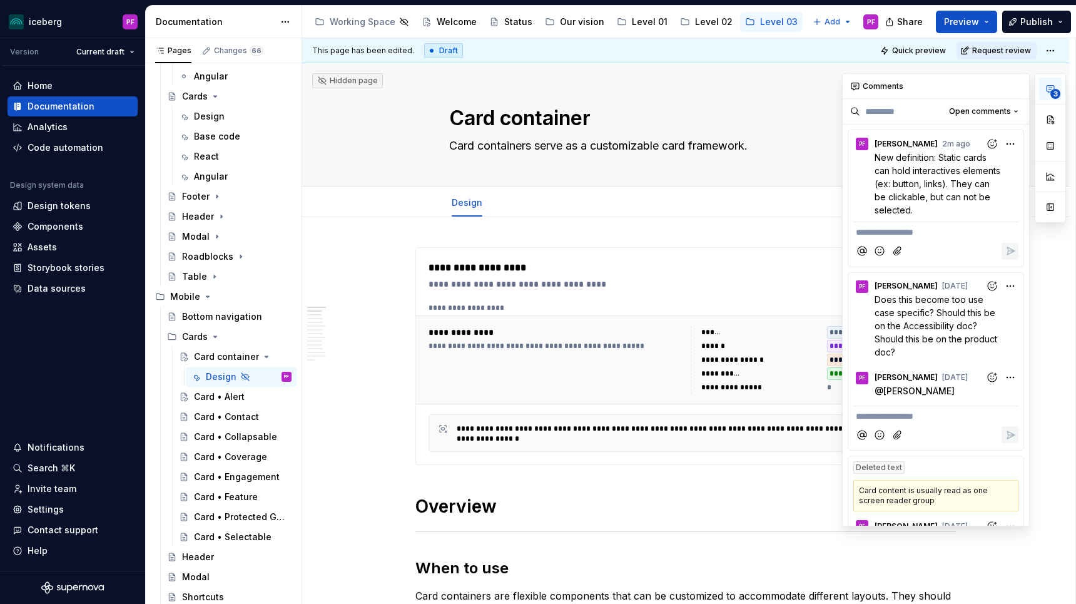
click at [1052, 97] on span "3" at bounding box center [1055, 94] width 10 height 10
click at [924, 349] on p "Does this become too use case specific? Should this be on the Accessibility doc…" at bounding box center [938, 326] width 129 height 66
click at [941, 331] on p "Does this become too use case specific? Should this be on the Accessibility doc…" at bounding box center [938, 326] width 129 height 66
click at [949, 320] on span "Does this become too use case specific? Should this be on the Accessibility doc…" at bounding box center [936, 325] width 125 height 63
click at [1003, 301] on button "button" at bounding box center [1010, 301] width 16 height 16
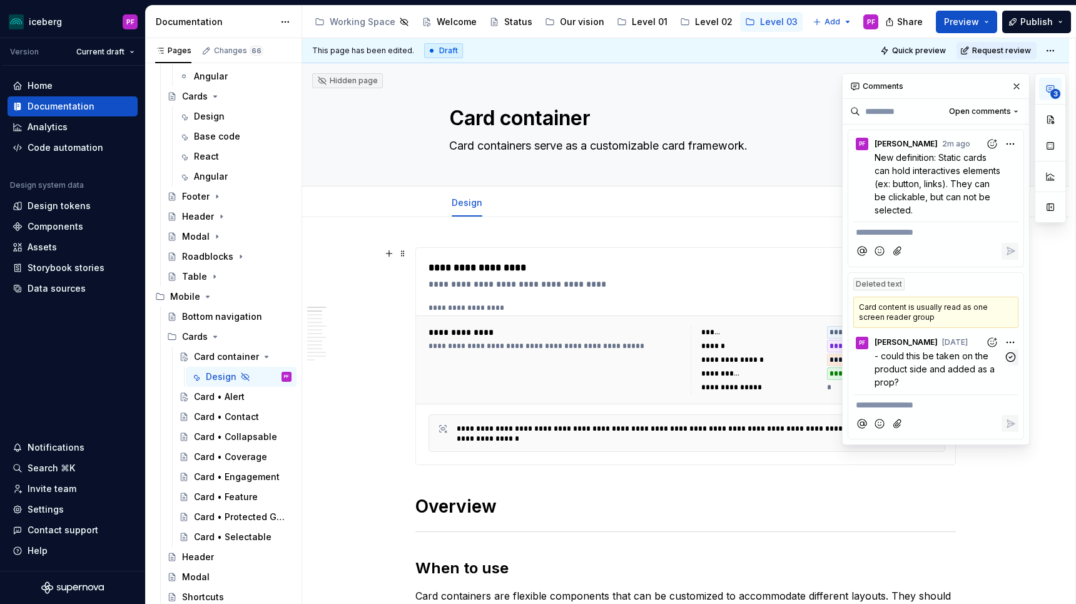
click at [928, 358] on span "- could this be taken on the product side and added as a prop?" at bounding box center [935, 368] width 123 height 37
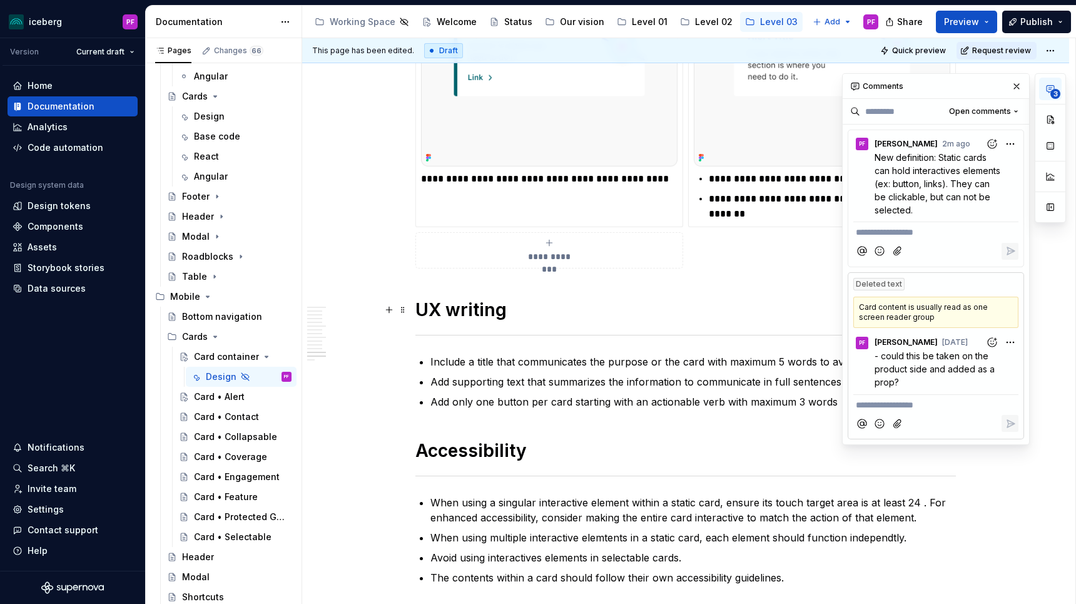
scroll to position [4566, 0]
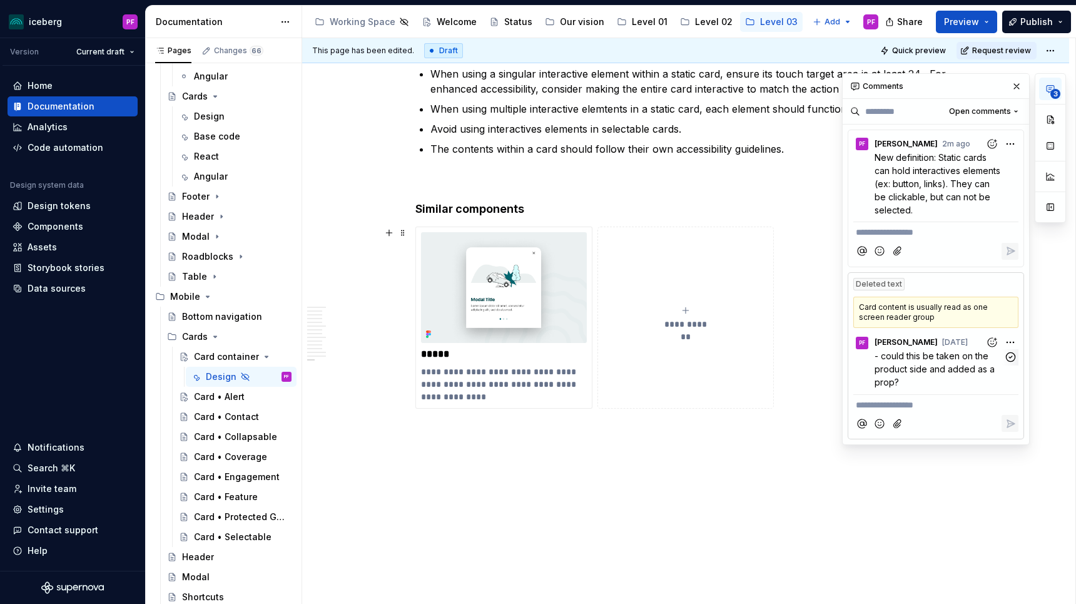
click at [906, 384] on p "- could this be taken on the product side and added as a prop?" at bounding box center [938, 368] width 129 height 39
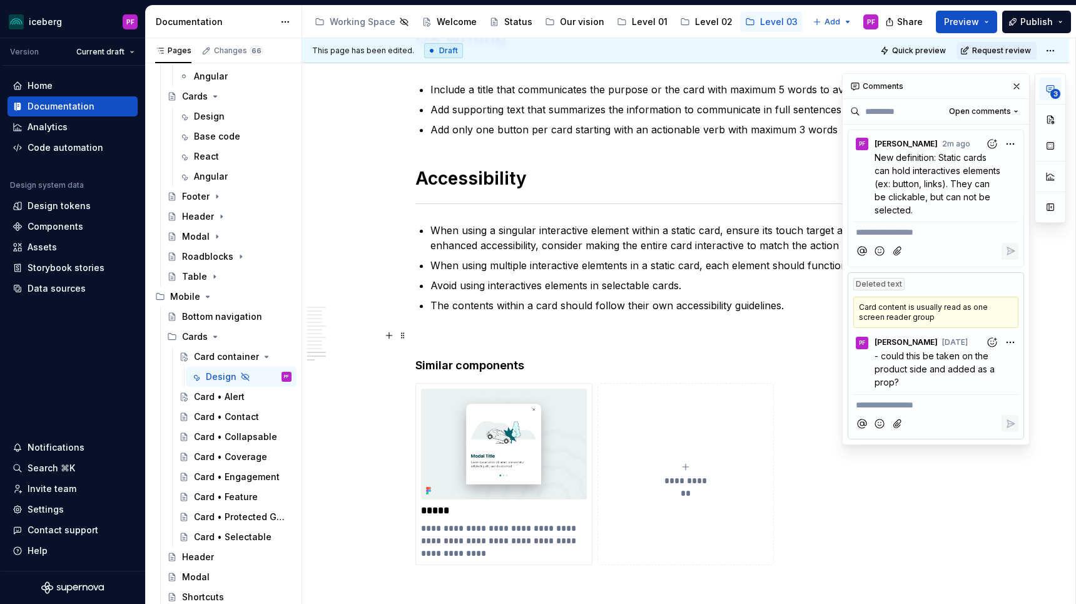
scroll to position [4404, 0]
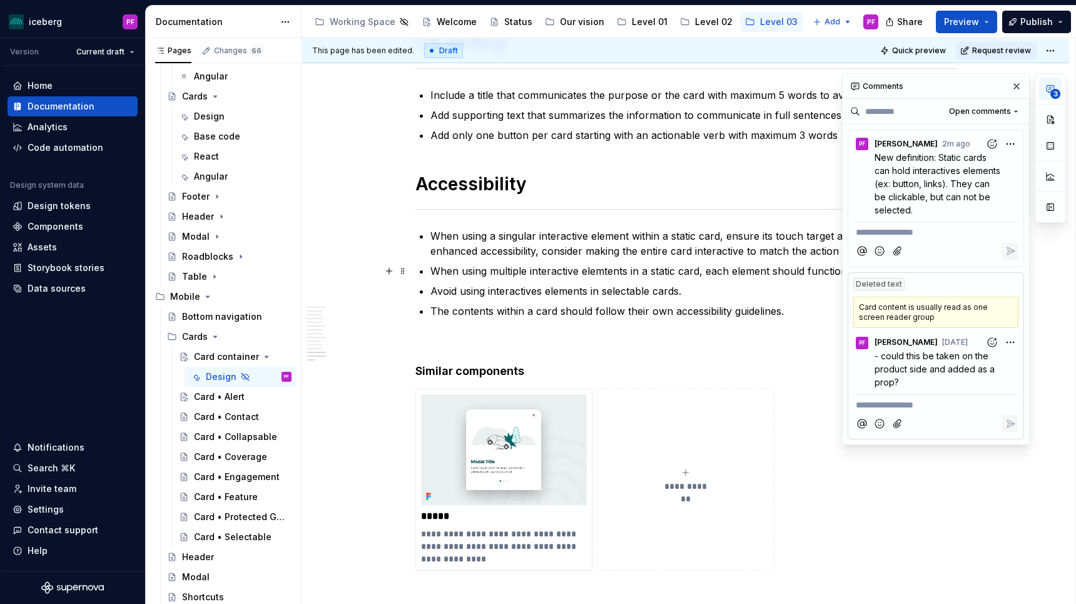
click at [610, 272] on p "When using multiple interactive elemtents in a static card, each element should…" at bounding box center [692, 270] width 525 height 15
click at [1014, 84] on button "button" at bounding box center [1017, 87] width 18 height 18
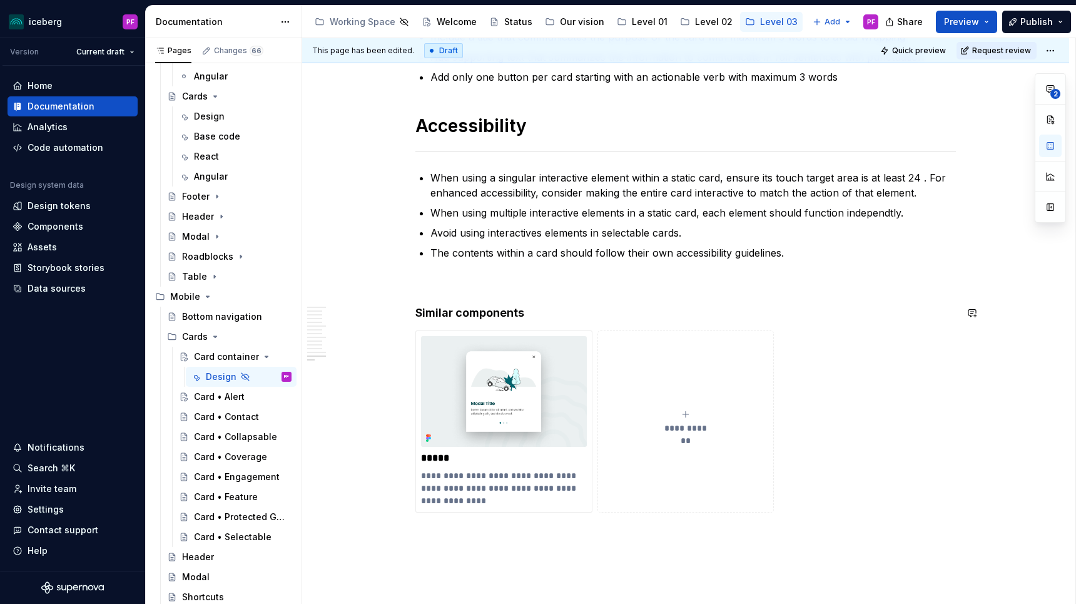
scroll to position [4464, 0]
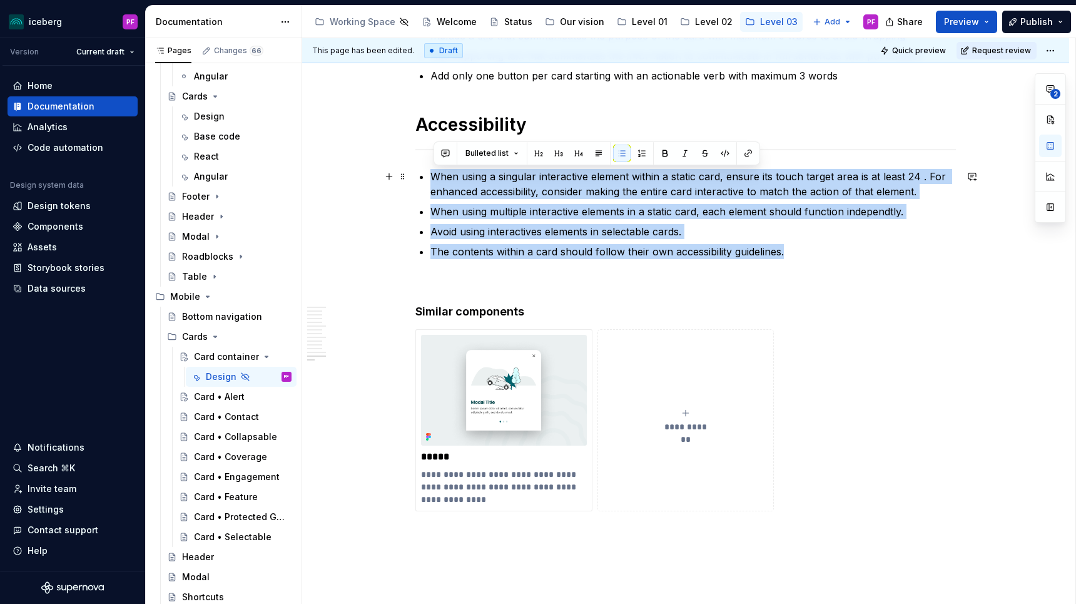
drag, startPoint x: 759, startPoint y: 255, endPoint x: 428, endPoint y: 175, distance: 341.0
click at [430, 175] on ul "When using a singular interactive element within a static card, ensure its touc…" at bounding box center [692, 214] width 525 height 90
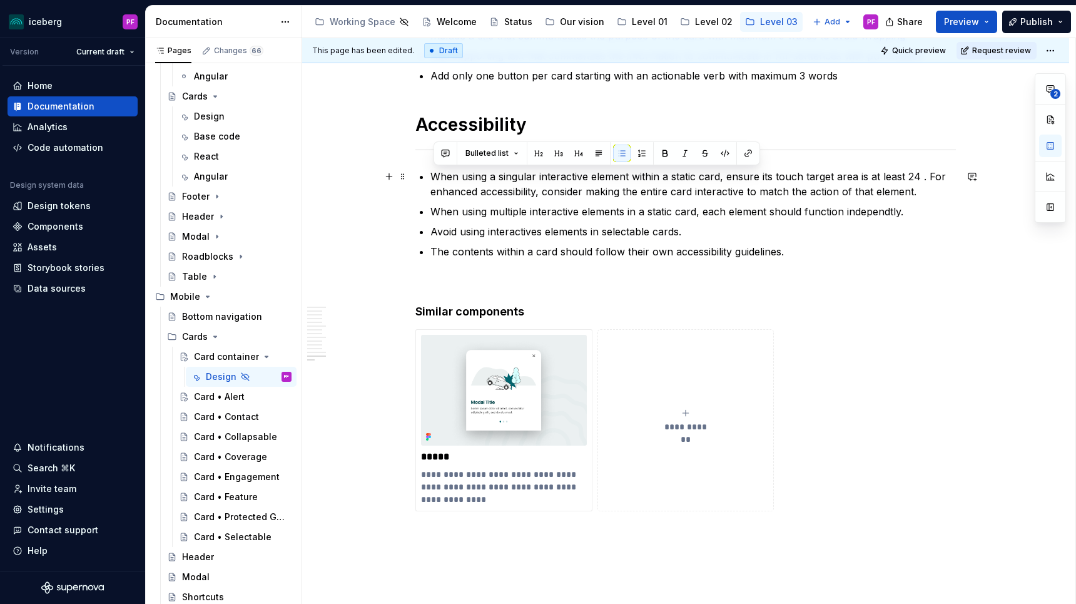
click at [430, 175] on li "When using a singular interactive element within a static card, ensure its touc…" at bounding box center [692, 184] width 525 height 30
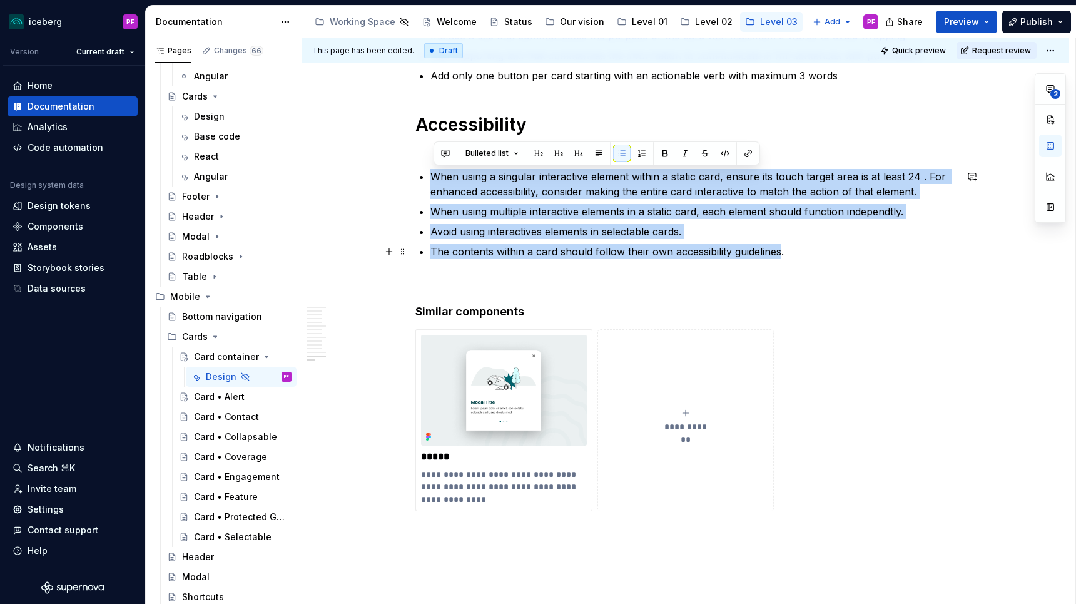
drag, startPoint x: 437, startPoint y: 176, endPoint x: 781, endPoint y: 244, distance: 350.7
click at [781, 244] on ul "When using a singular interactive element within a static card, ensure its touc…" at bounding box center [692, 214] width 525 height 90
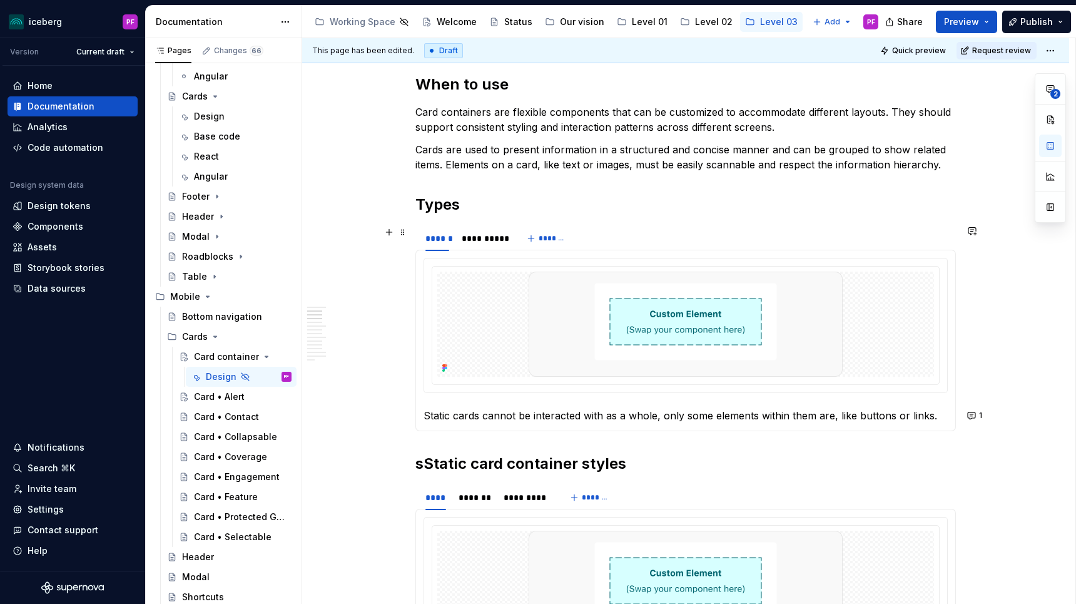
scroll to position [485, 0]
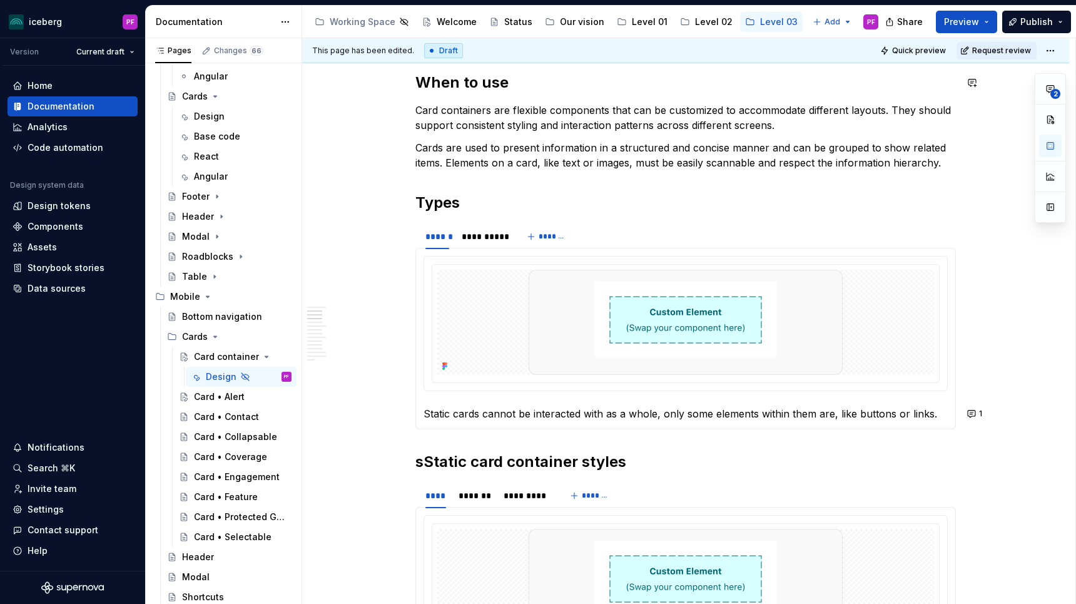
type textarea "*"
